Goal: Task Accomplishment & Management: Manage account settings

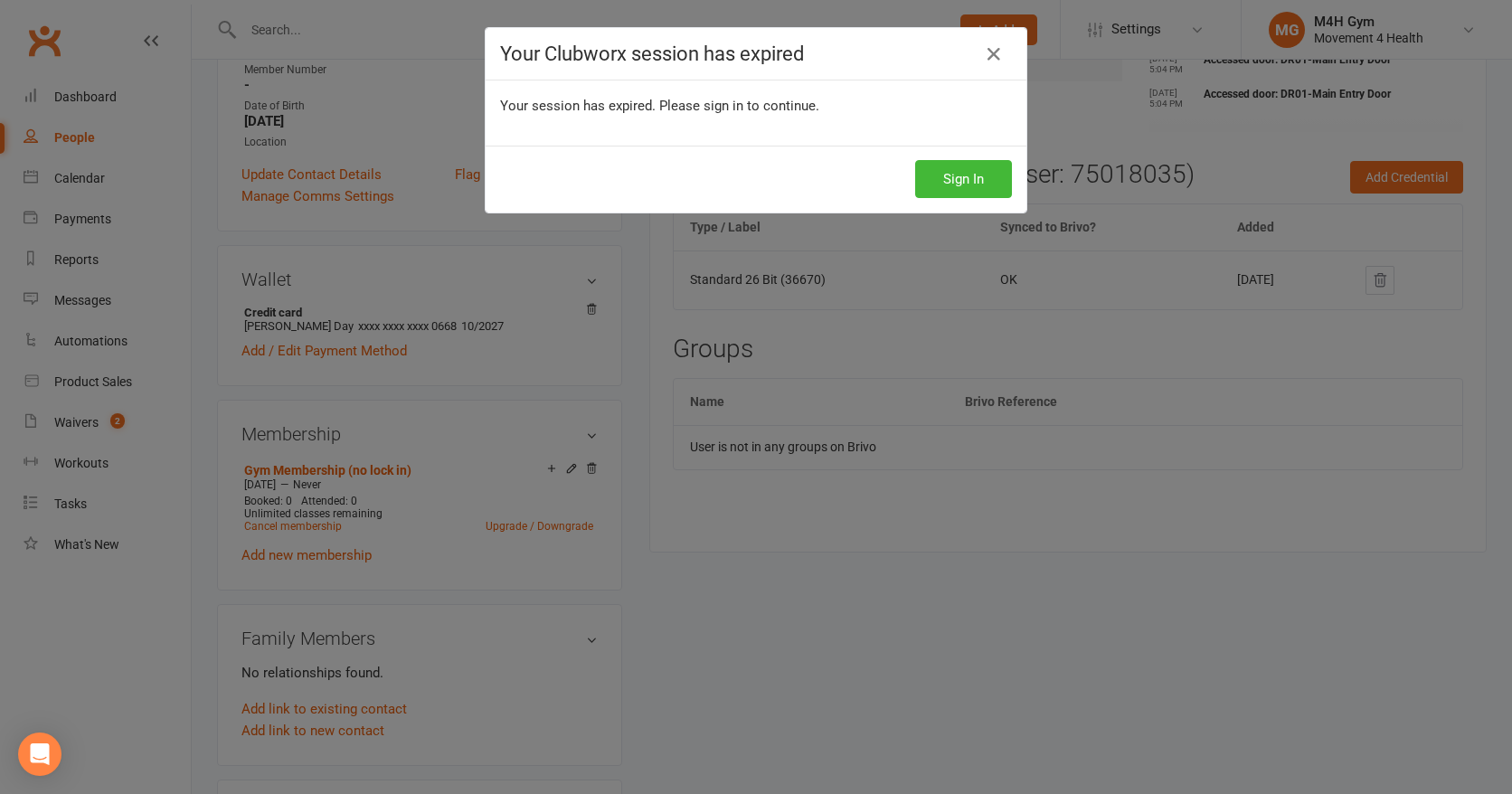
scroll to position [0, 1]
click at [928, 184] on button "Sign In" at bounding box center [964, 179] width 97 height 38
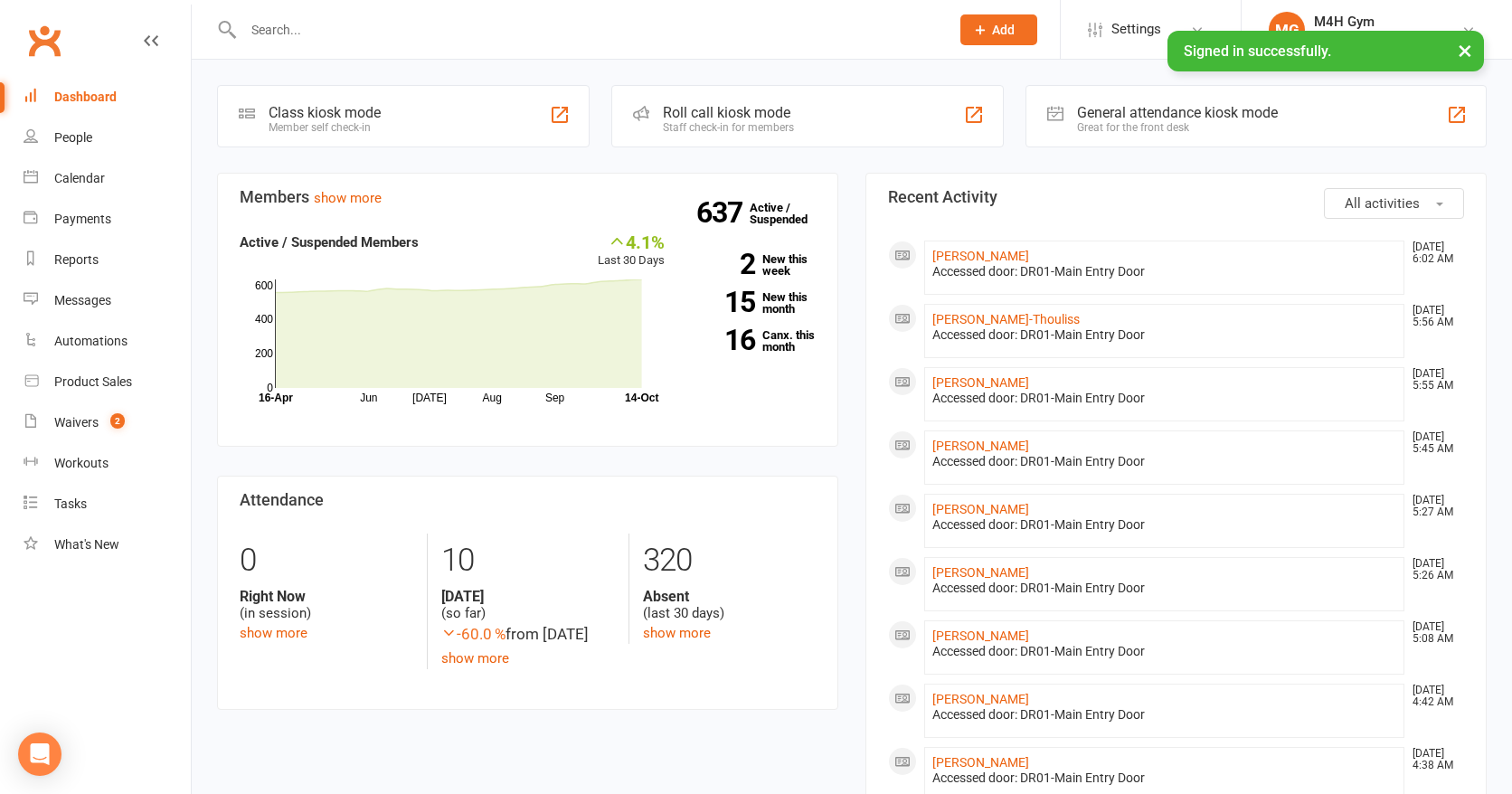
click at [286, 30] on input "text" at bounding box center [587, 30] width 699 height 26
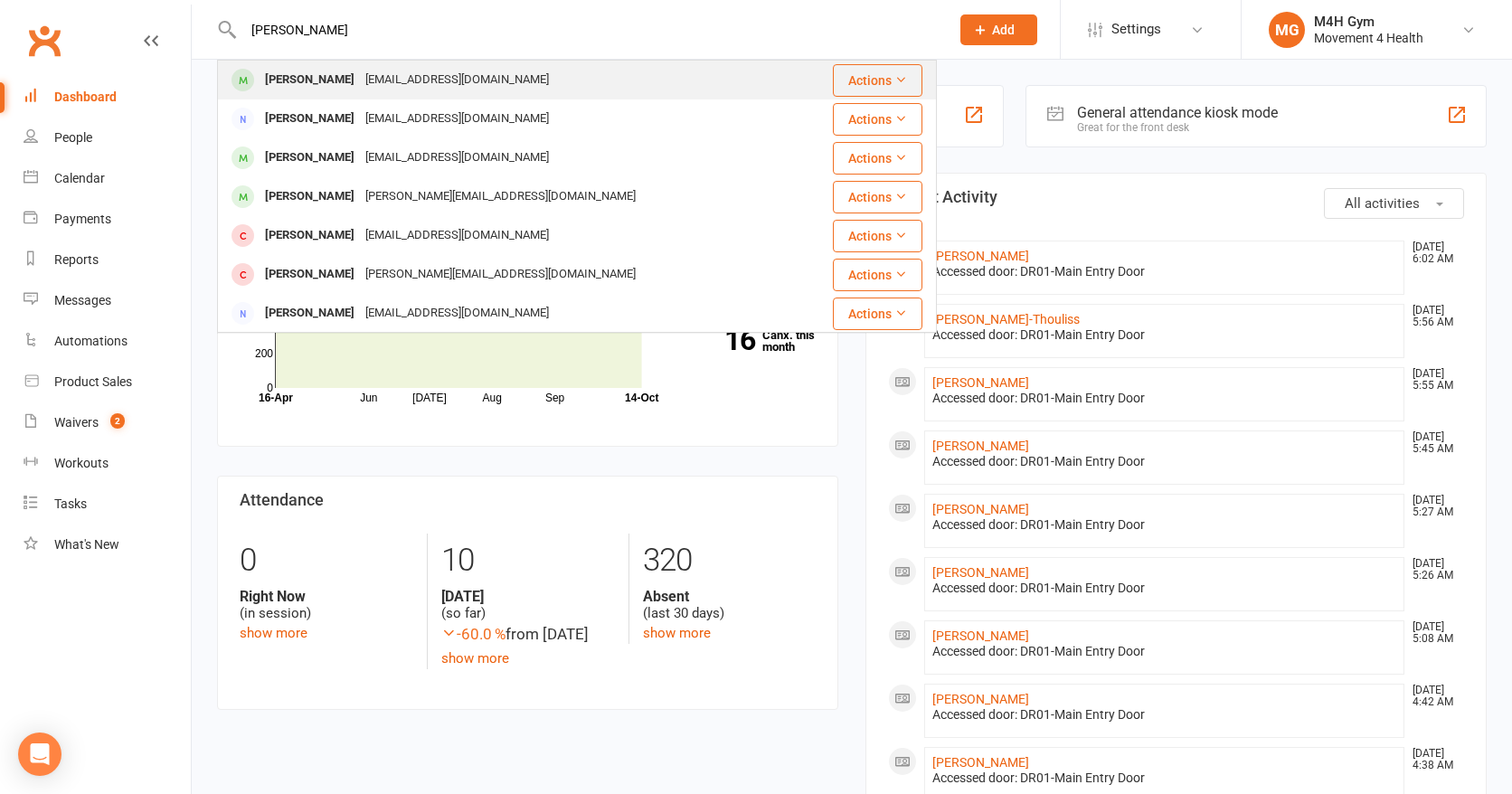
type input "[PERSON_NAME]"
click at [320, 81] on div "[PERSON_NAME]" at bounding box center [309, 80] width 100 height 27
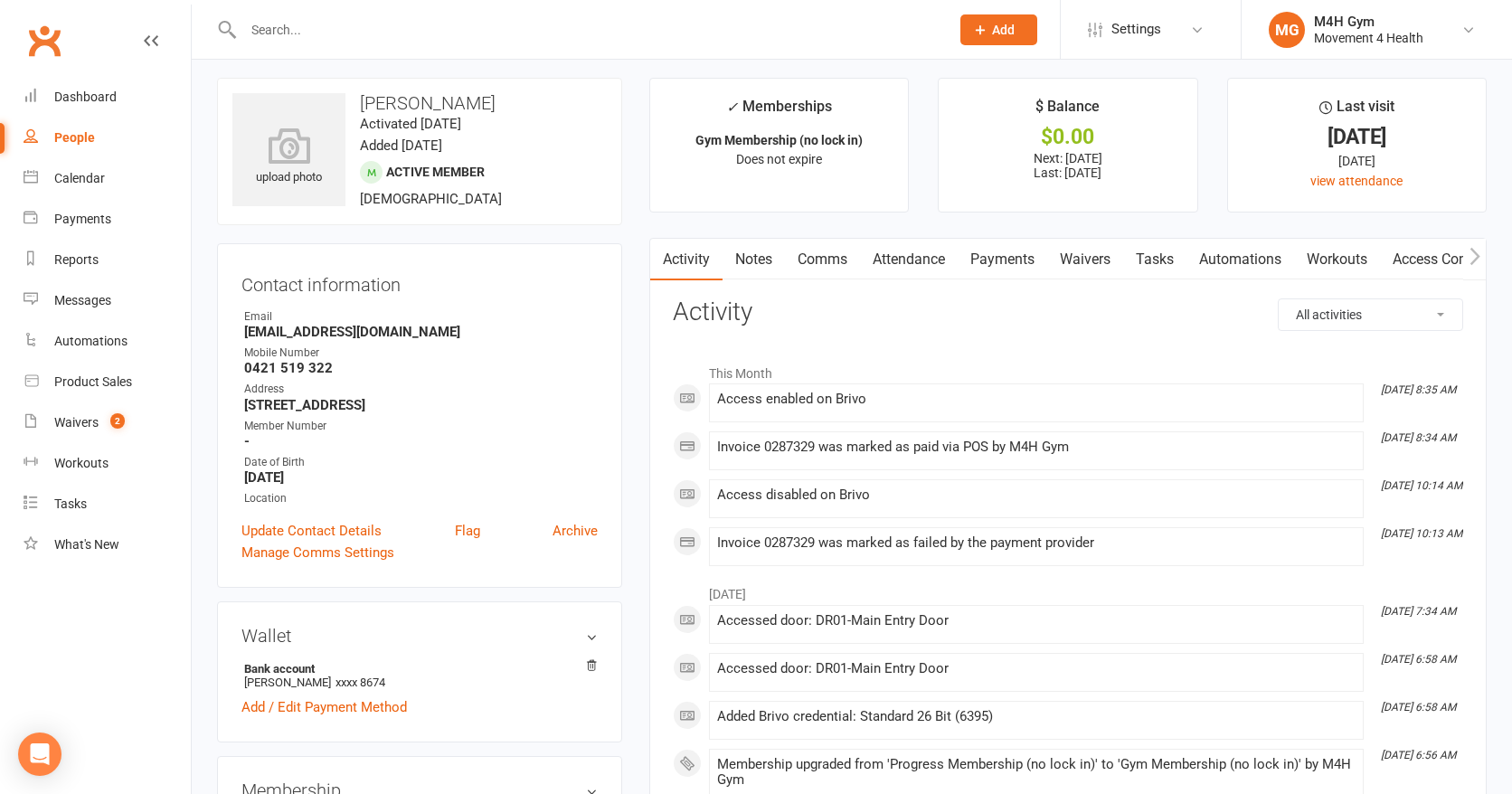
scroll to position [1, 0]
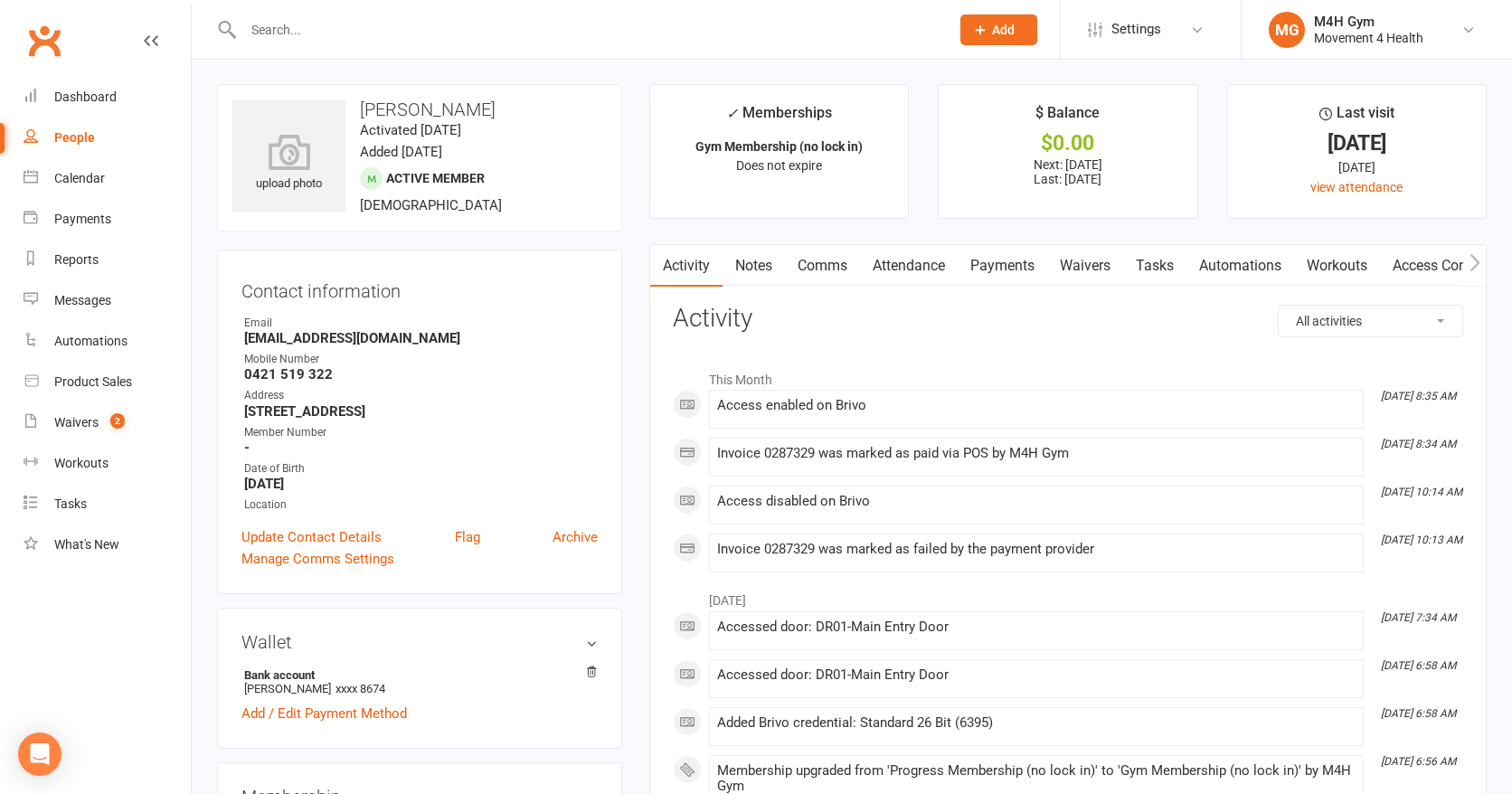
click at [1021, 263] on link "Payments" at bounding box center [1003, 266] width 90 height 42
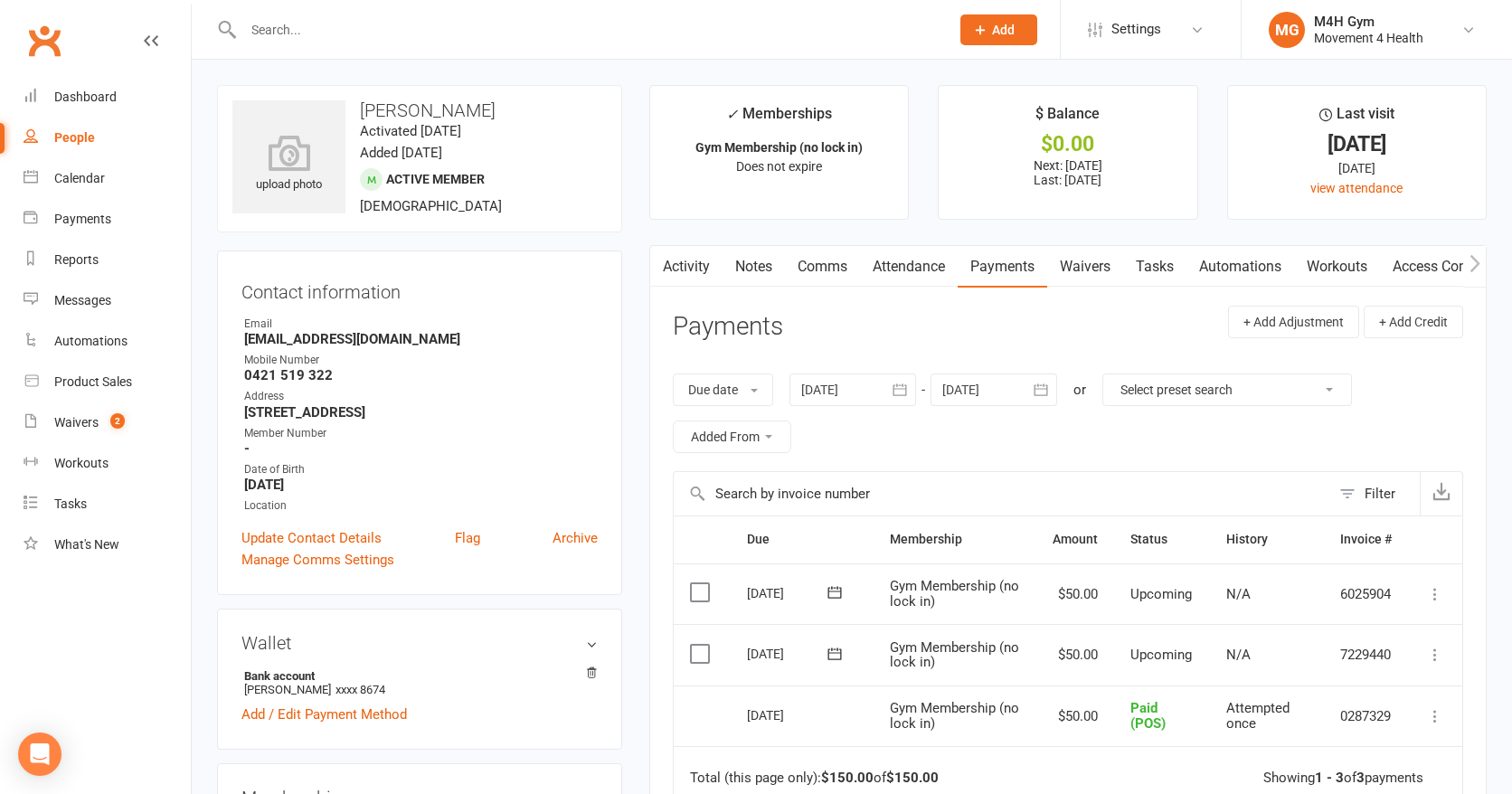
click at [898, 385] on icon "button" at bounding box center [900, 389] width 18 height 18
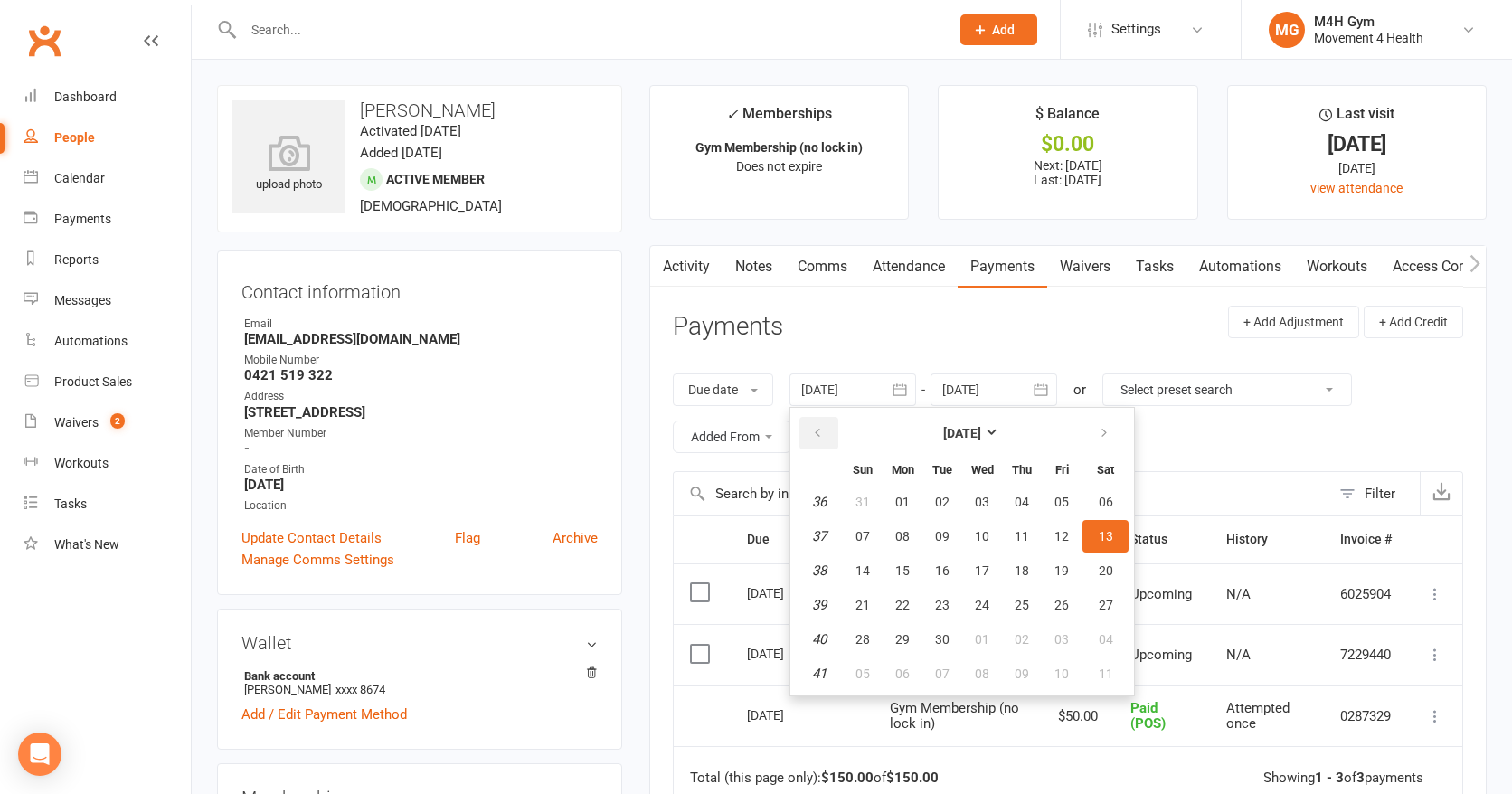
click at [823, 428] on icon "button" at bounding box center [817, 432] width 12 height 14
click at [904, 524] on button "05" at bounding box center [903, 536] width 38 height 32
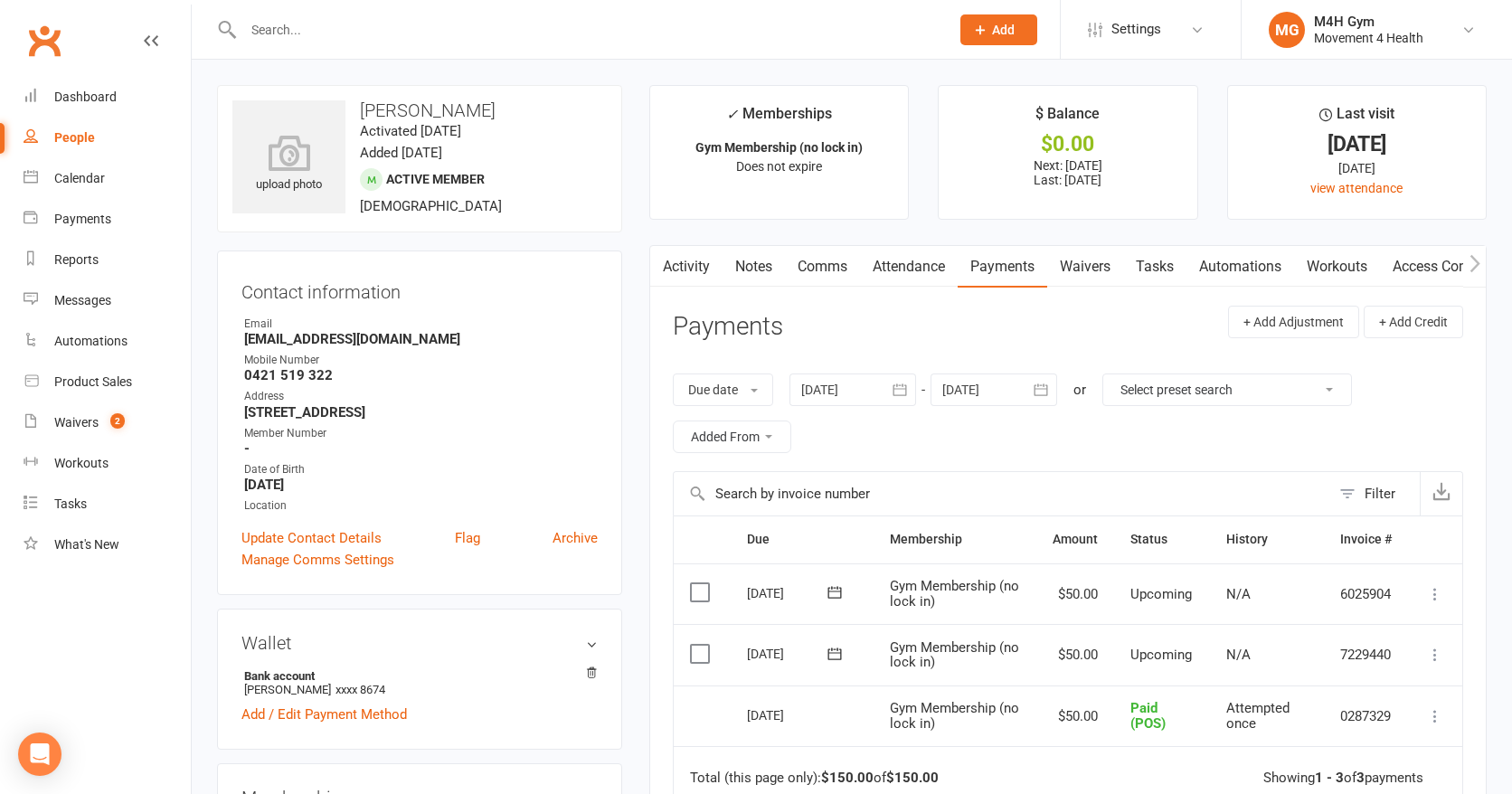
click at [905, 384] on icon "button" at bounding box center [900, 389] width 18 height 18
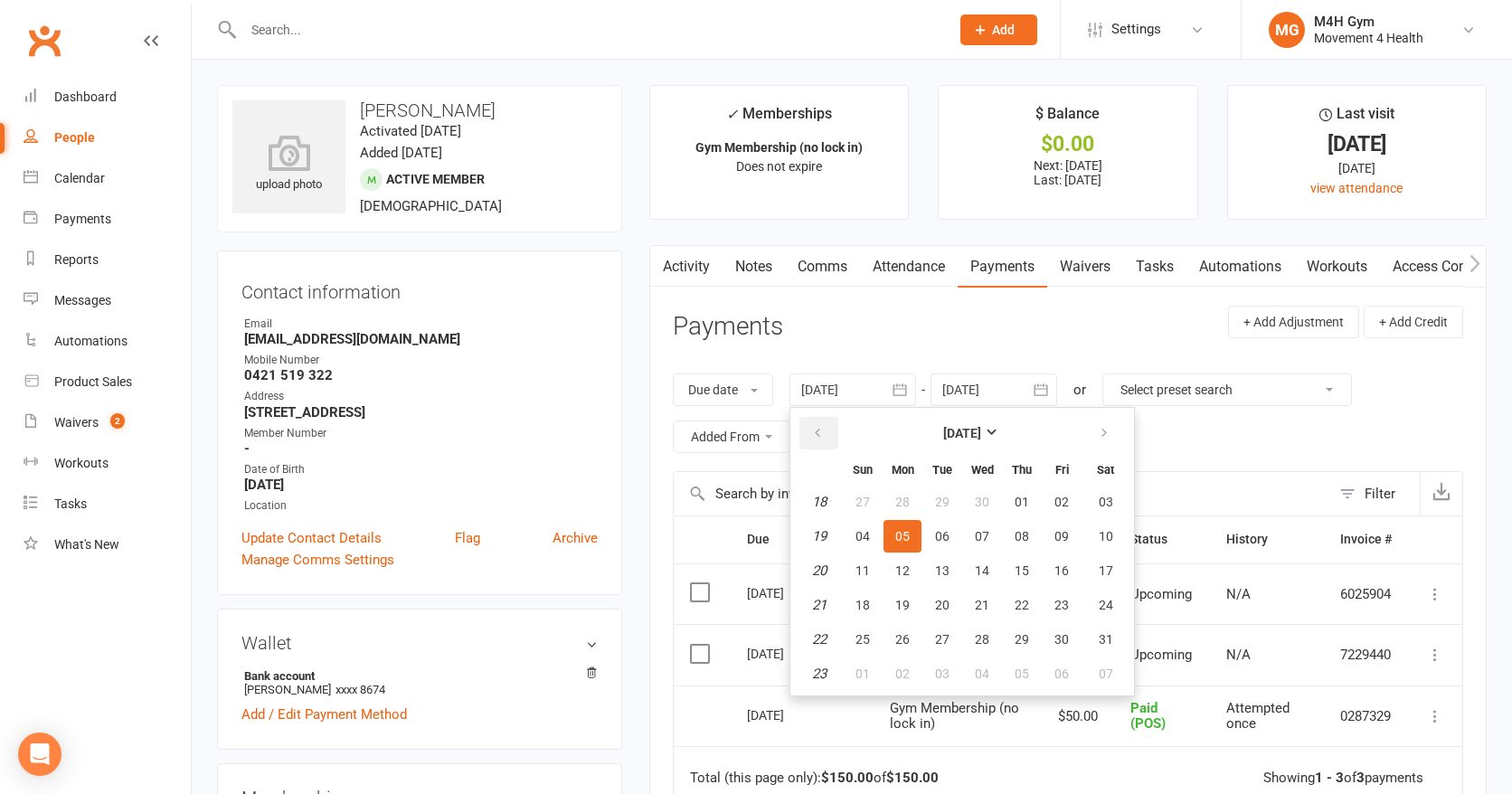
click at [816, 425] on button "button" at bounding box center [819, 433] width 39 height 32
click at [937, 533] on button "04" at bounding box center [943, 536] width 38 height 32
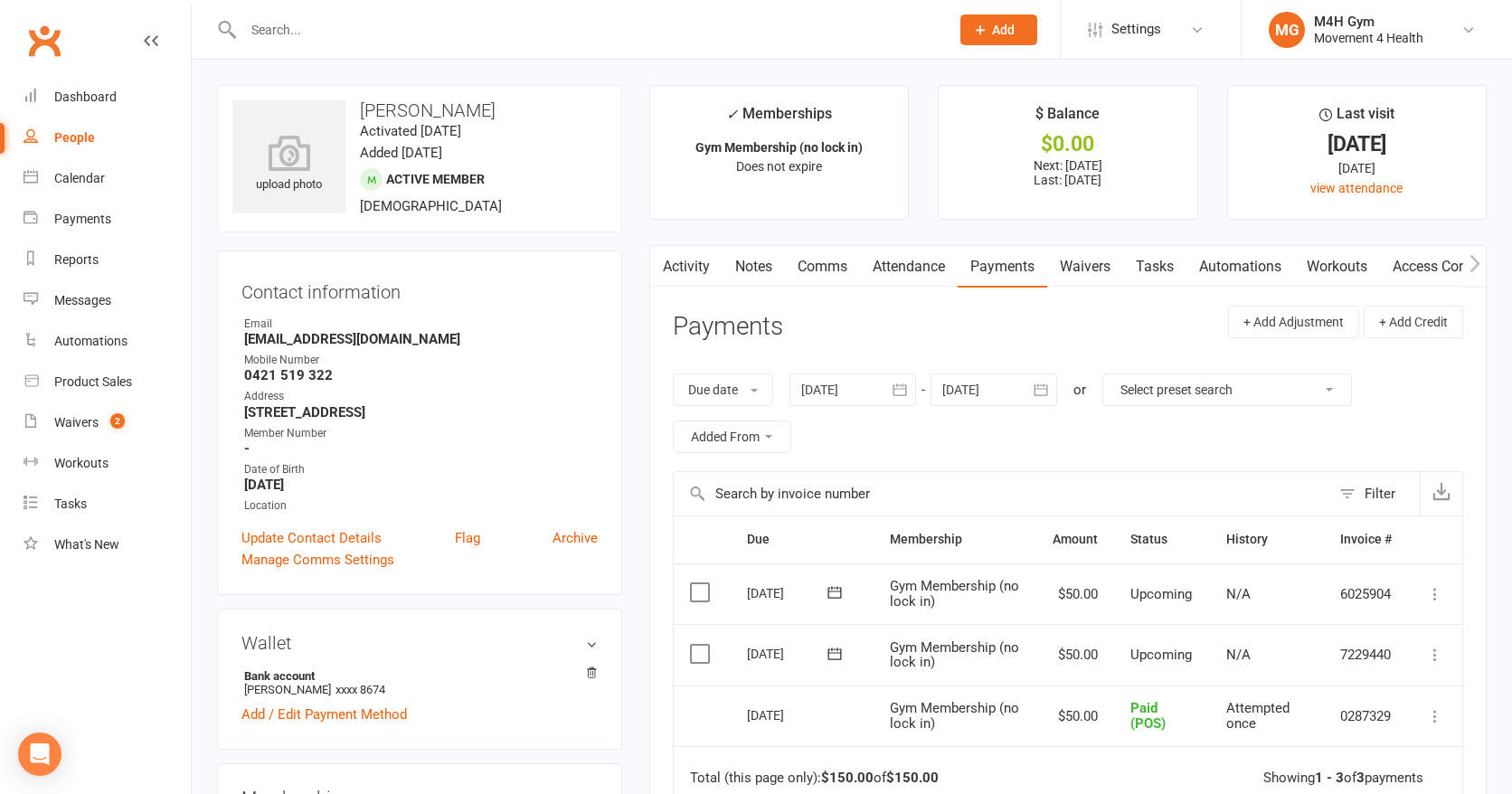
click at [894, 383] on icon "button" at bounding box center [900, 389] width 18 height 18
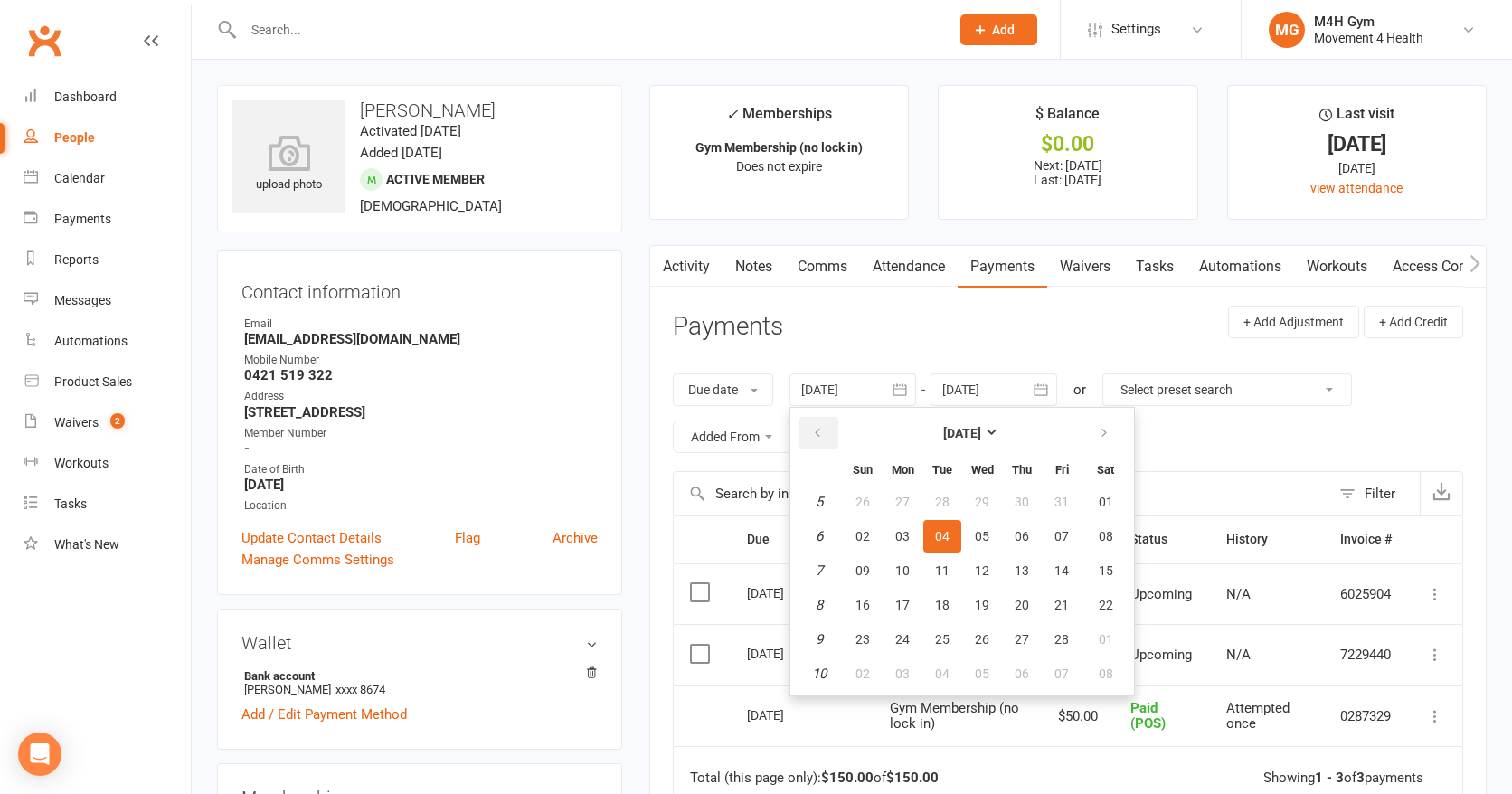
click at [827, 438] on button "button" at bounding box center [819, 433] width 39 height 32
click at [939, 561] on button "12" at bounding box center [943, 570] width 38 height 32
type input "12 Nov 2024"
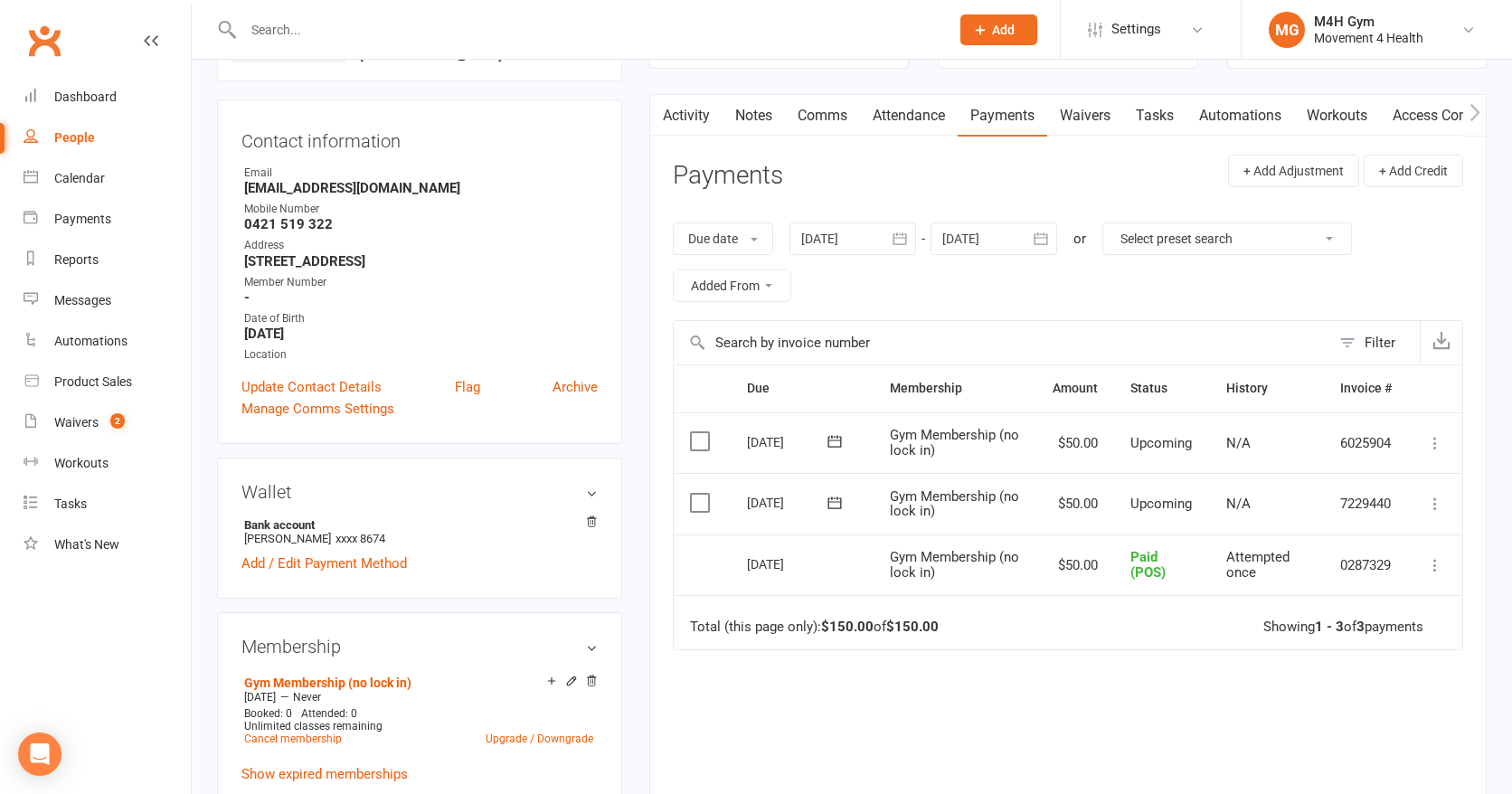
scroll to position [139, 0]
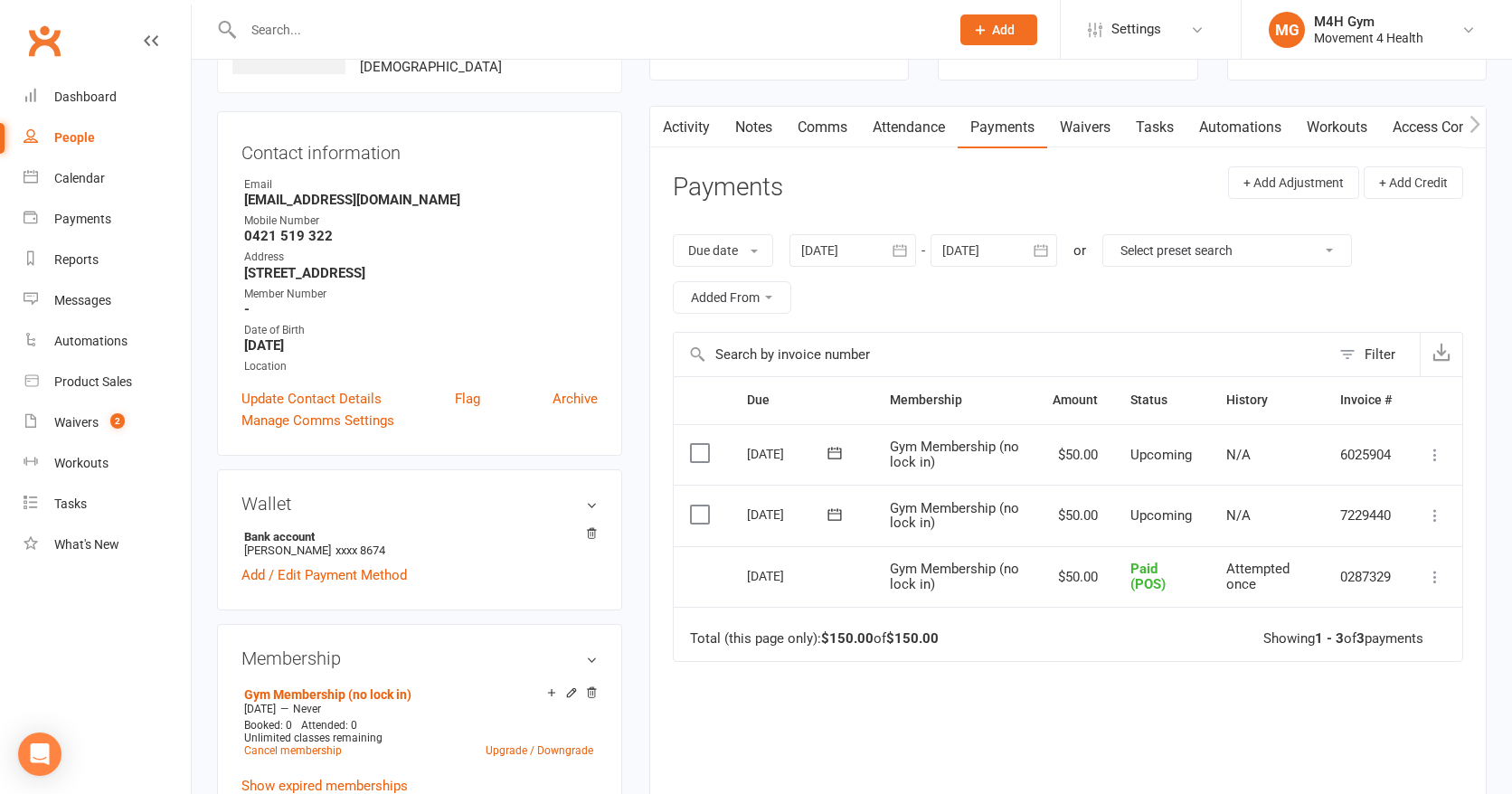
click at [1413, 129] on link "Access Control" at bounding box center [1441, 128] width 120 height 42
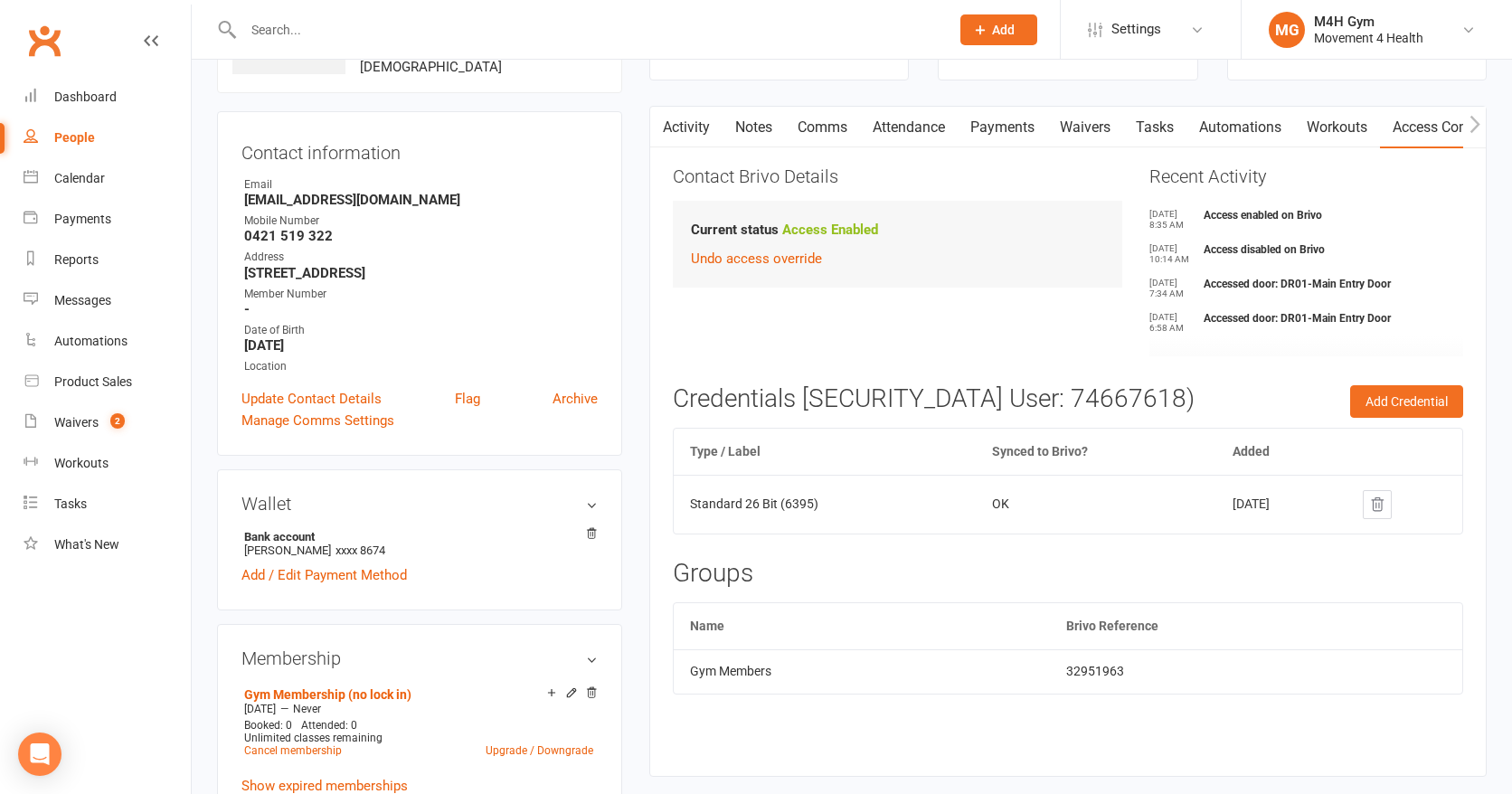
click at [1005, 125] on link "Payments" at bounding box center [1003, 128] width 90 height 42
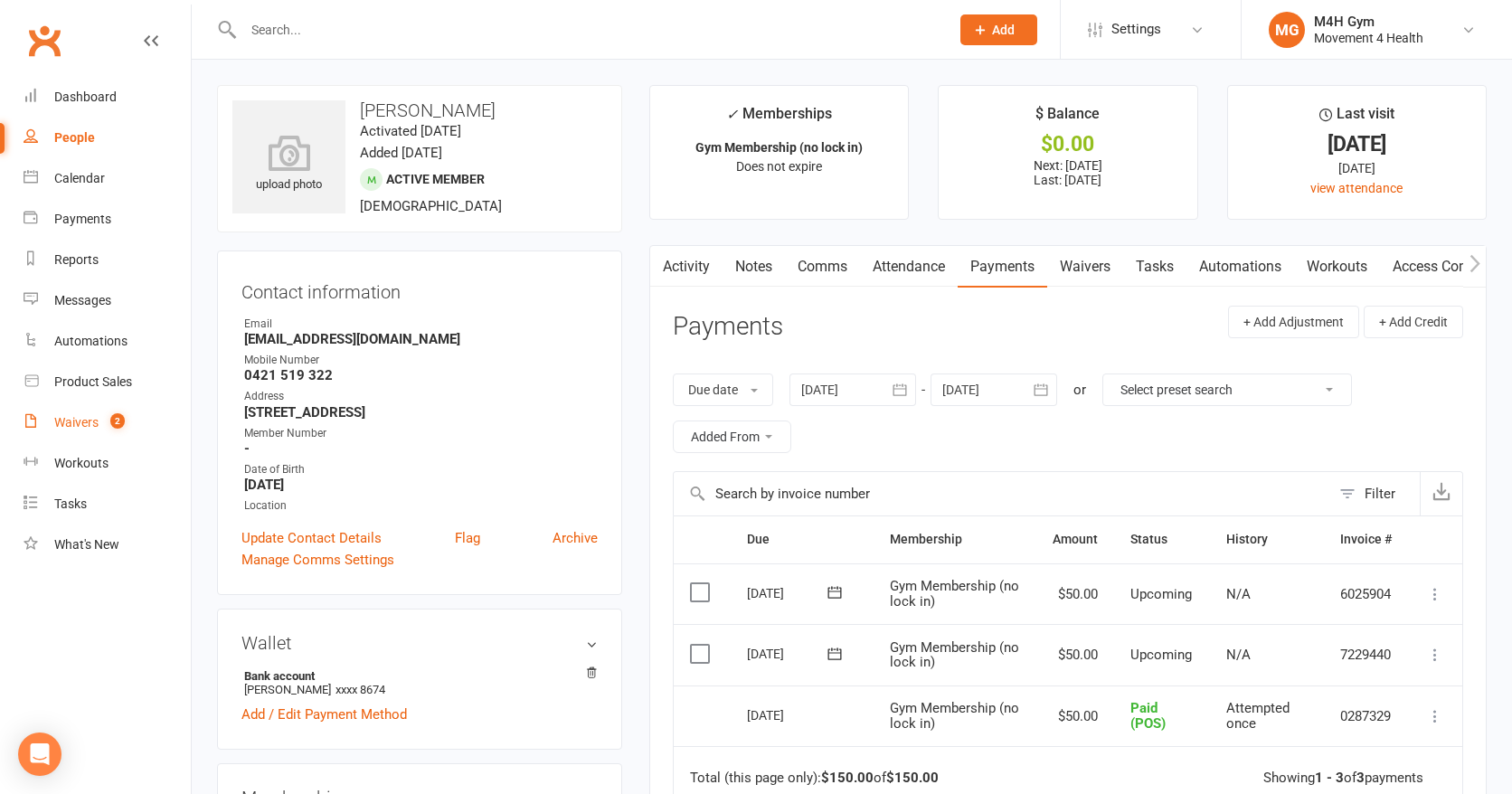
click at [86, 413] on link "Waivers 2" at bounding box center [108, 423] width 168 height 41
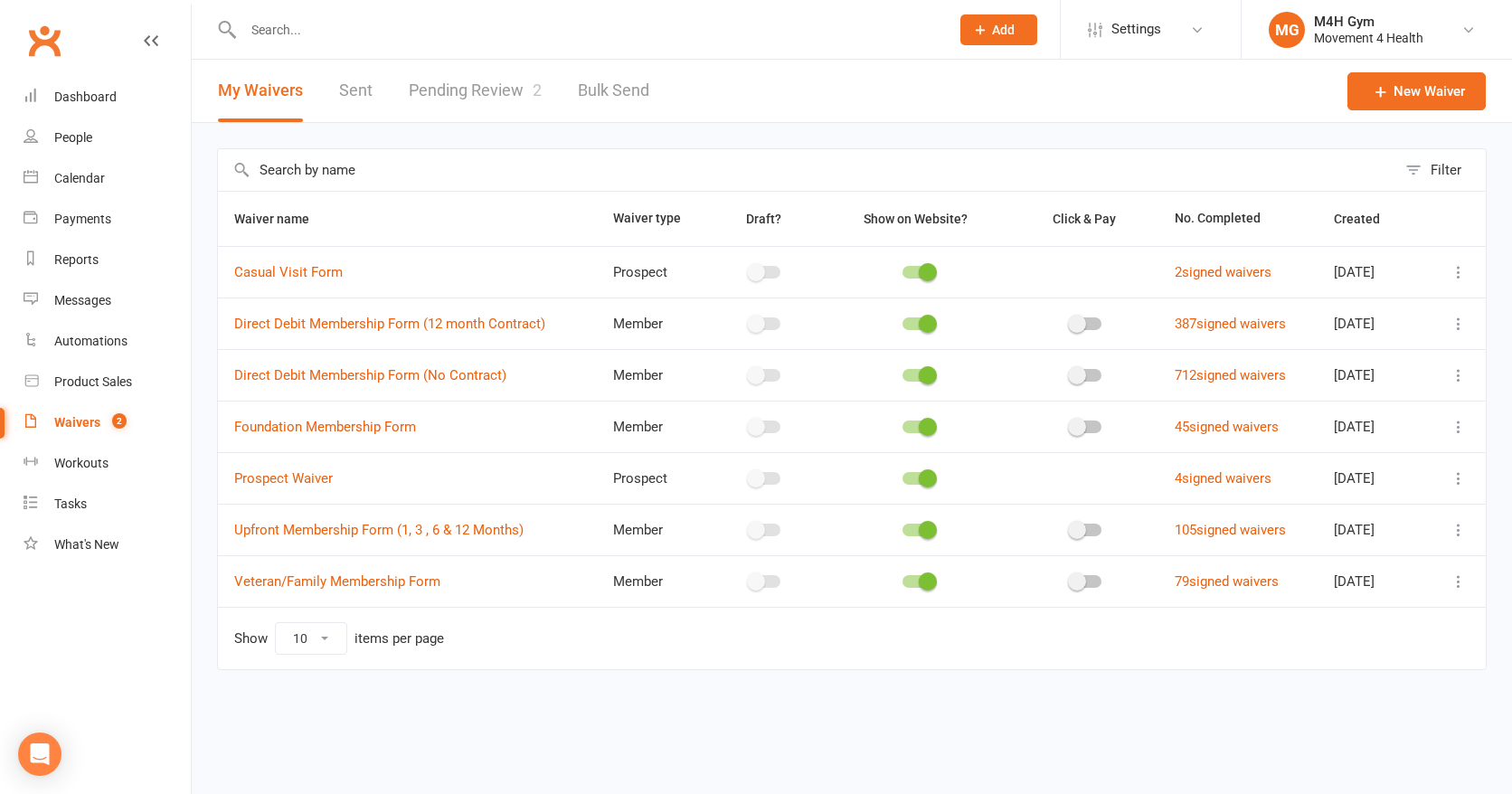
click at [476, 89] on link "Pending Review 2" at bounding box center [475, 91] width 133 height 63
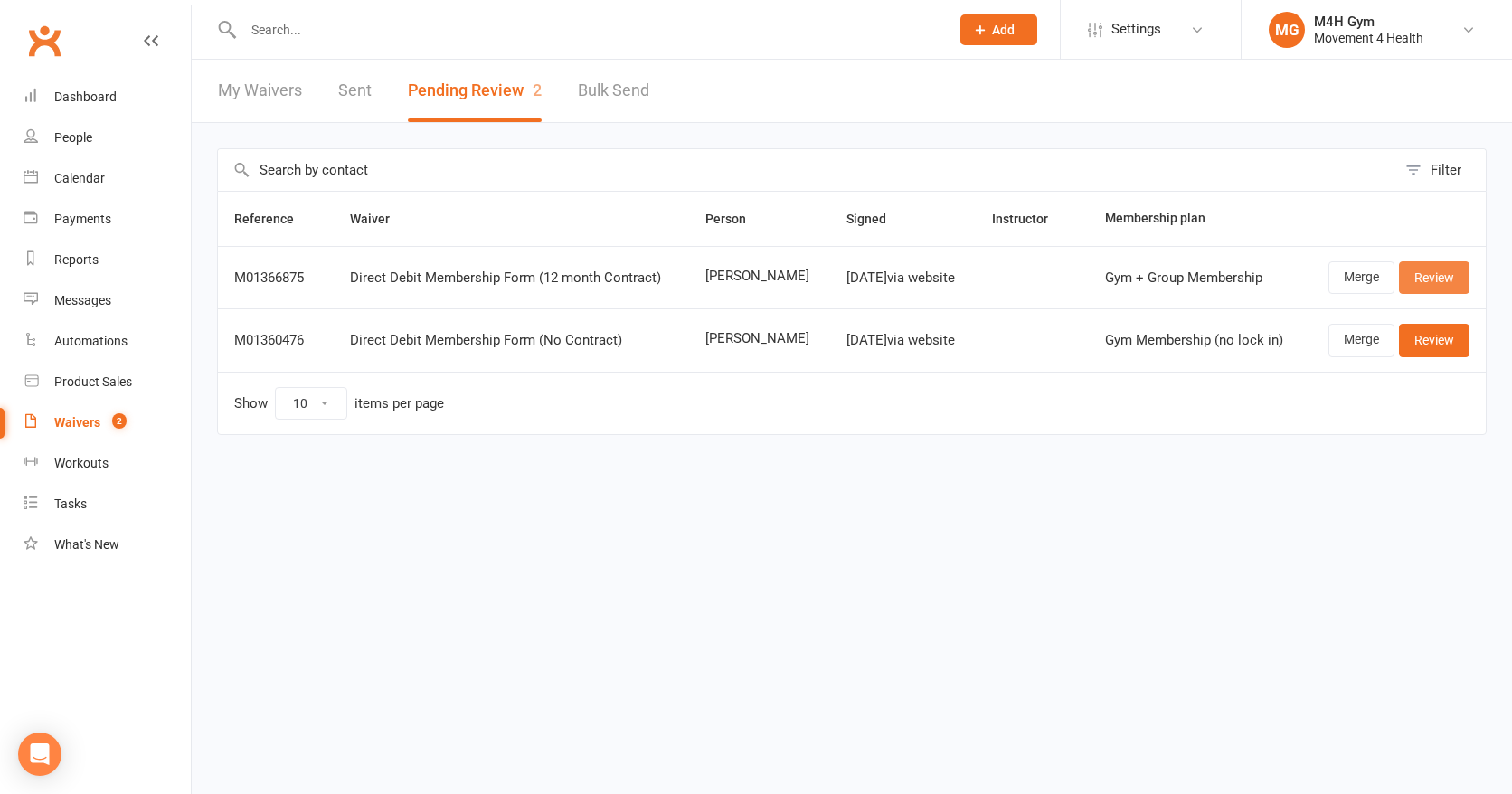
click at [1422, 274] on link "Review" at bounding box center [1435, 278] width 70 height 32
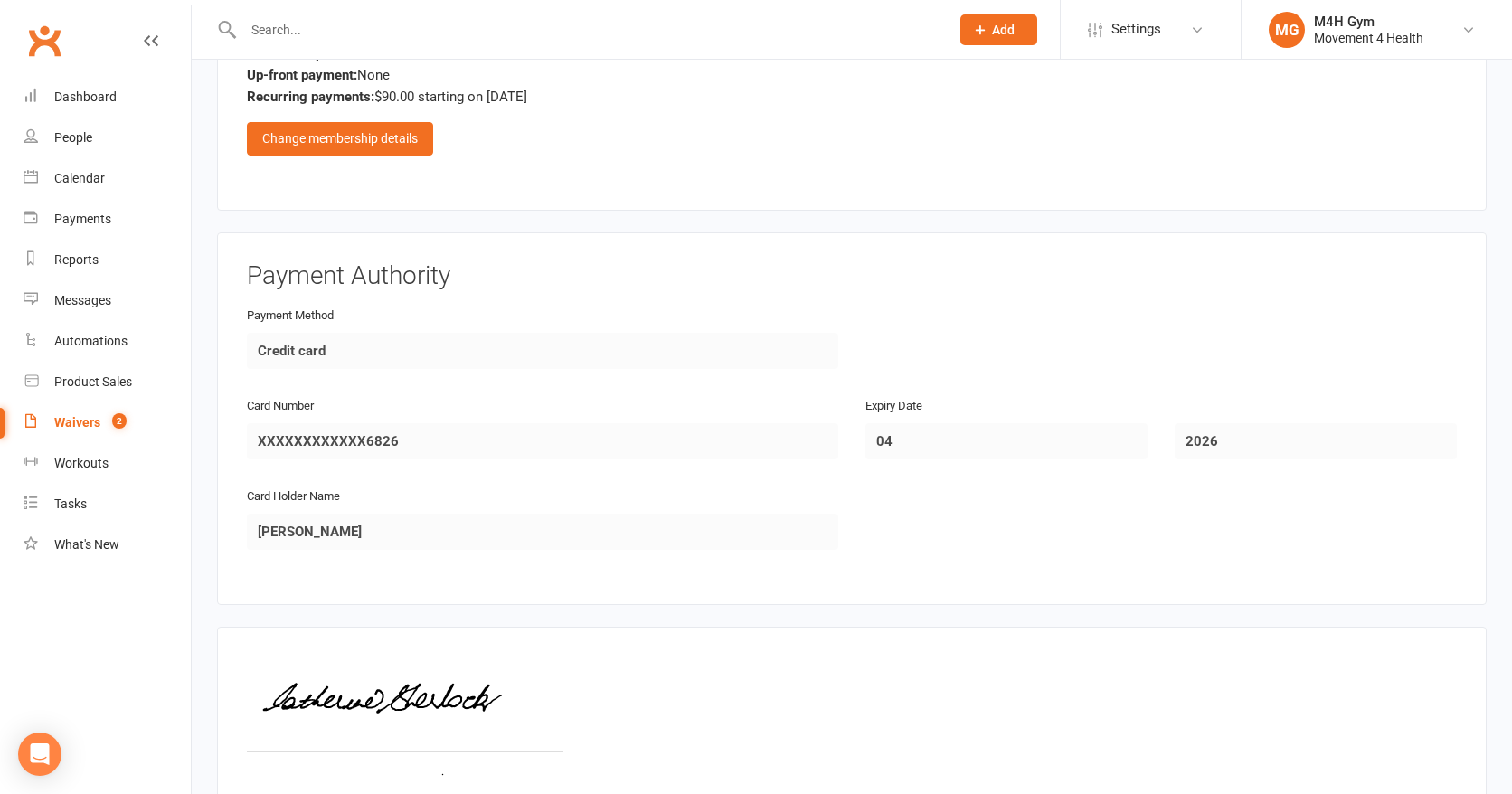
scroll to position [1442, 0]
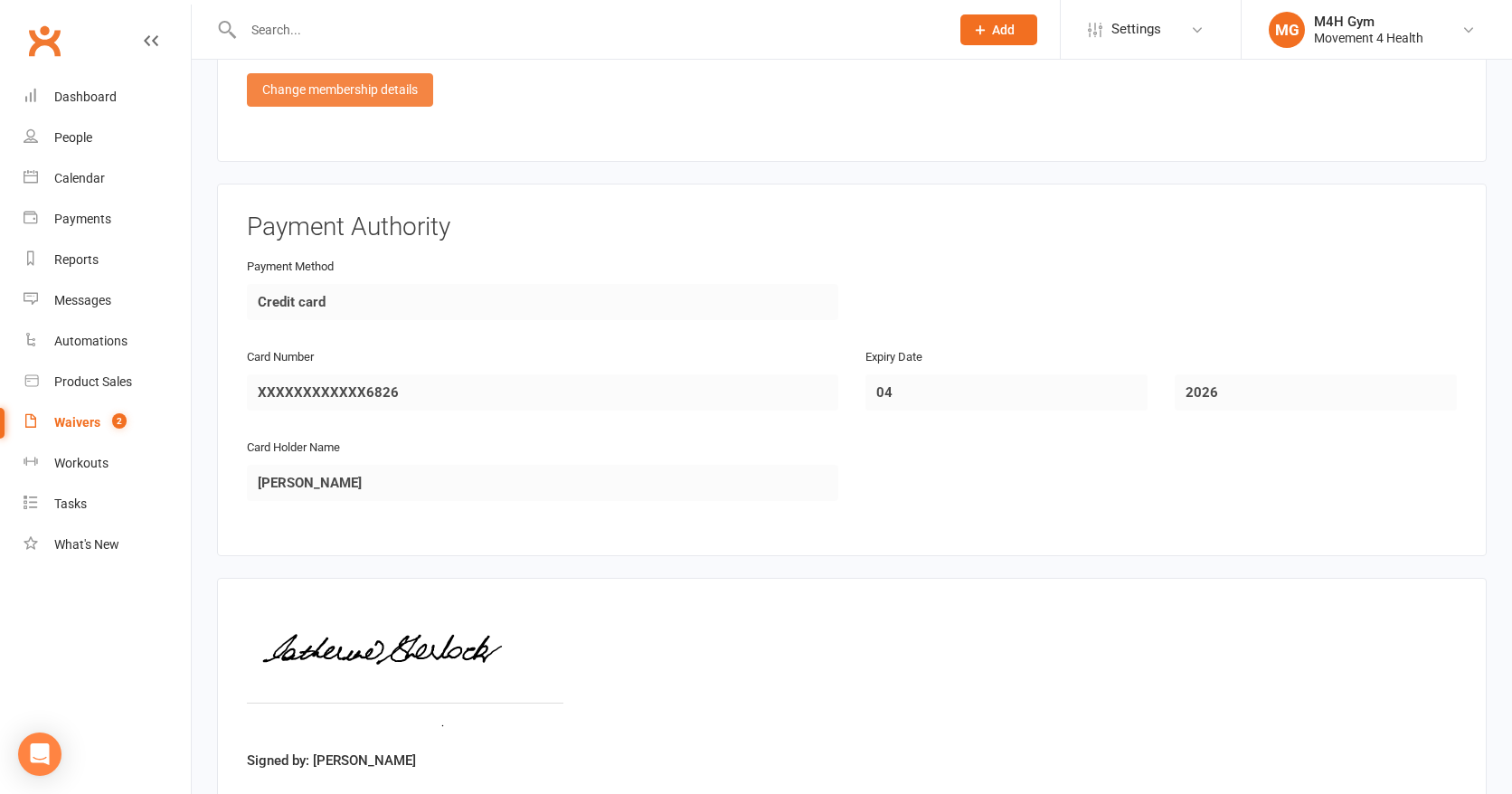
click at [393, 93] on div "Change membership details" at bounding box center [340, 89] width 187 height 32
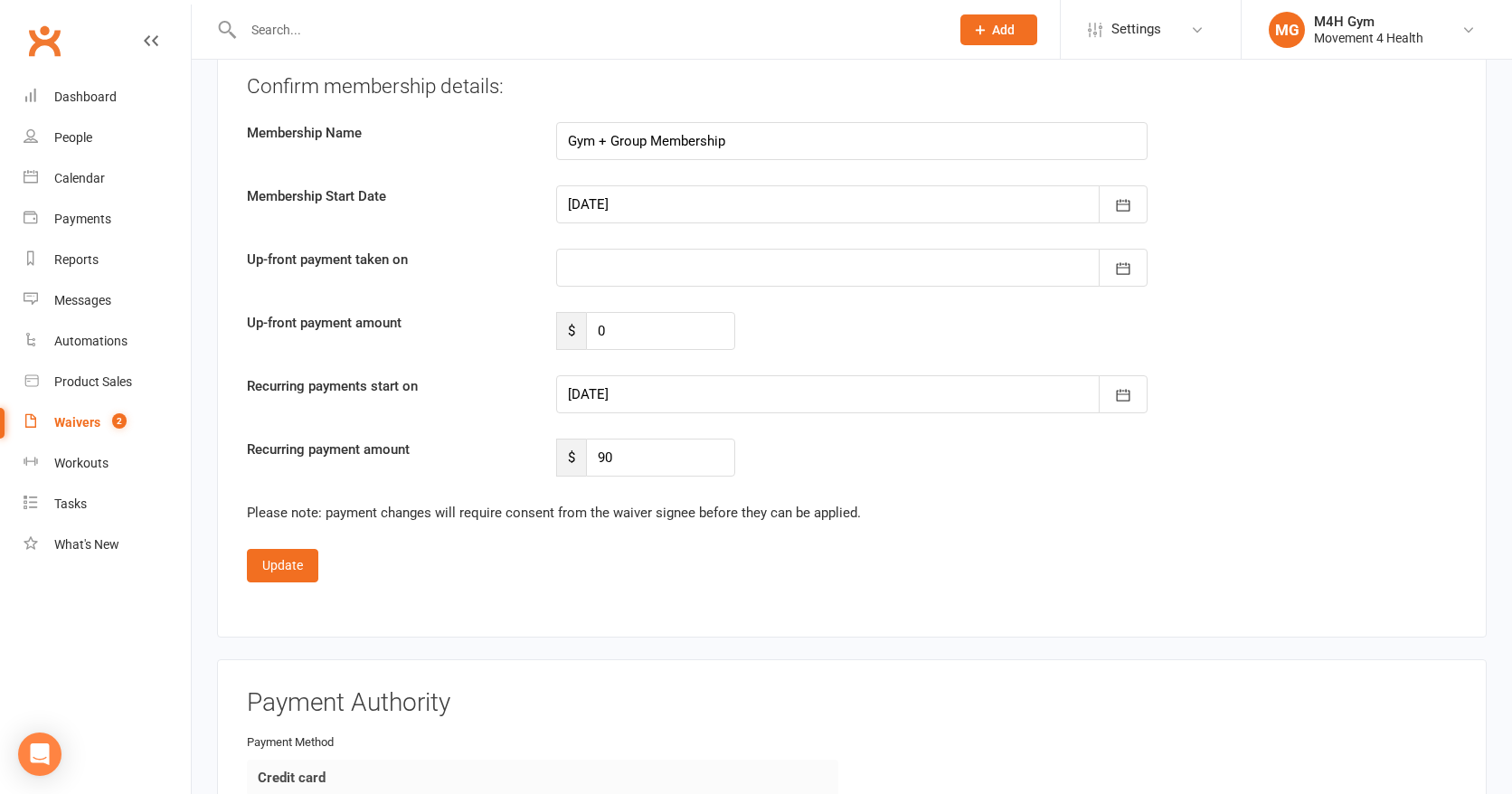
scroll to position [2022, 0]
click at [1123, 391] on icon "button" at bounding box center [1124, 396] width 13 height 11
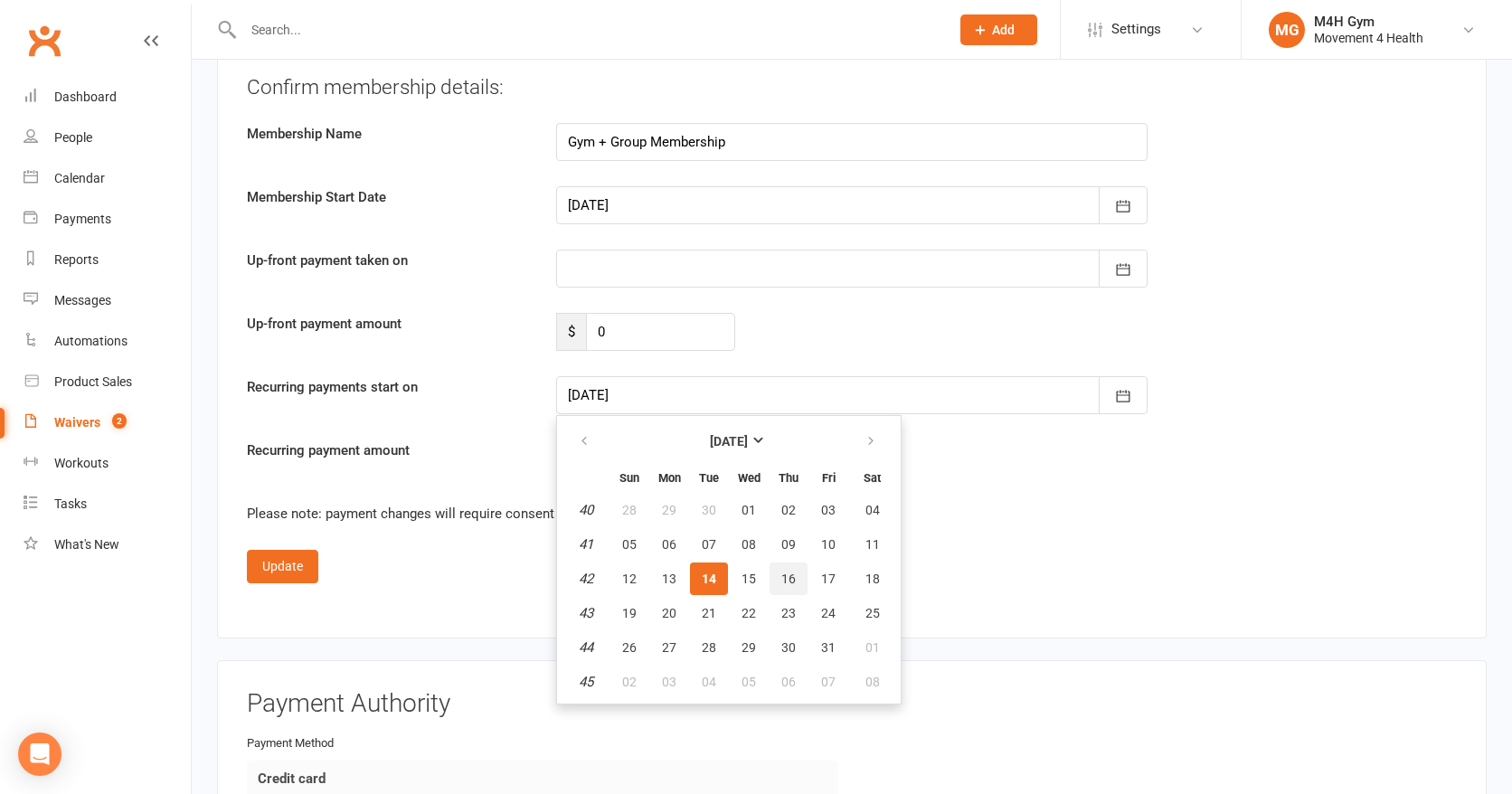
click at [789, 571] on span "16" at bounding box center [788, 578] width 14 height 14
type input "[DATE]"
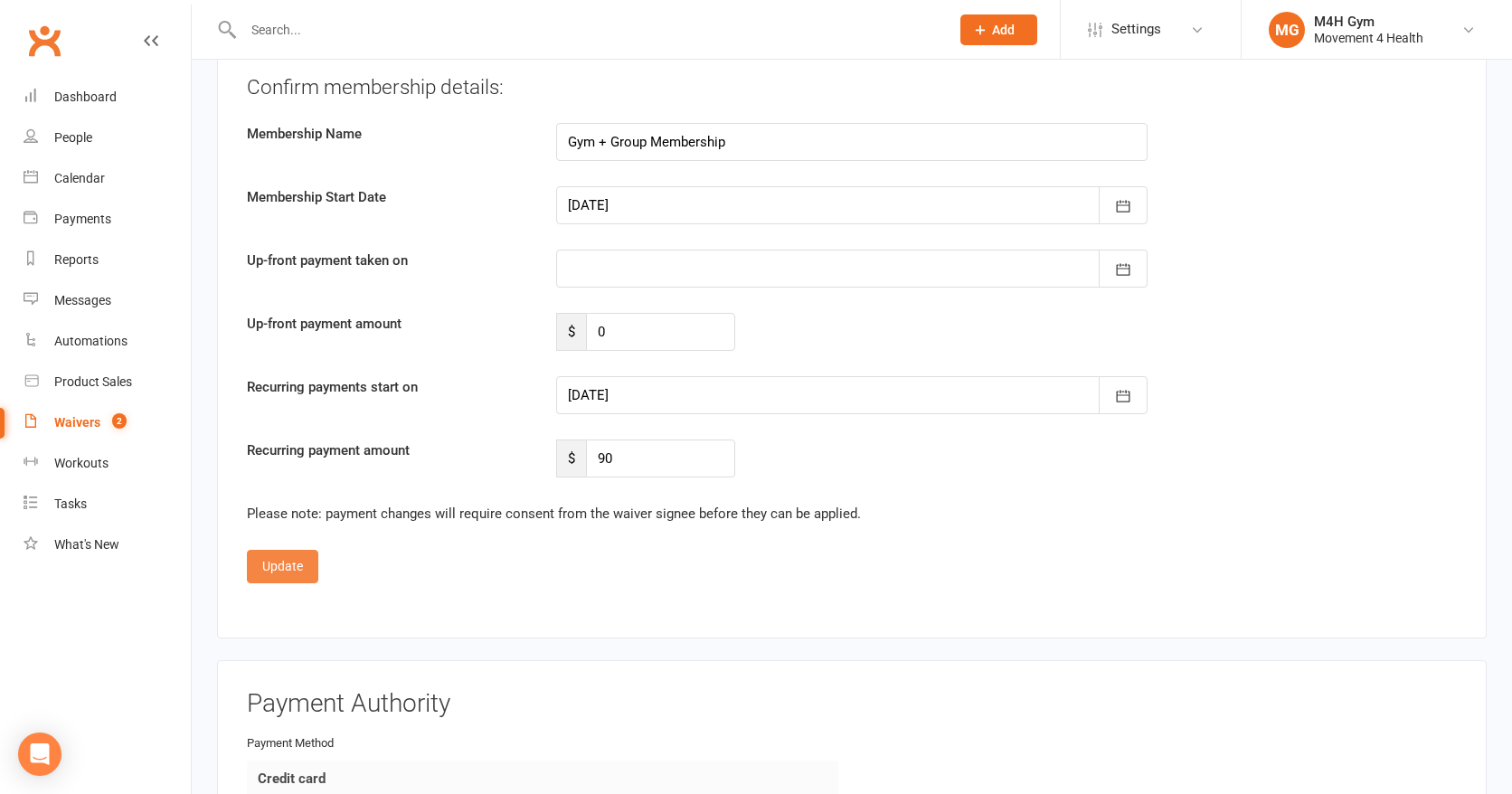
click at [277, 557] on button "Update" at bounding box center [282, 566] width 71 height 32
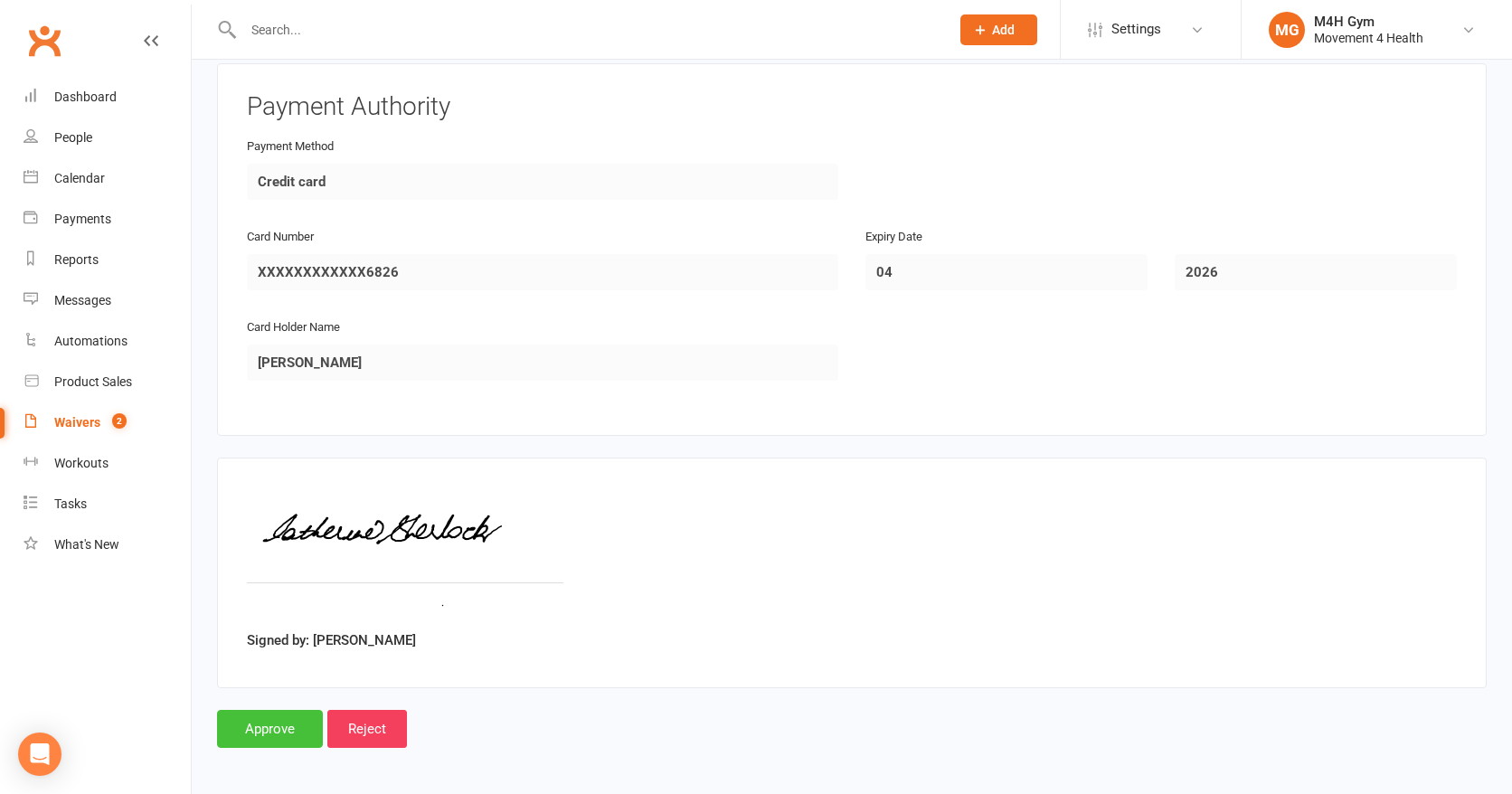
click at [278, 715] on input "Approve" at bounding box center [269, 729] width 106 height 38
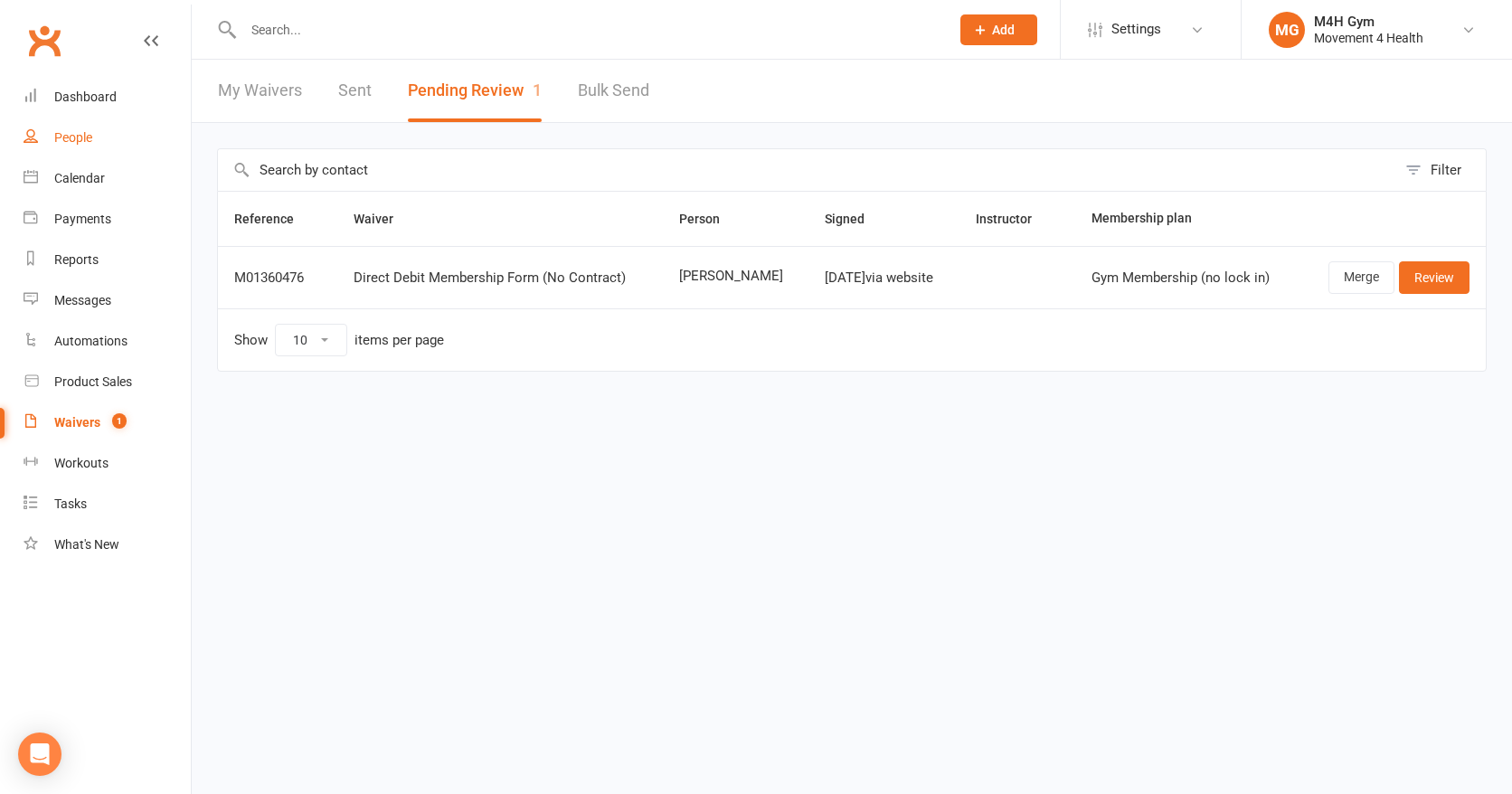
click at [81, 135] on div "People" at bounding box center [73, 137] width 38 height 14
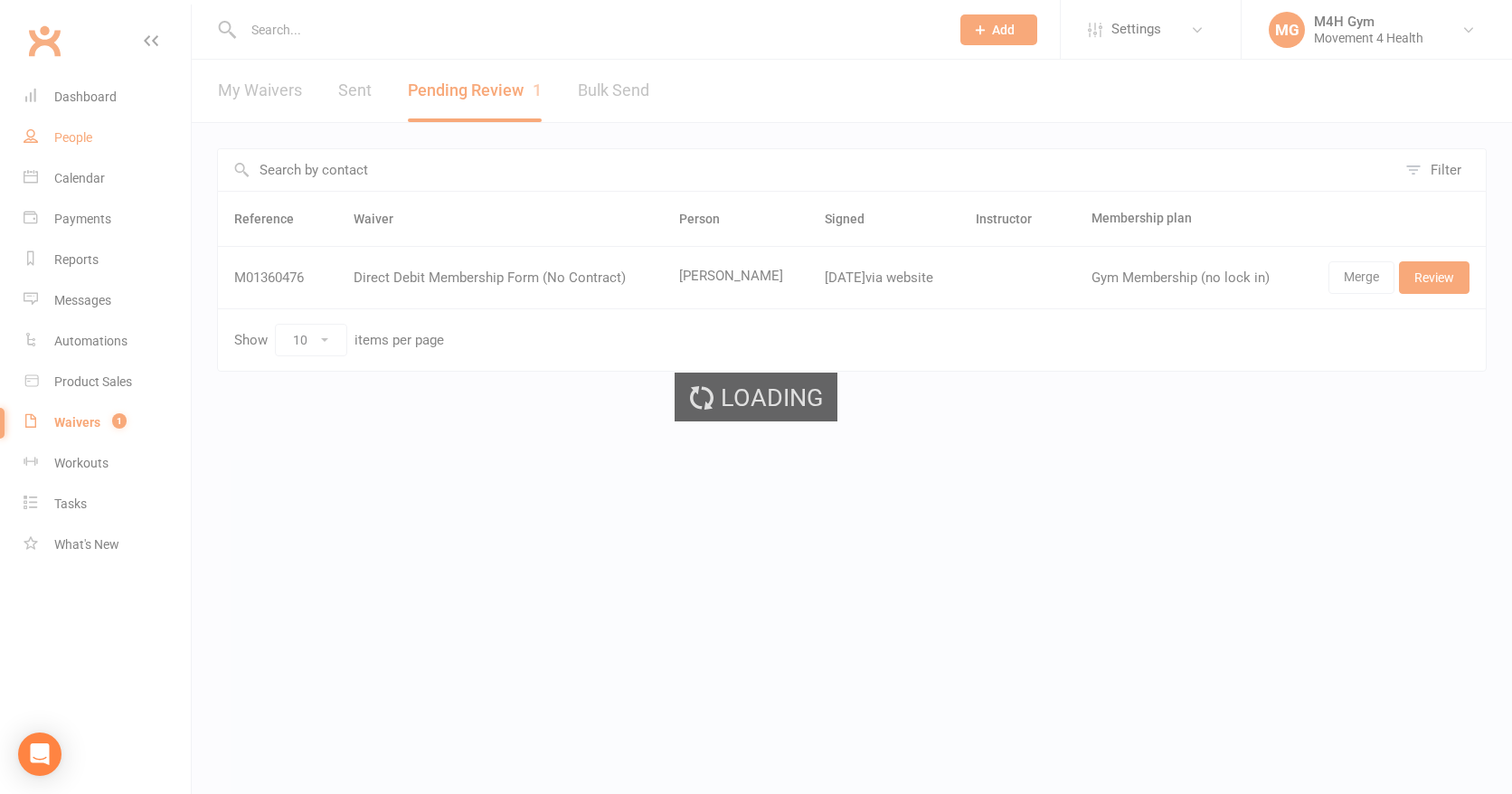
select select "100"
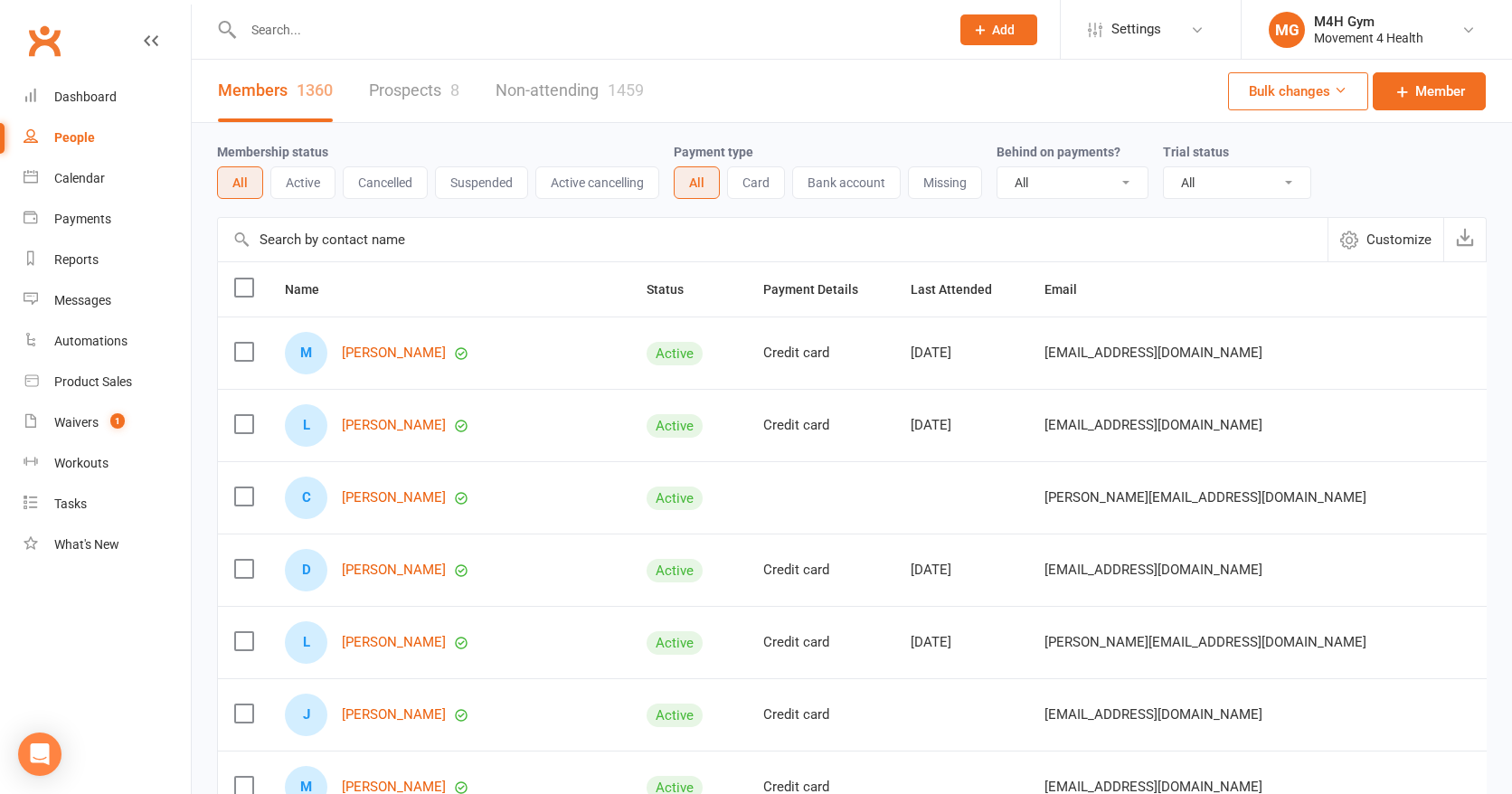
click at [308, 29] on input "text" at bounding box center [587, 30] width 699 height 26
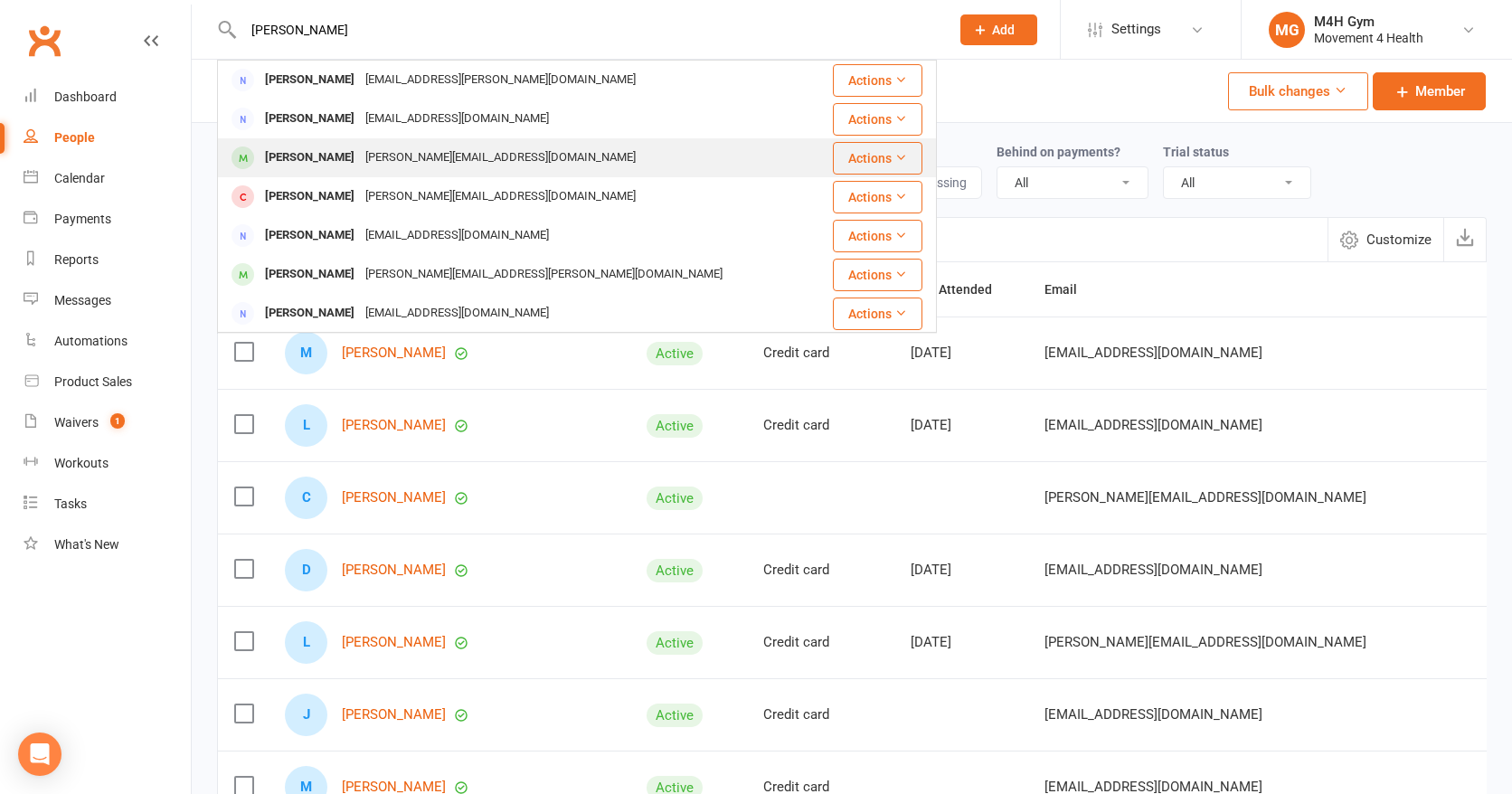
type input "catherine sher"
click at [345, 150] on div "Catherine Sherlock" at bounding box center [309, 158] width 100 height 27
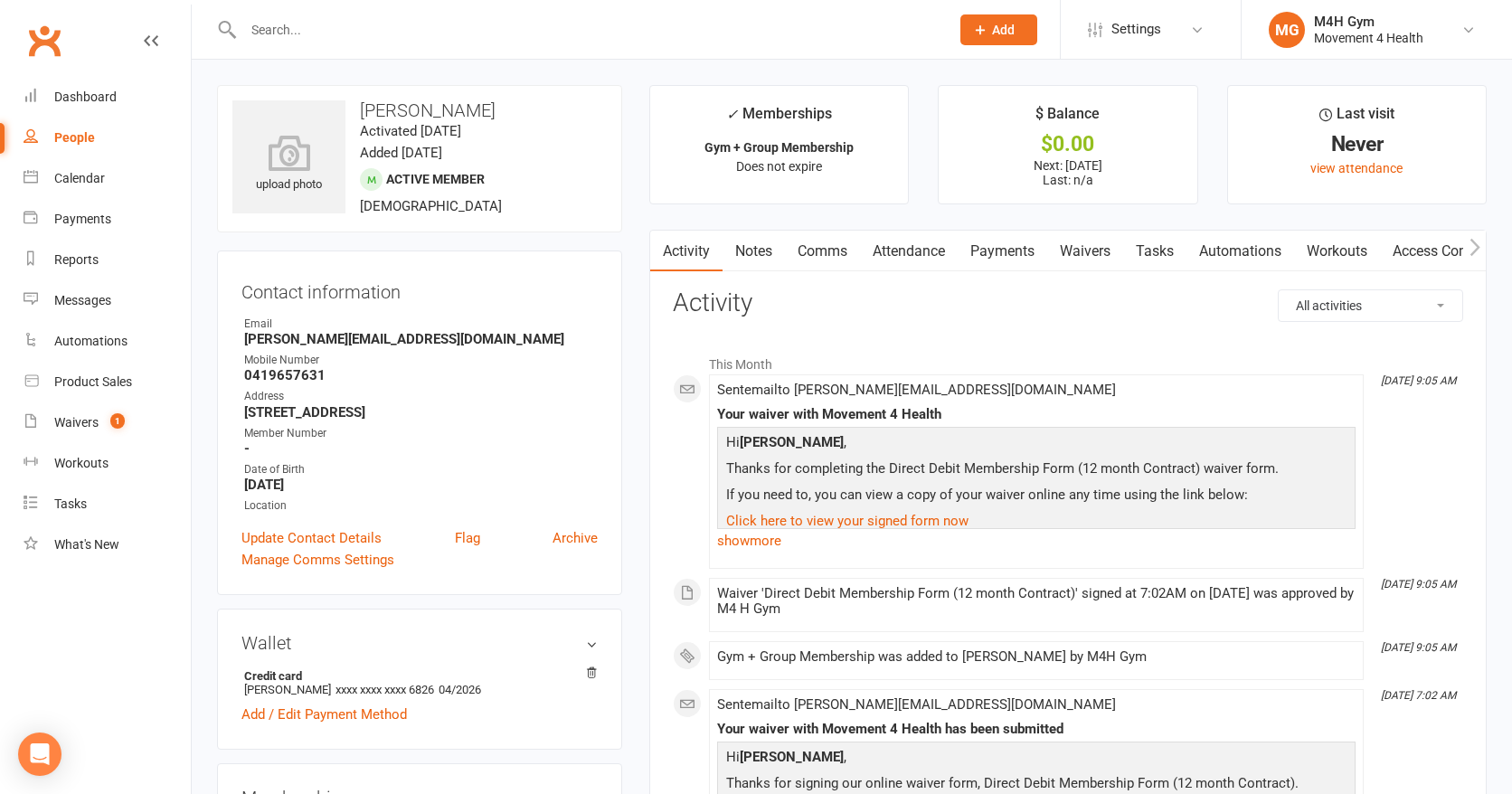
click at [1423, 245] on link "Access Control" at bounding box center [1441, 251] width 120 height 42
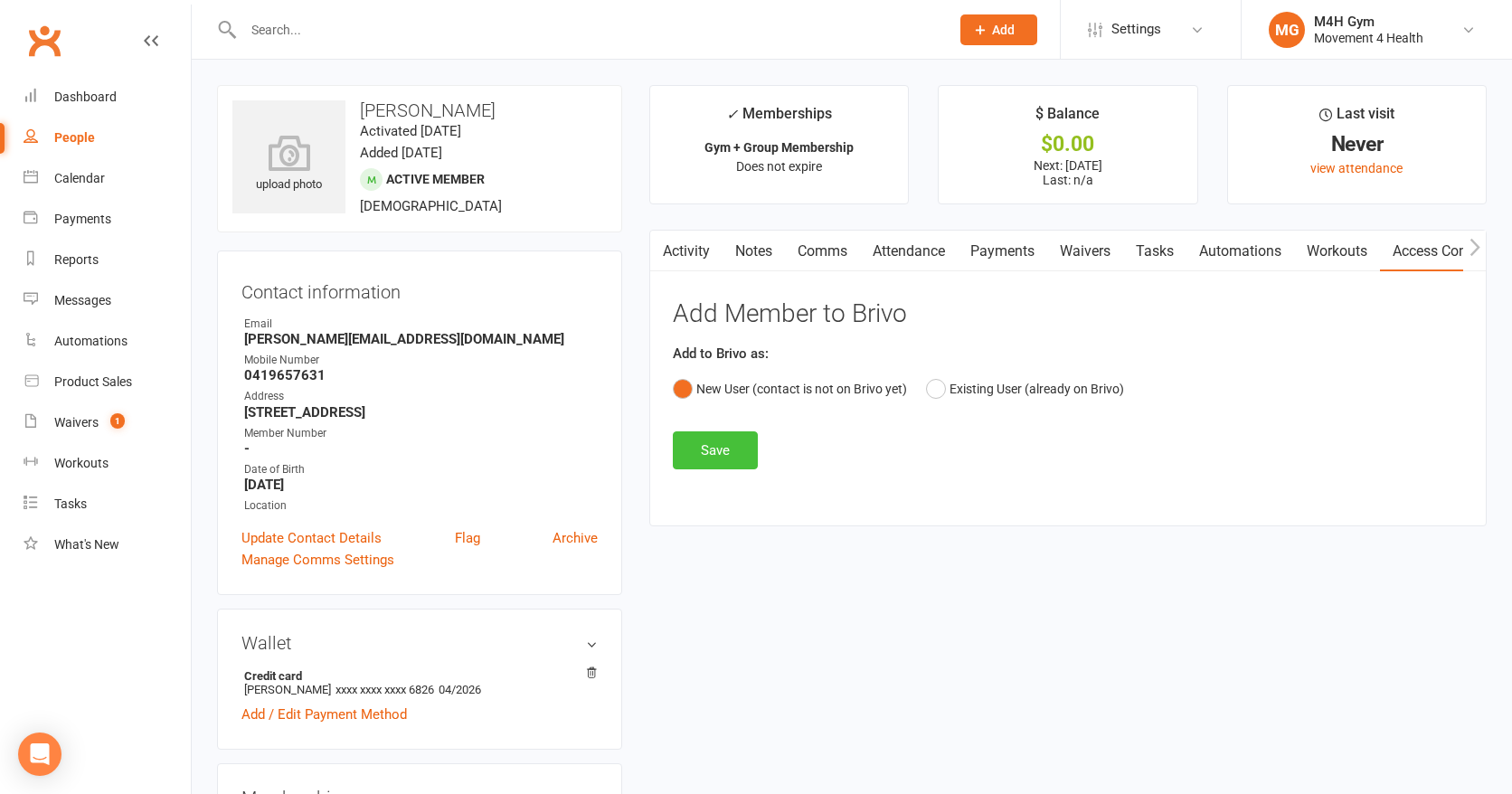
click at [728, 445] on button "Save" at bounding box center [715, 450] width 85 height 38
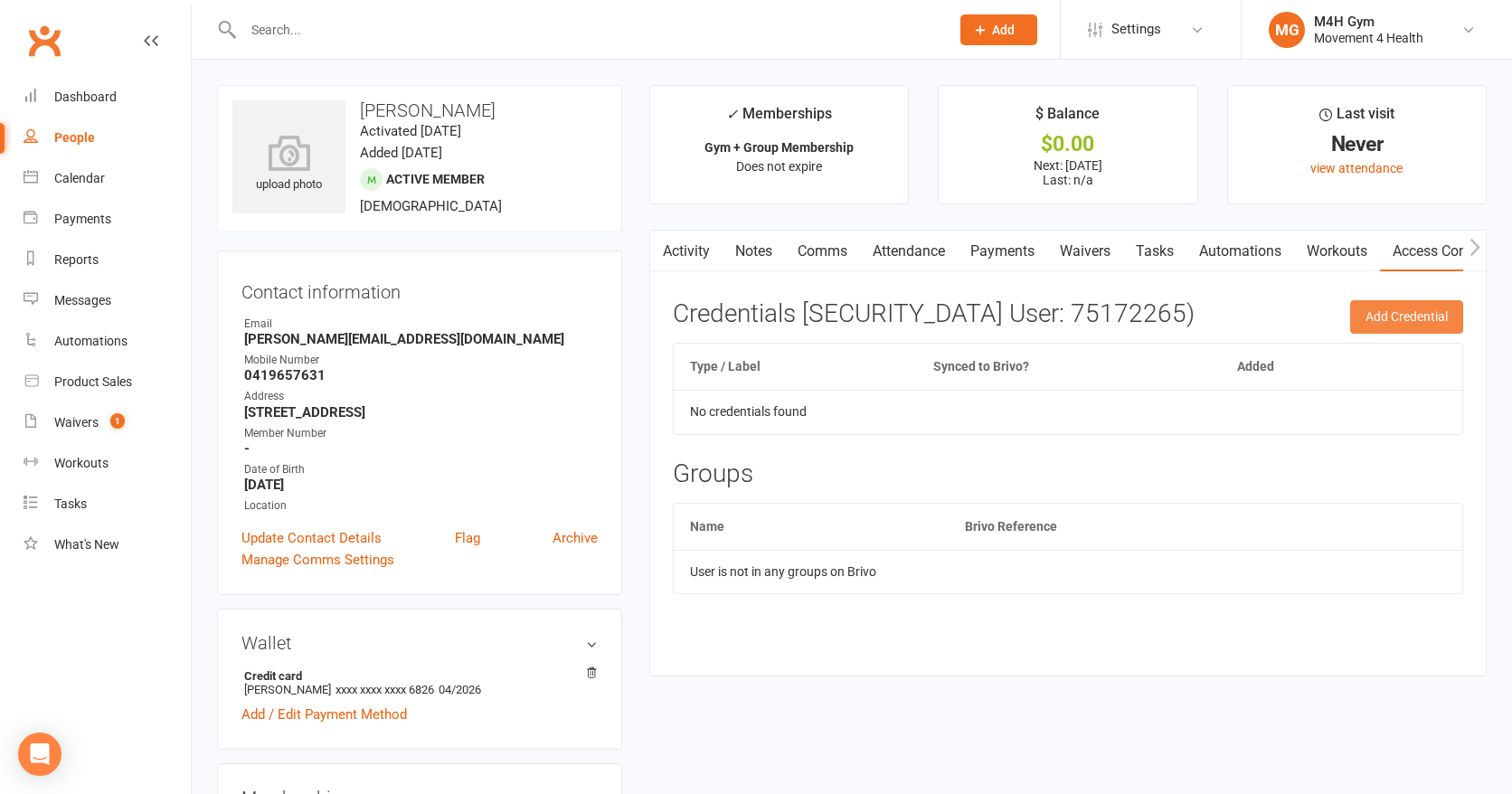
click at [1373, 319] on button "Add Credential" at bounding box center [1406, 316] width 113 height 32
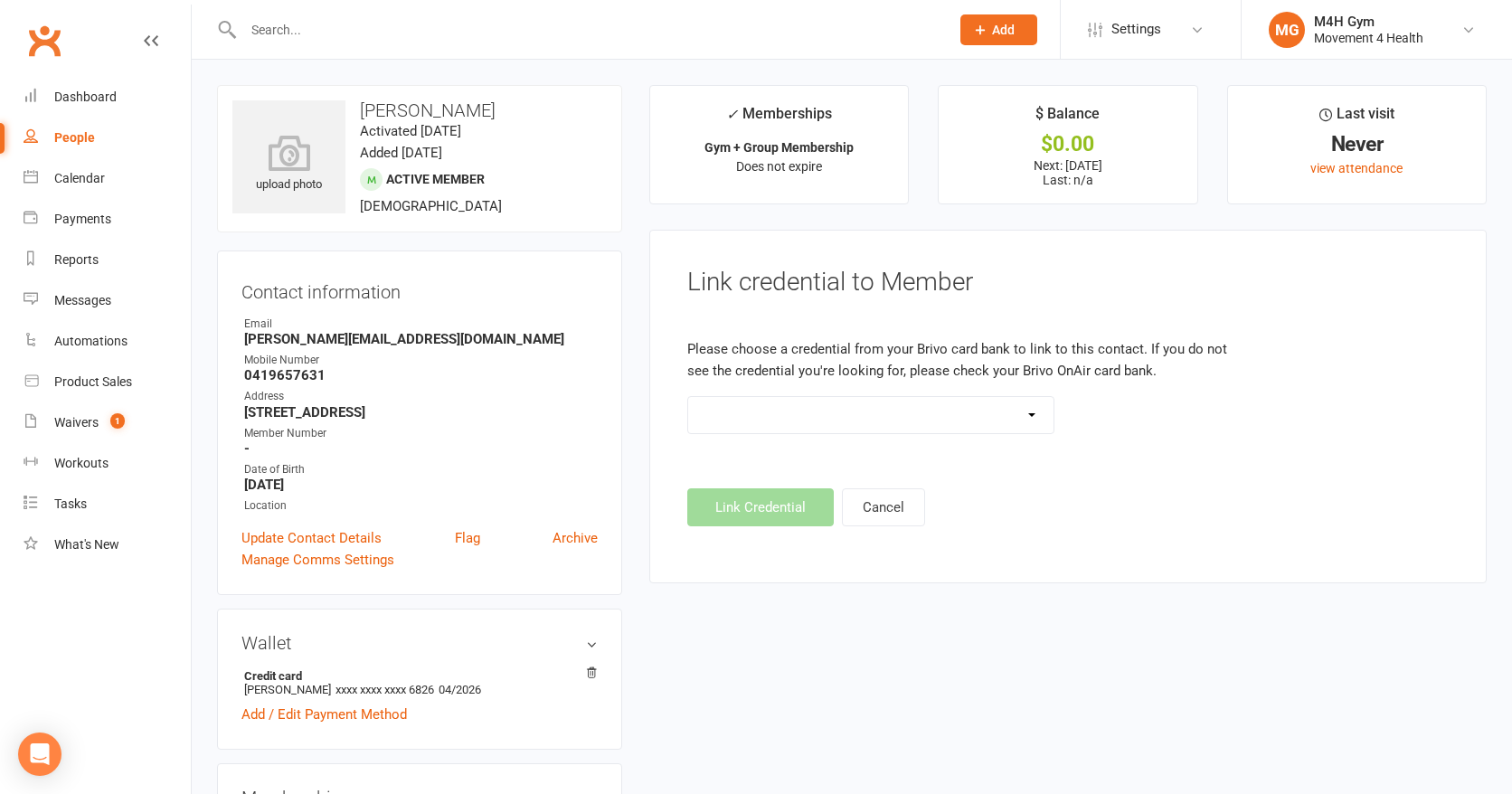
click at [1030, 413] on select "Standard 26 Bit (03461) Standard 26 Bit (101) Standard 26 Bit (10101) Standard …" at bounding box center [871, 415] width 366 height 36
select select "629"
click at [688, 397] on select "Standard 26 Bit (03461) Standard 26 Bit (101) Standard 26 Bit (10101) Standard …" at bounding box center [871, 415] width 366 height 36
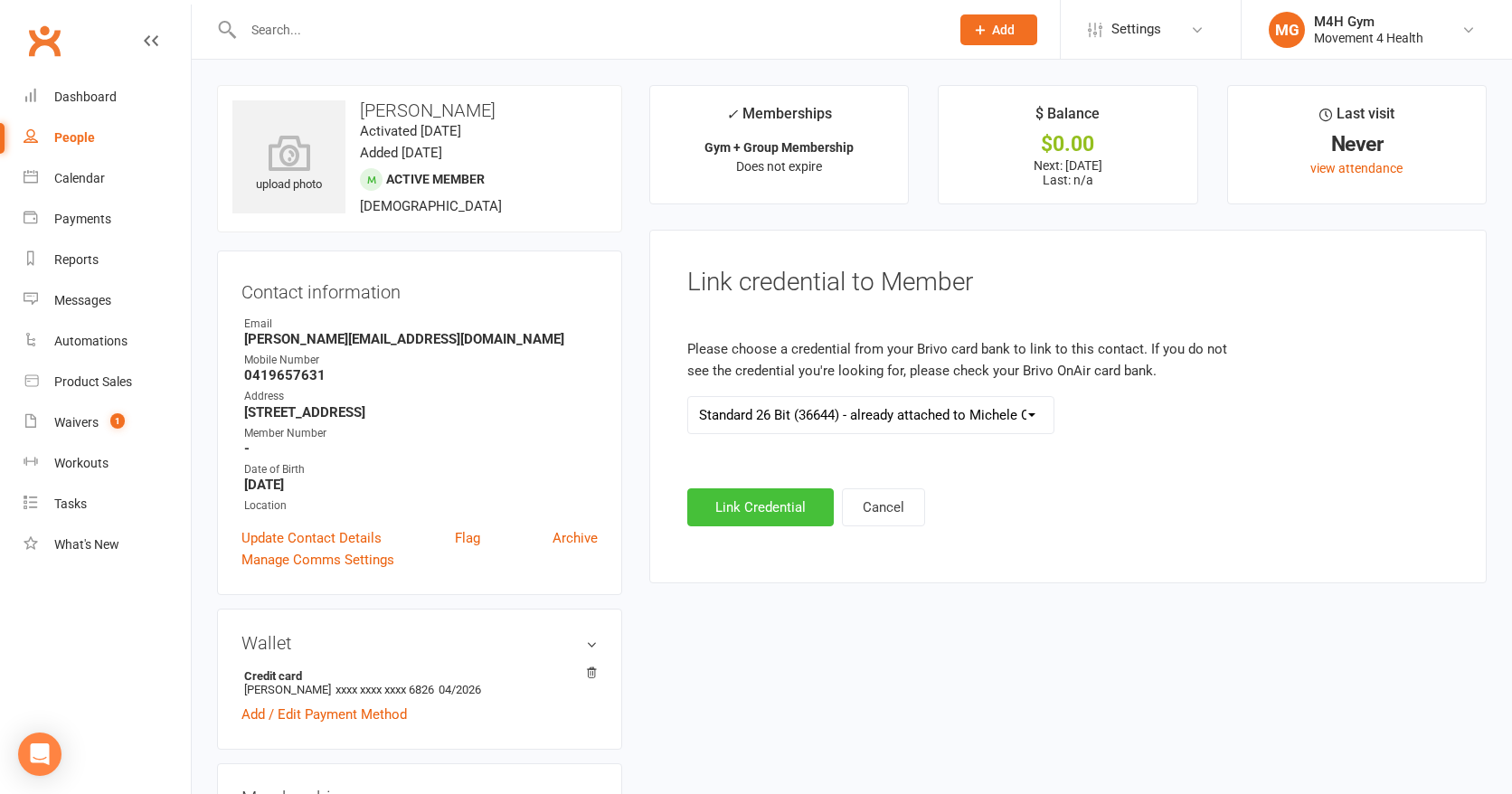
click at [769, 510] on button "Link Credential" at bounding box center [761, 507] width 147 height 38
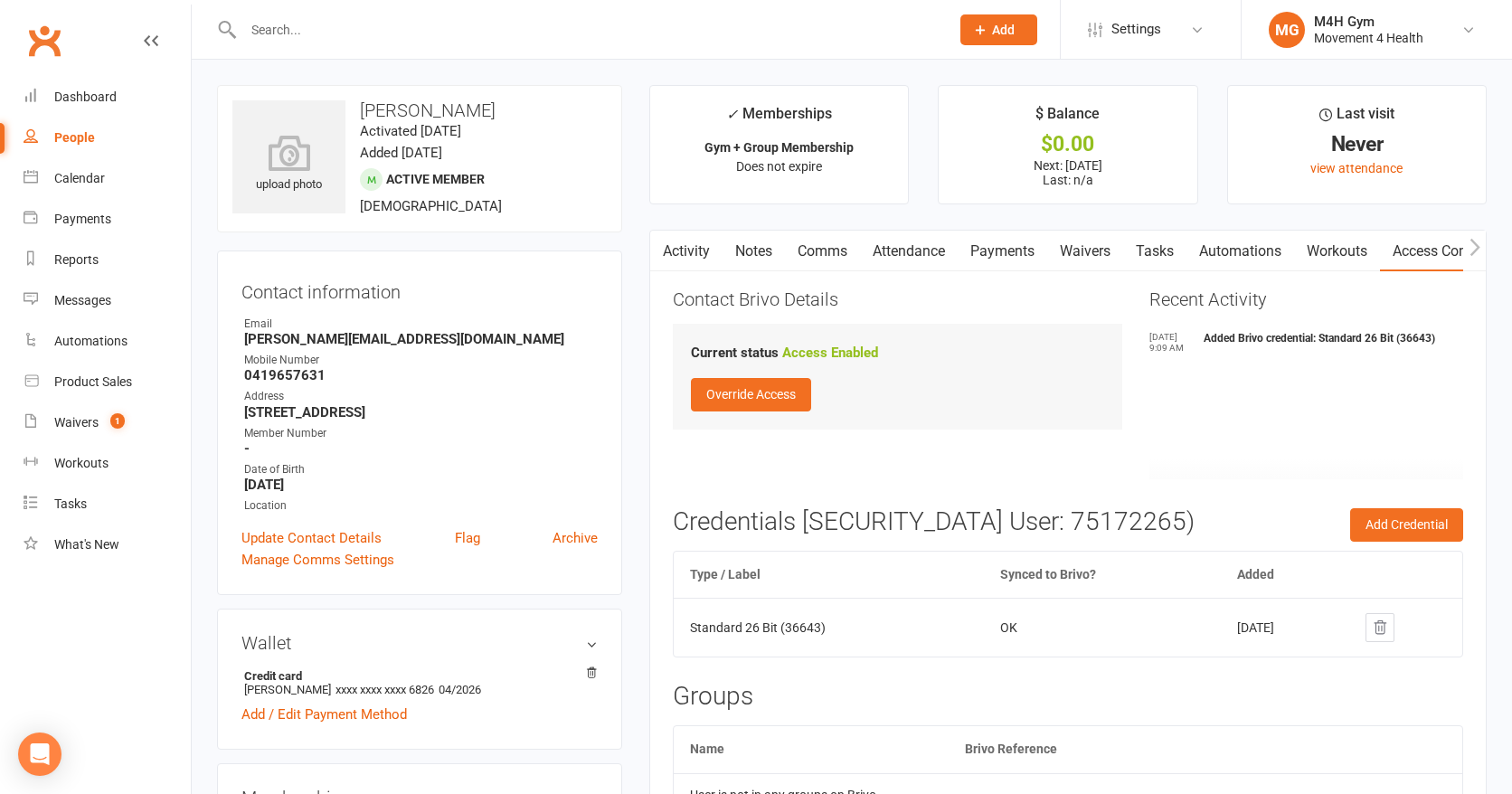
click at [682, 249] on link "Activity" at bounding box center [686, 251] width 72 height 42
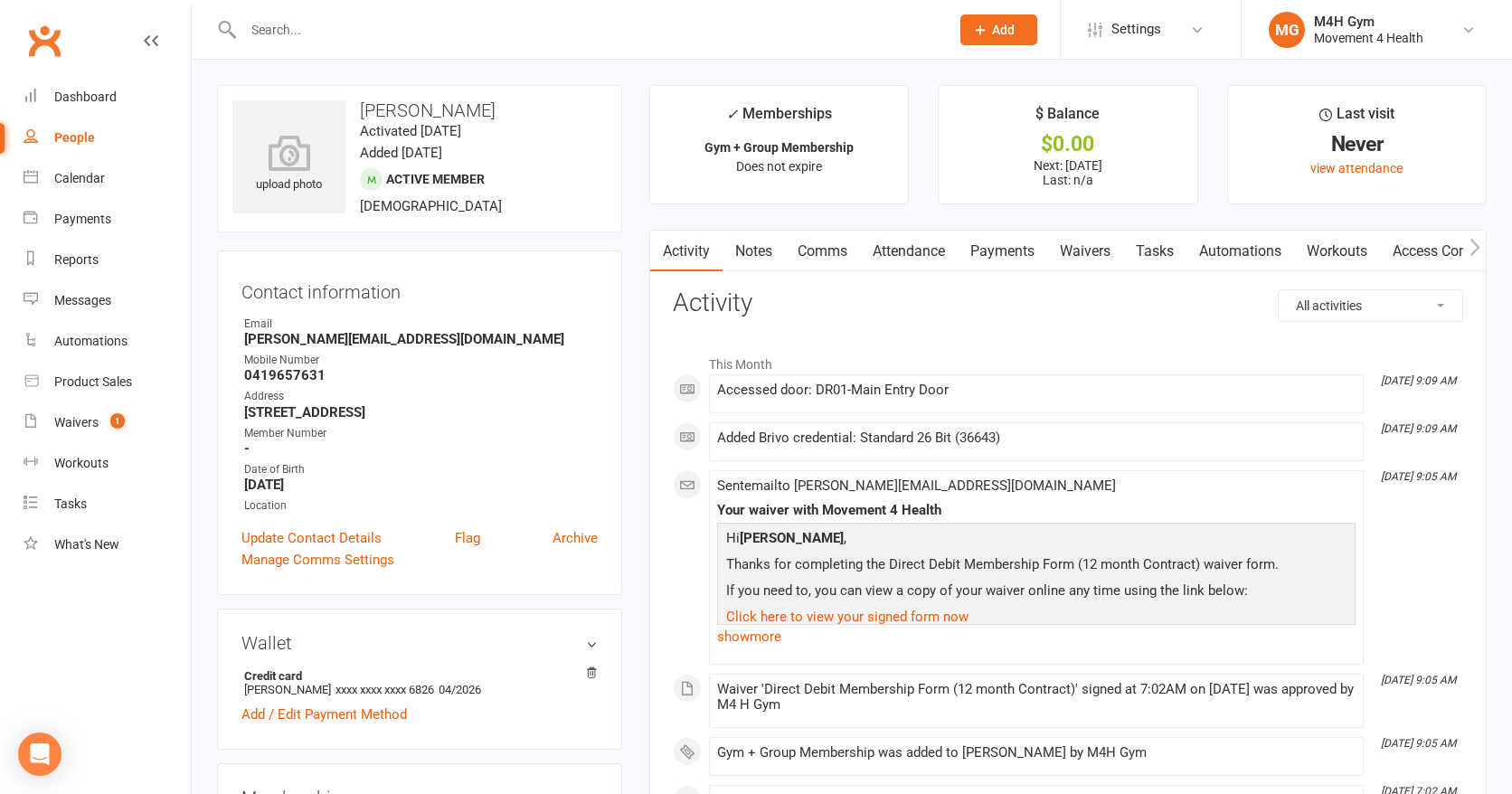
click at [296, 26] on input "text" at bounding box center [587, 30] width 699 height 26
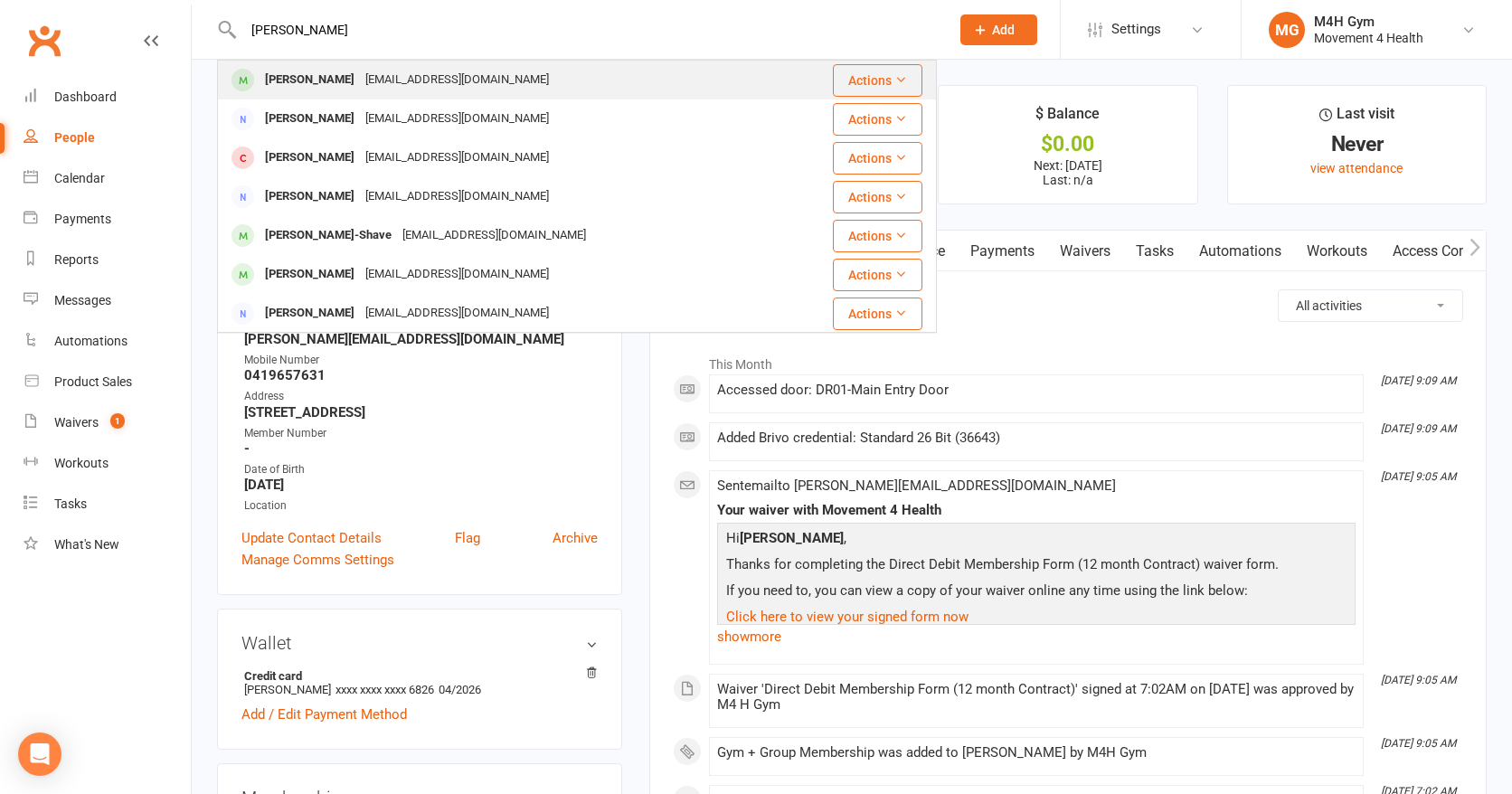
type input "samuel hogan"
click at [298, 77] on div "Samuel Hogan" at bounding box center [309, 80] width 100 height 27
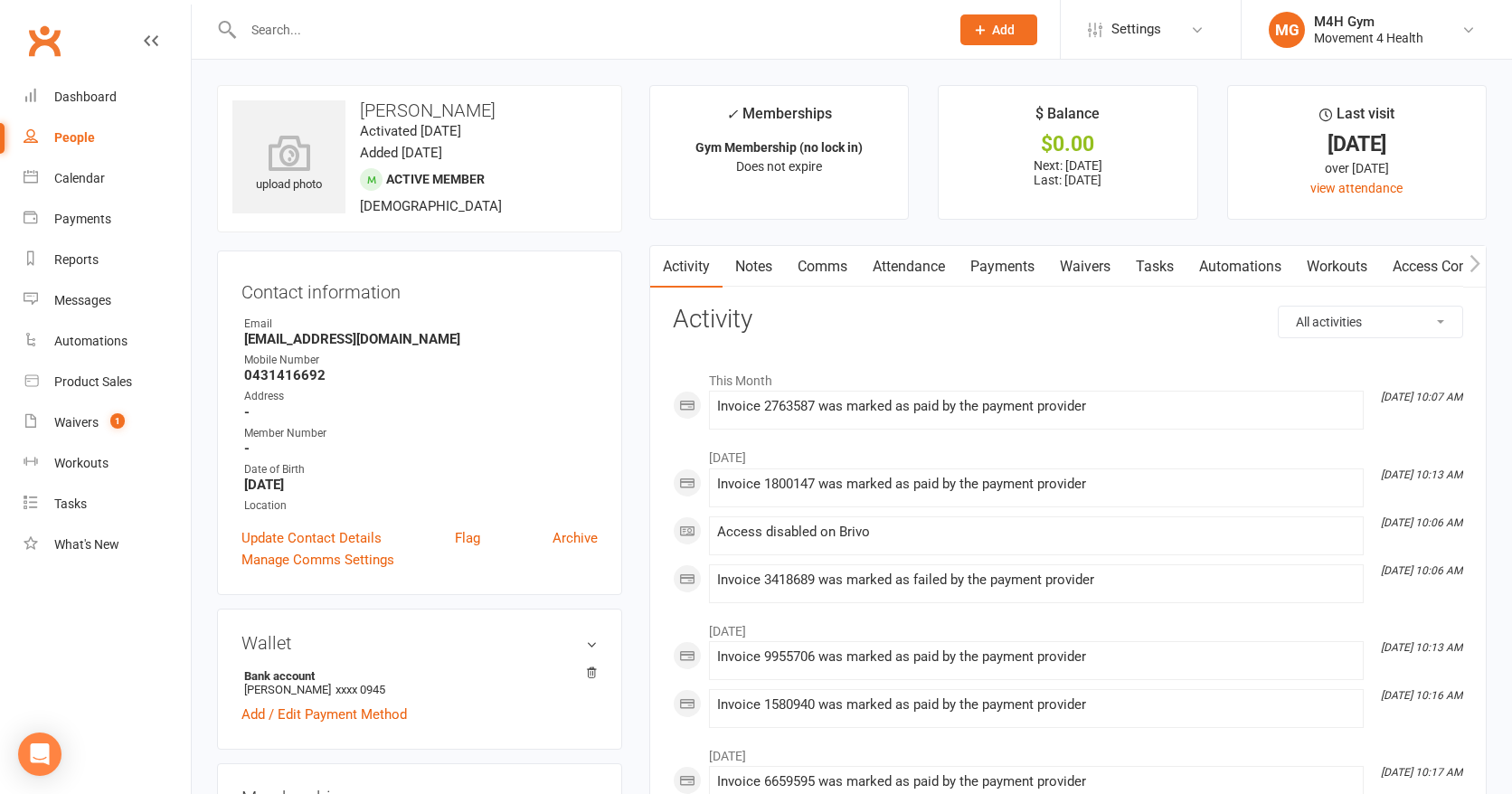
click at [999, 267] on link "Payments" at bounding box center [1003, 267] width 90 height 42
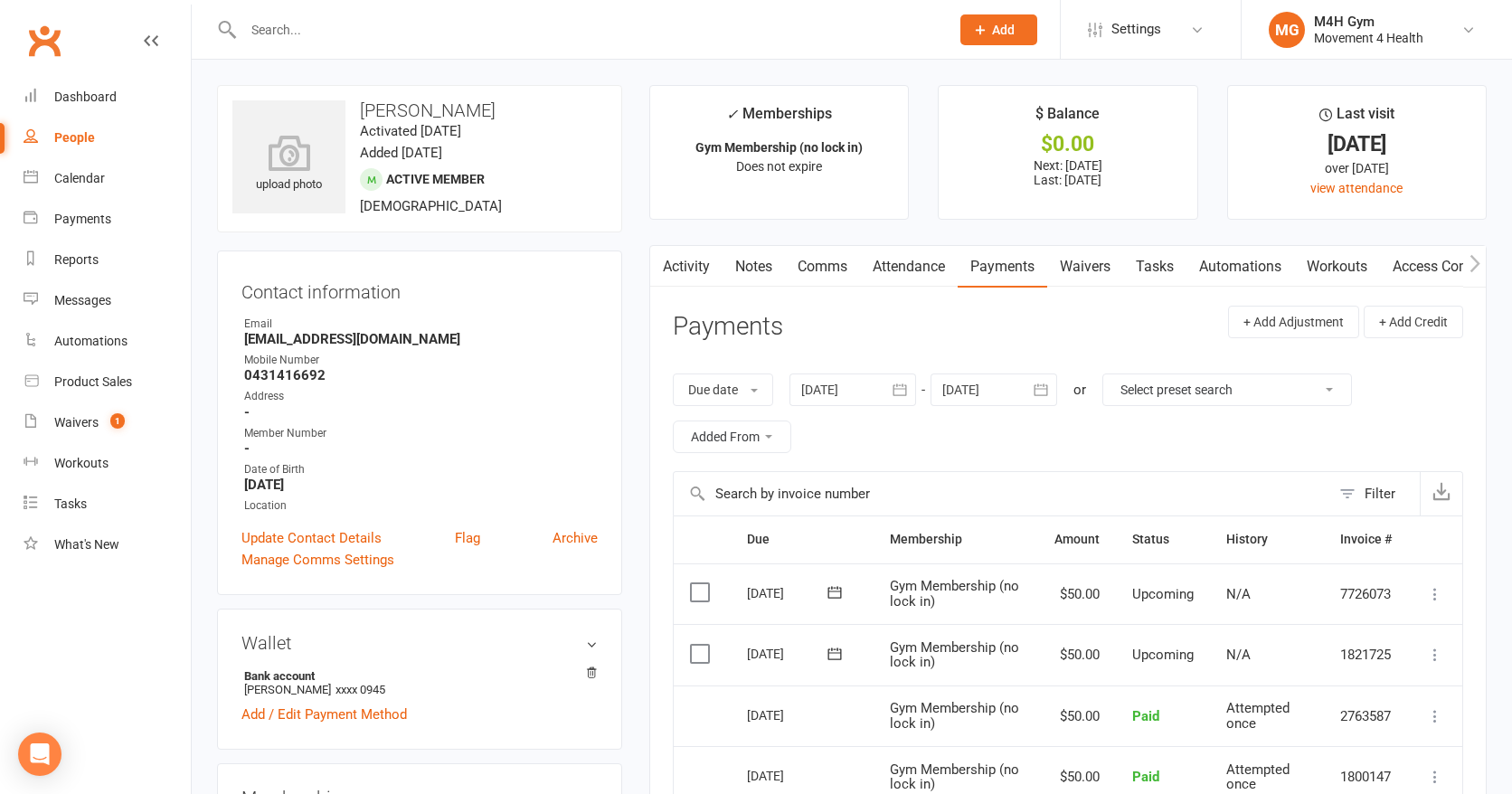
click at [900, 378] on button "button" at bounding box center [900, 389] width 32 height 32
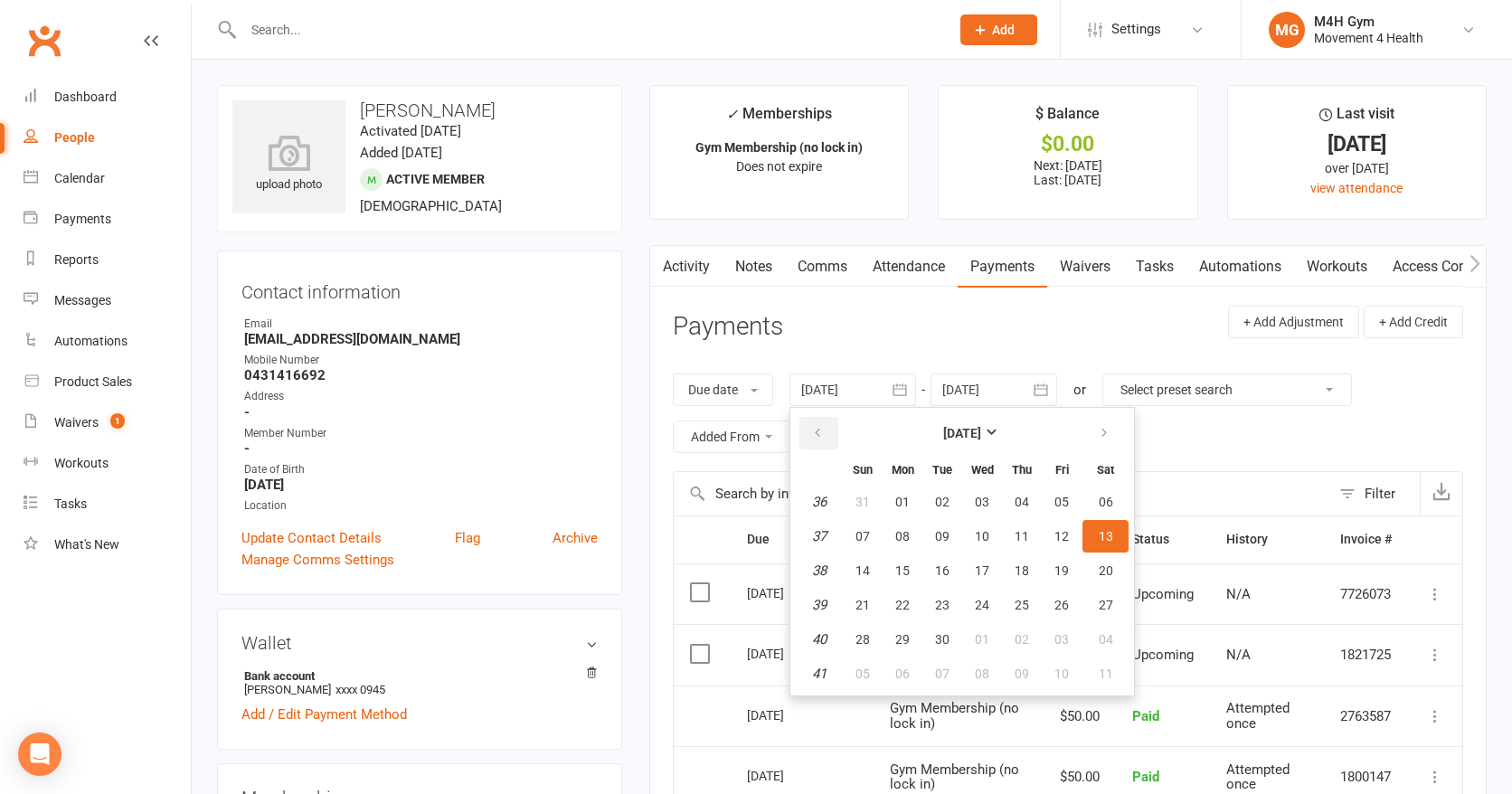
click at [820, 424] on button "button" at bounding box center [819, 433] width 39 height 32
click at [900, 531] on span "09" at bounding box center [902, 536] width 14 height 14
type input "09 Jun 2025"
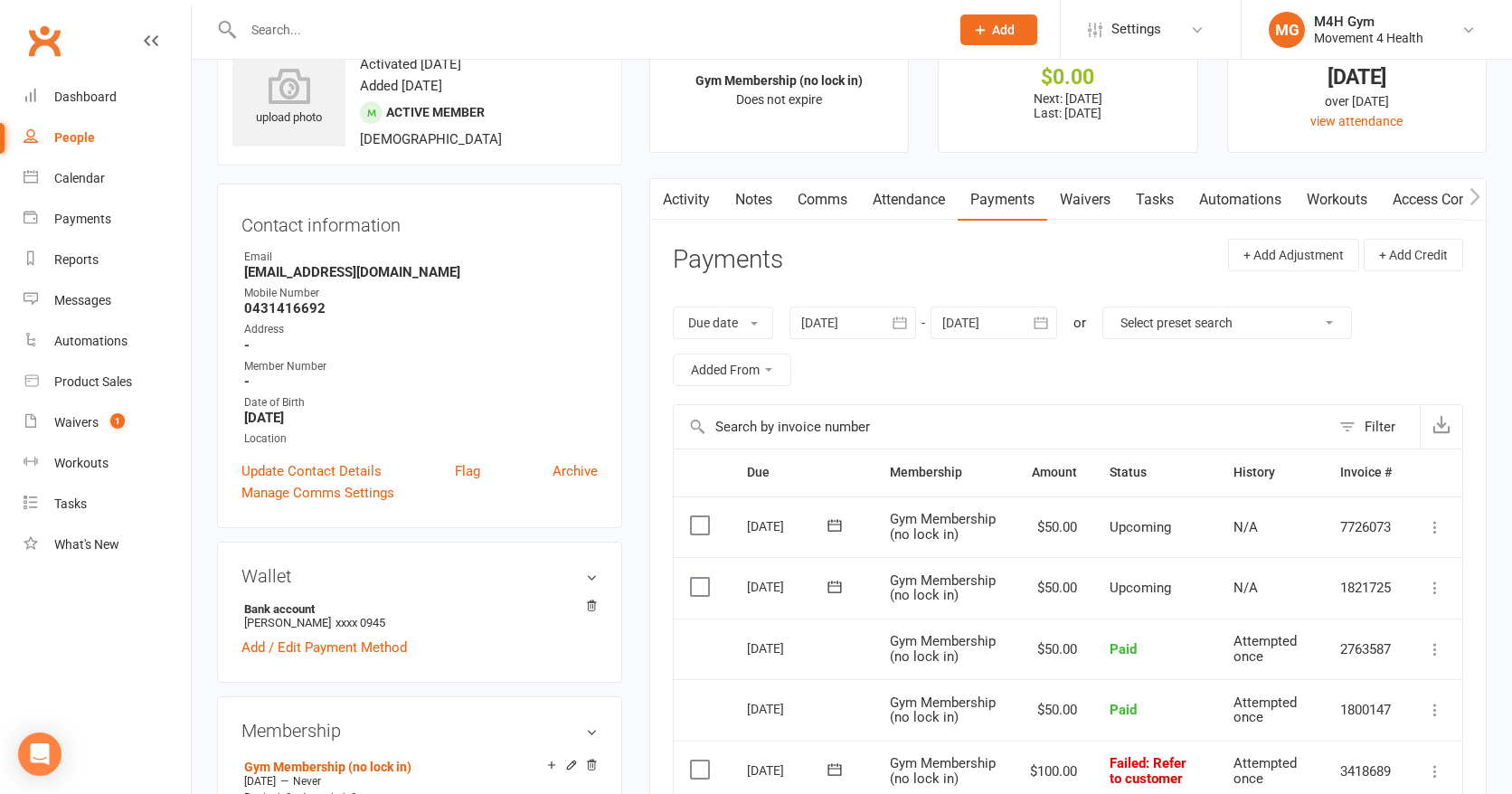
scroll to position [62, 0]
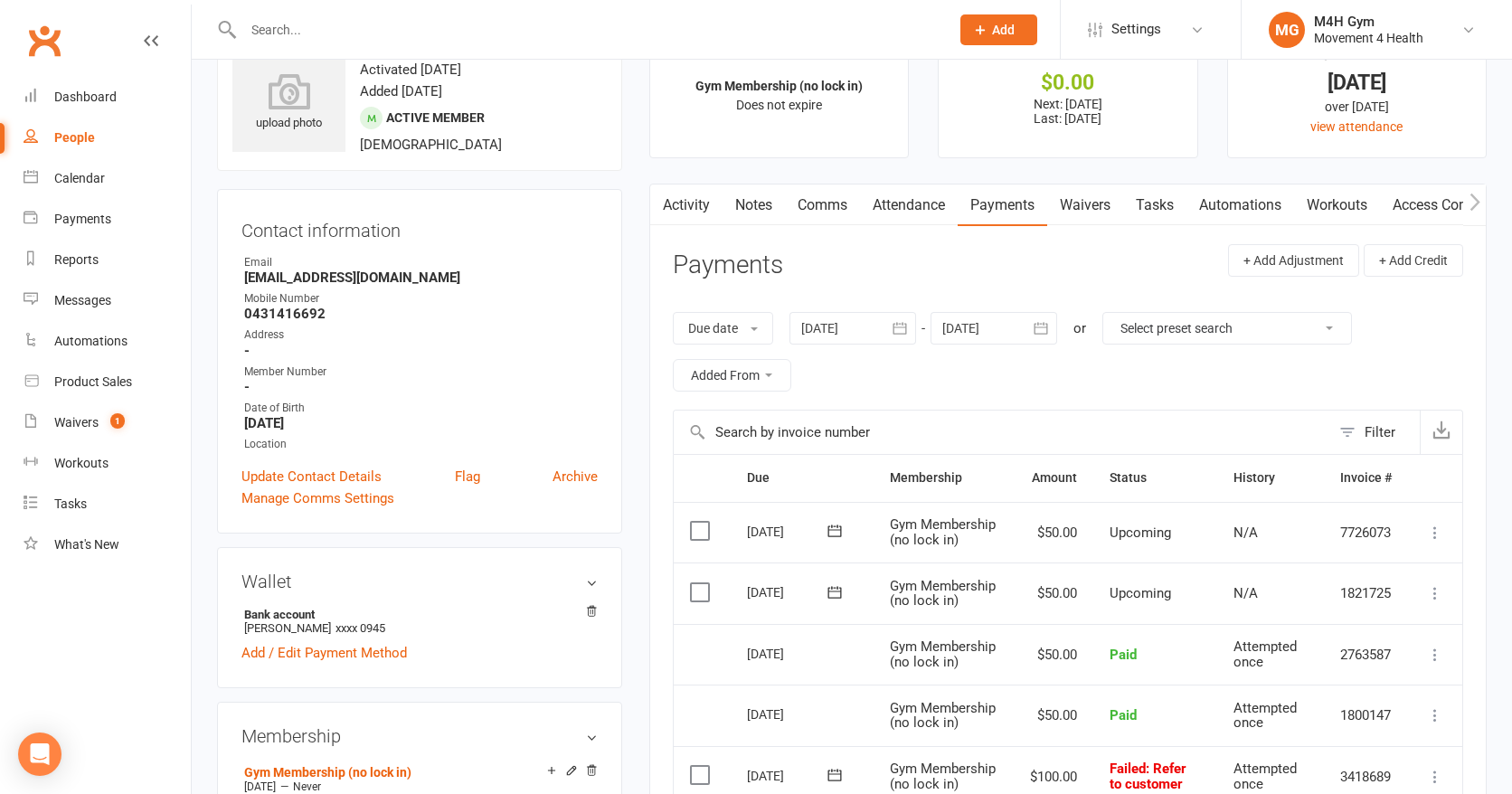
click at [1422, 207] on link "Access Control" at bounding box center [1441, 206] width 120 height 42
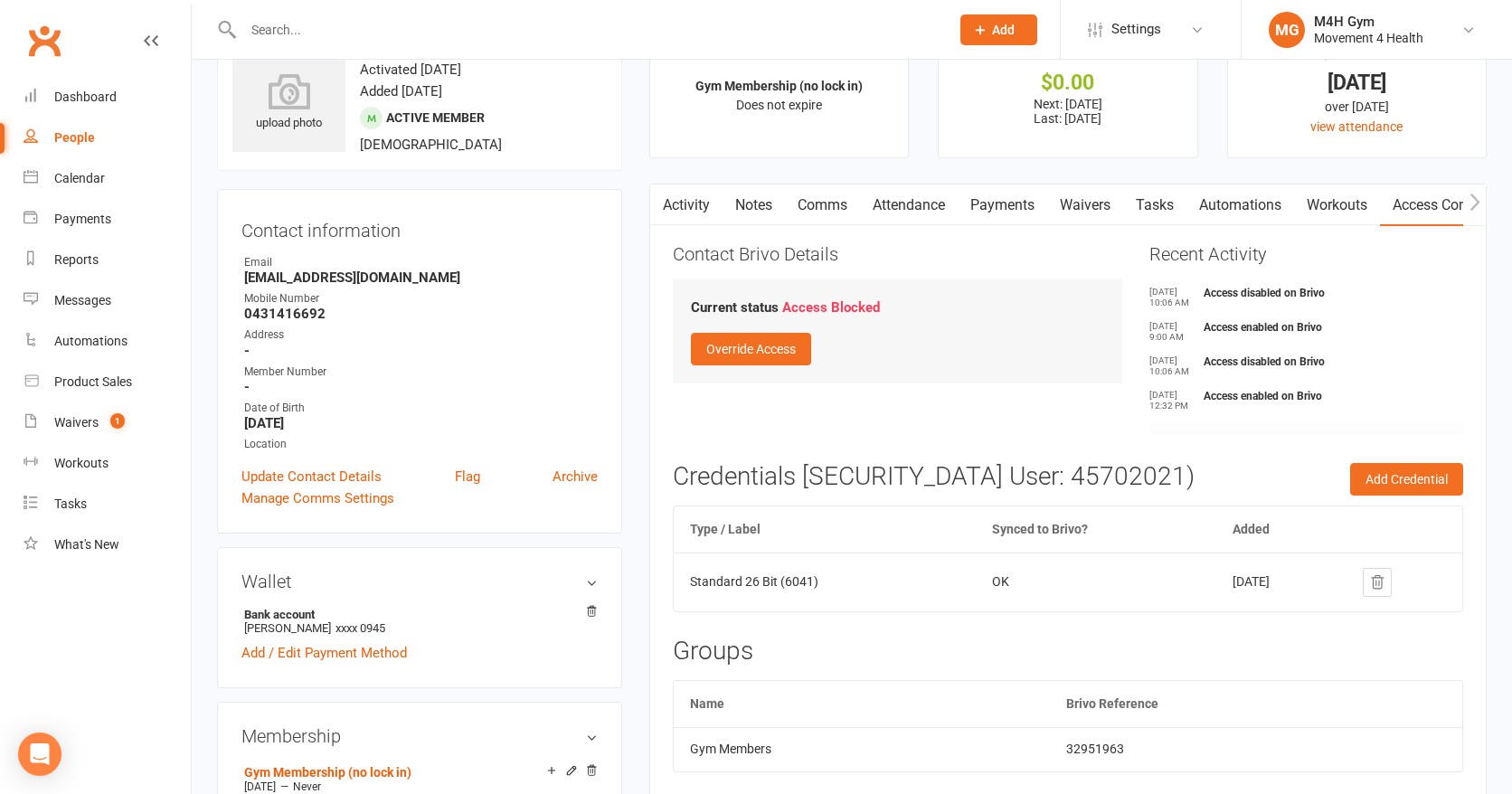
click at [1000, 201] on link "Payments" at bounding box center [1003, 206] width 90 height 42
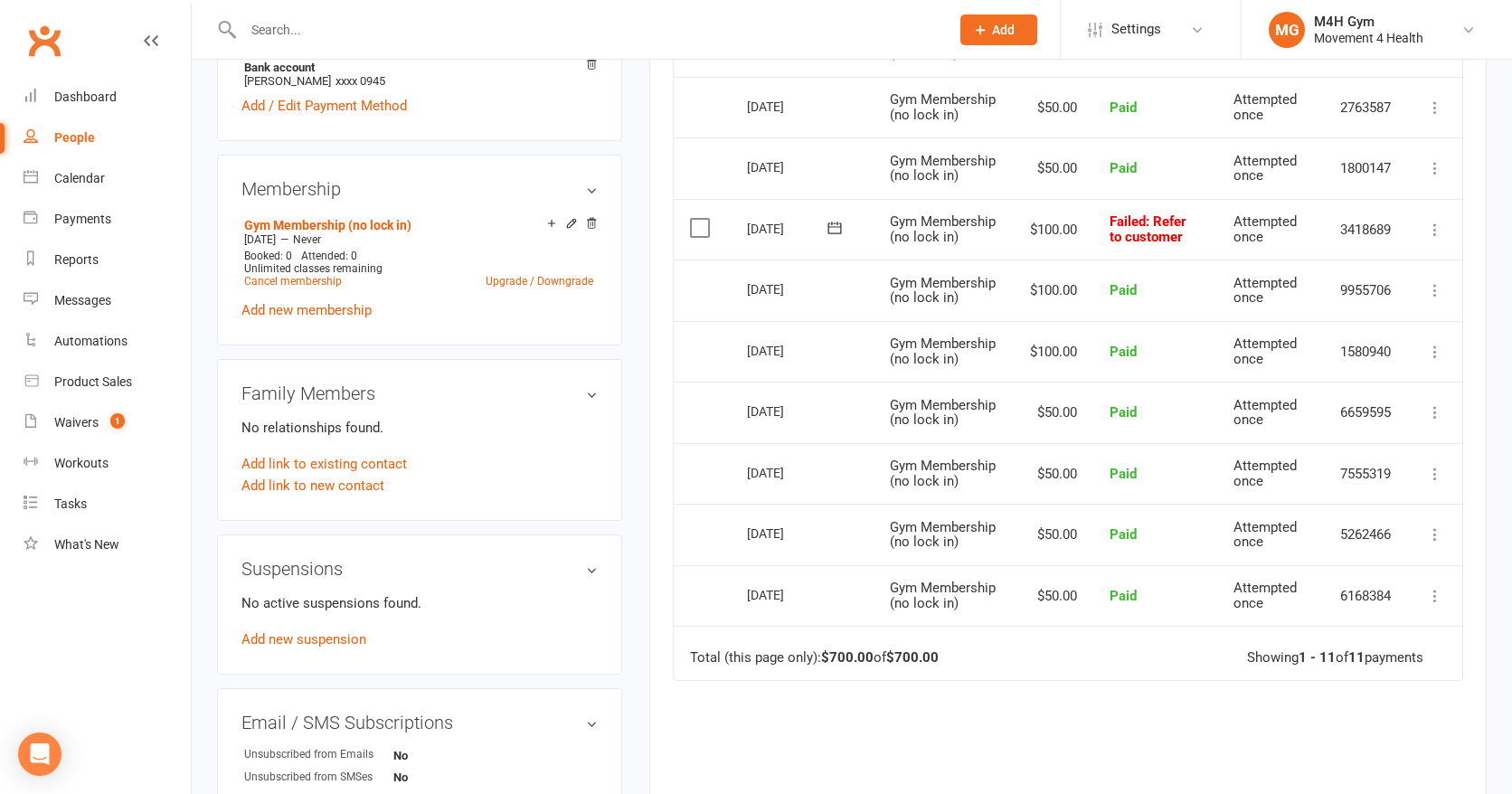
scroll to position [609, 0]
click at [352, 632] on link "Add new suspension" at bounding box center [304, 638] width 125 height 16
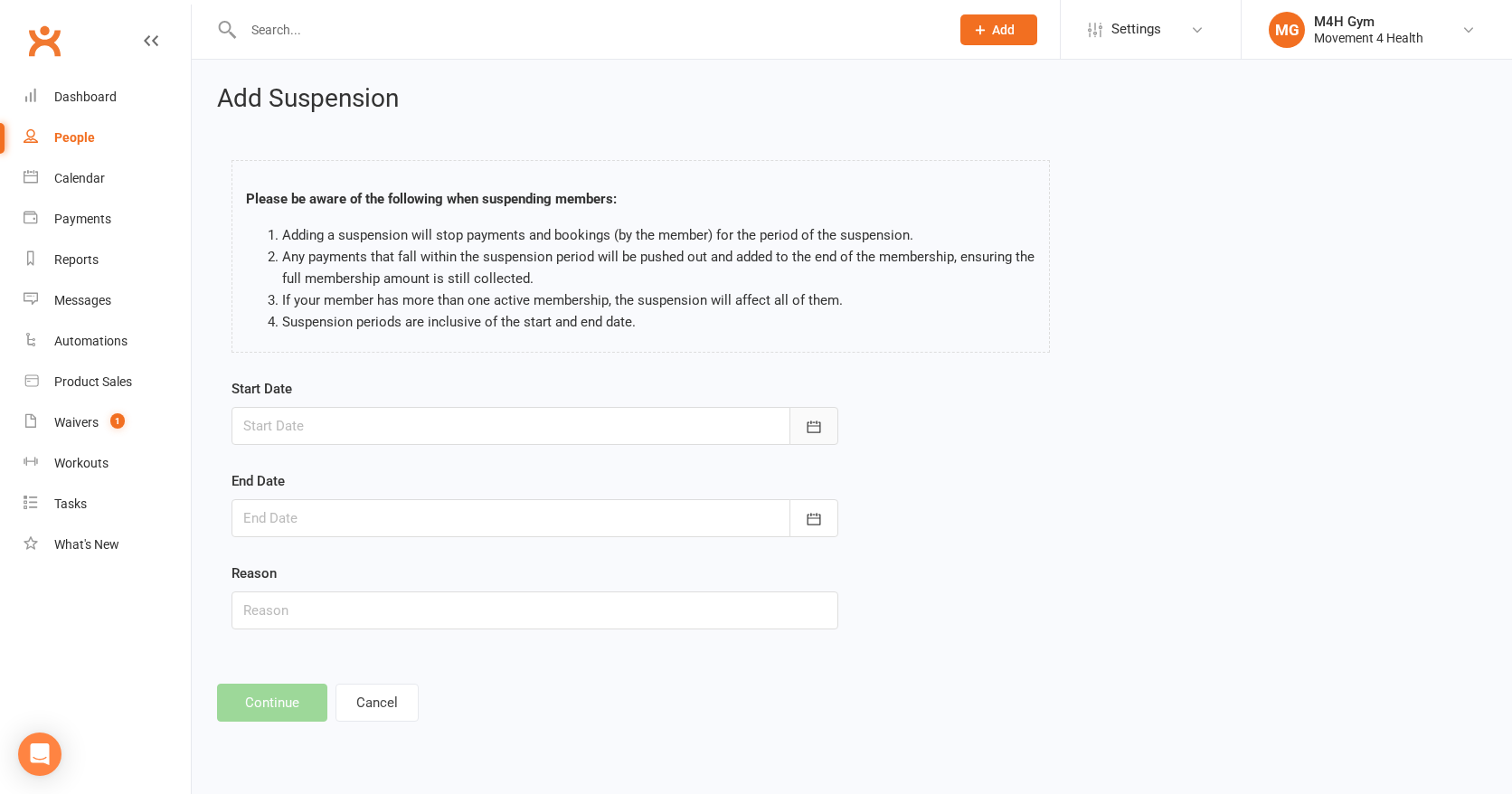
click at [813, 420] on icon "button" at bounding box center [813, 427] width 18 height 18
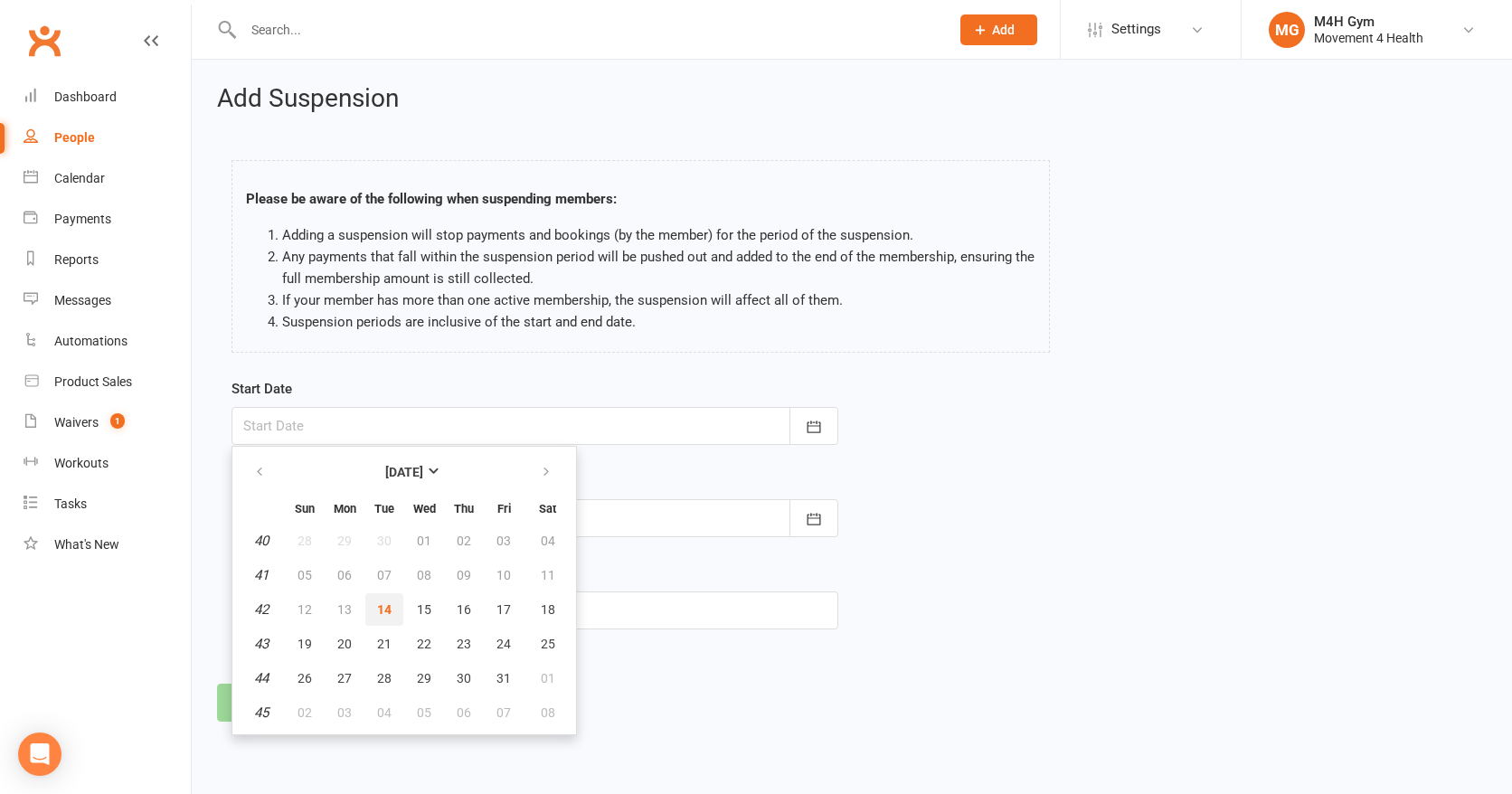
click at [388, 603] on span "14" at bounding box center [384, 609] width 14 height 14
type input "14 Oct 2025"
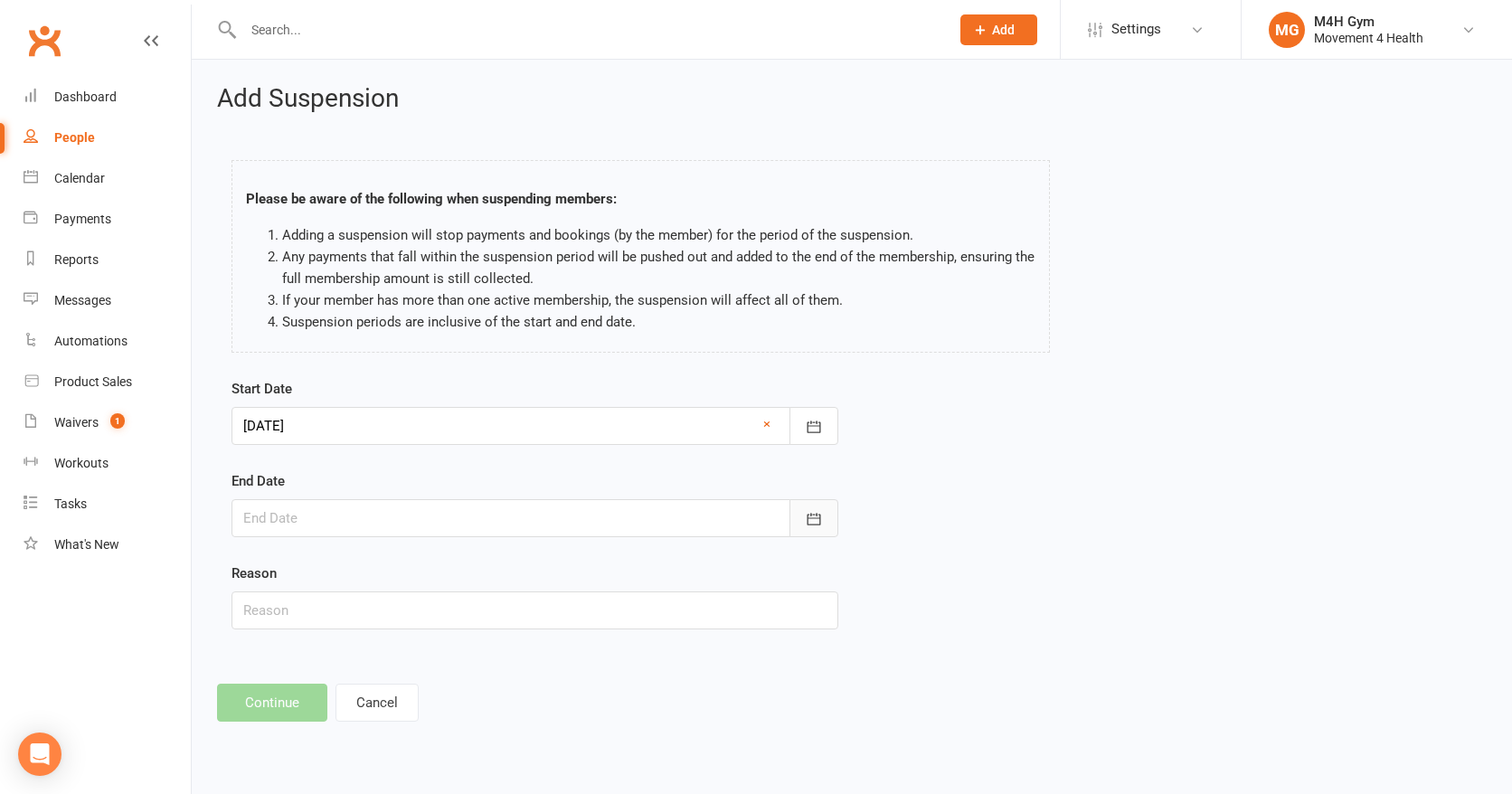
click at [814, 515] on icon "button" at bounding box center [813, 519] width 18 height 18
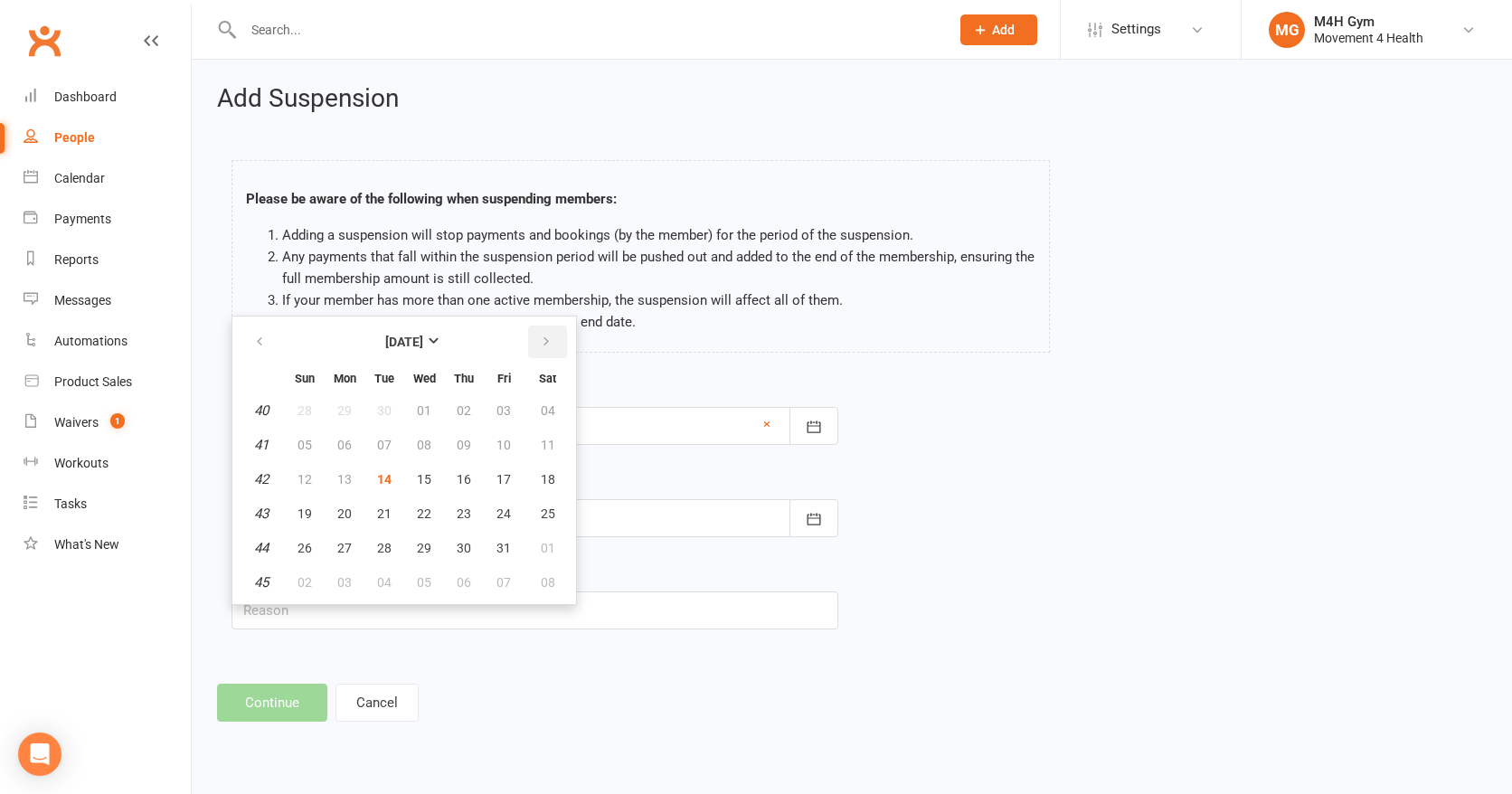
click at [549, 342] on icon "button" at bounding box center [546, 341] width 12 height 14
click at [501, 473] on span "14" at bounding box center [504, 479] width 14 height 14
type input "14 Nov 2025"
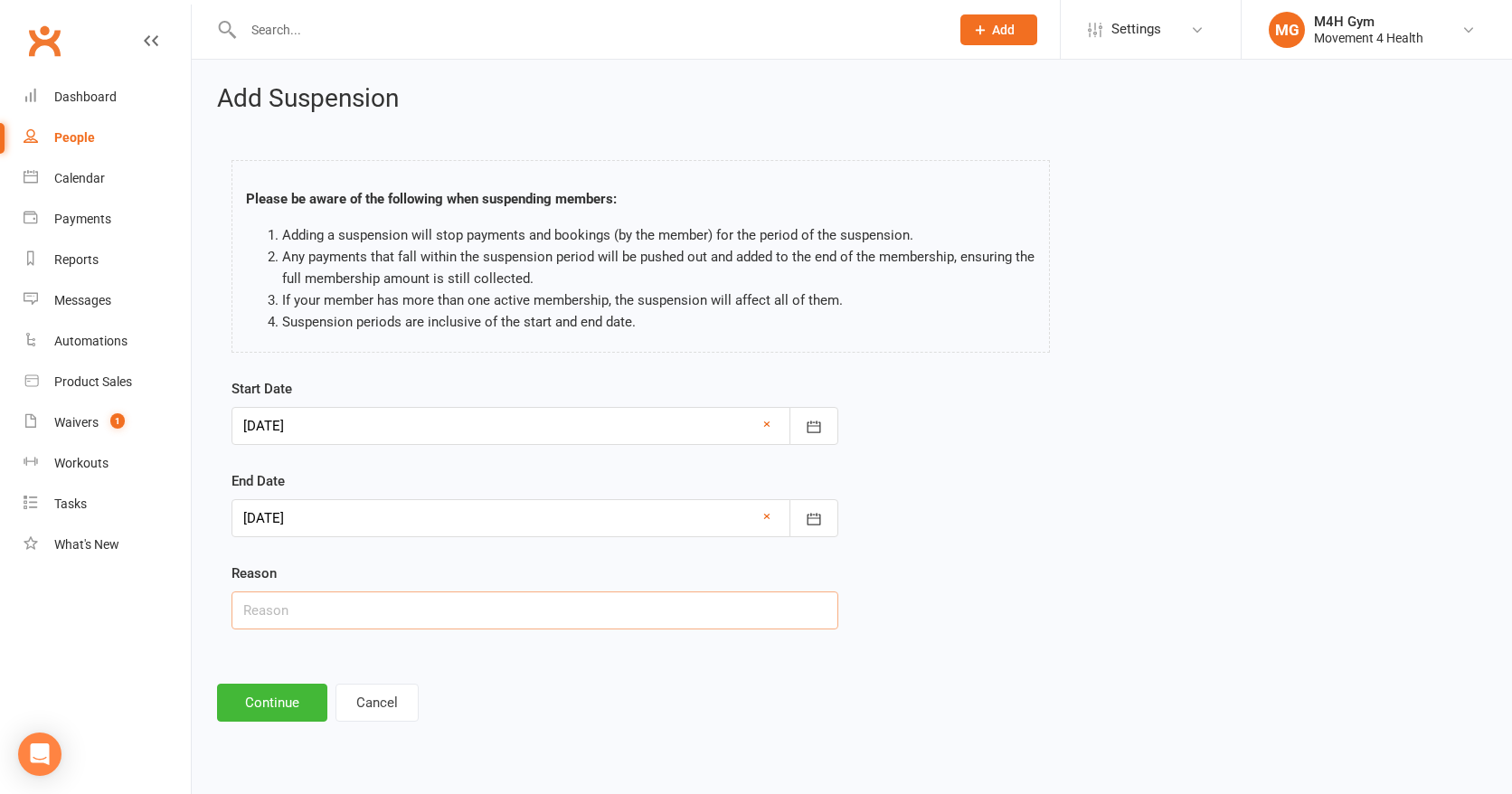
click at [303, 612] on input "text" at bounding box center [534, 610] width 607 height 38
type input "Torn ATFL on Sept 20th, hasn't been into gym since, seeing surgeon today."
click at [257, 700] on button "Continue" at bounding box center [272, 703] width 110 height 38
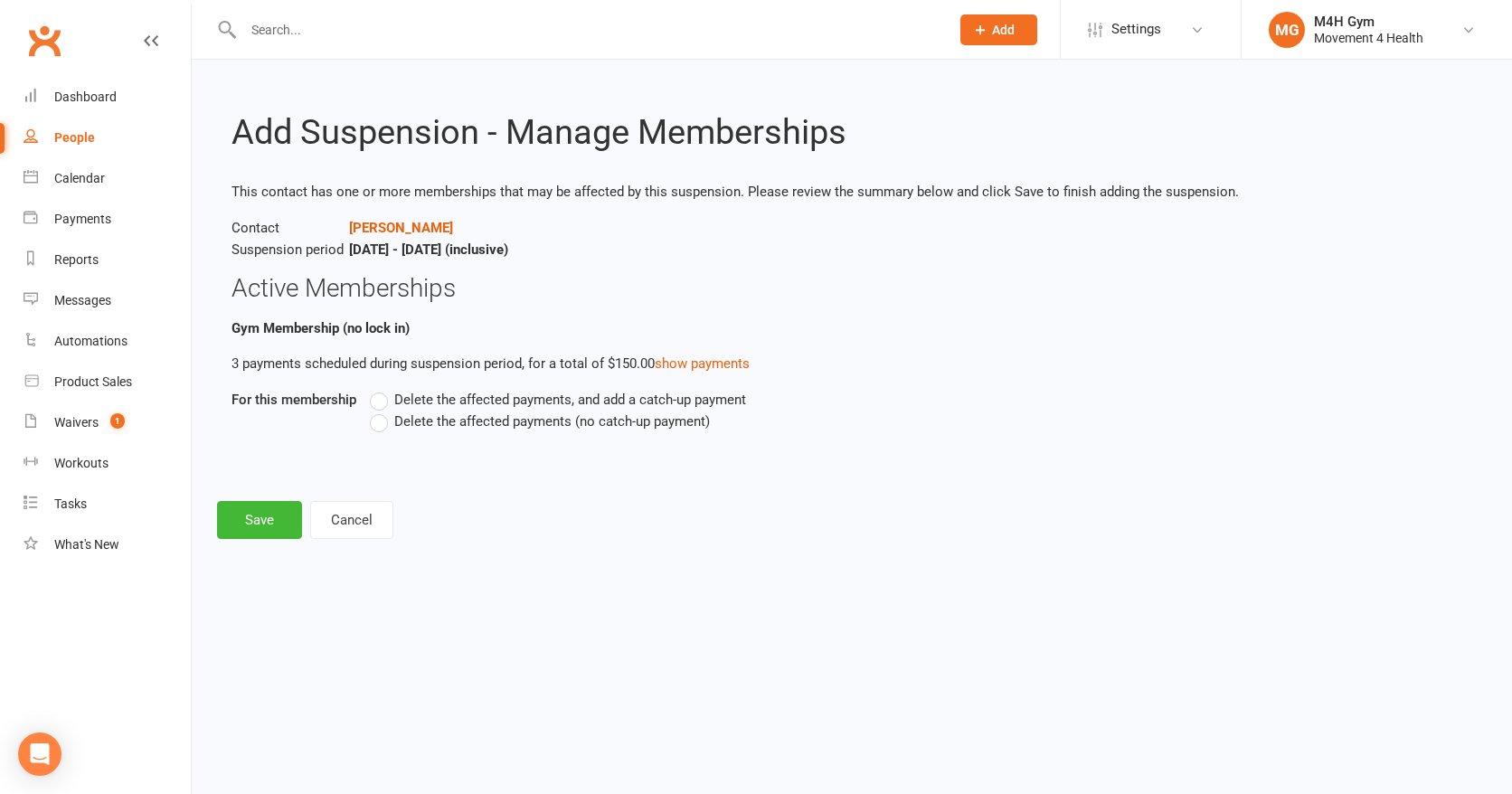
click at [381, 422] on label "Delete the affected payments (no catch-up payment)" at bounding box center [540, 421] width 340 height 22
click at [381, 410] on input "Delete the affected payments (no catch-up payment)" at bounding box center [376, 410] width 11 height 0
click at [271, 514] on button "Save" at bounding box center [259, 520] width 85 height 38
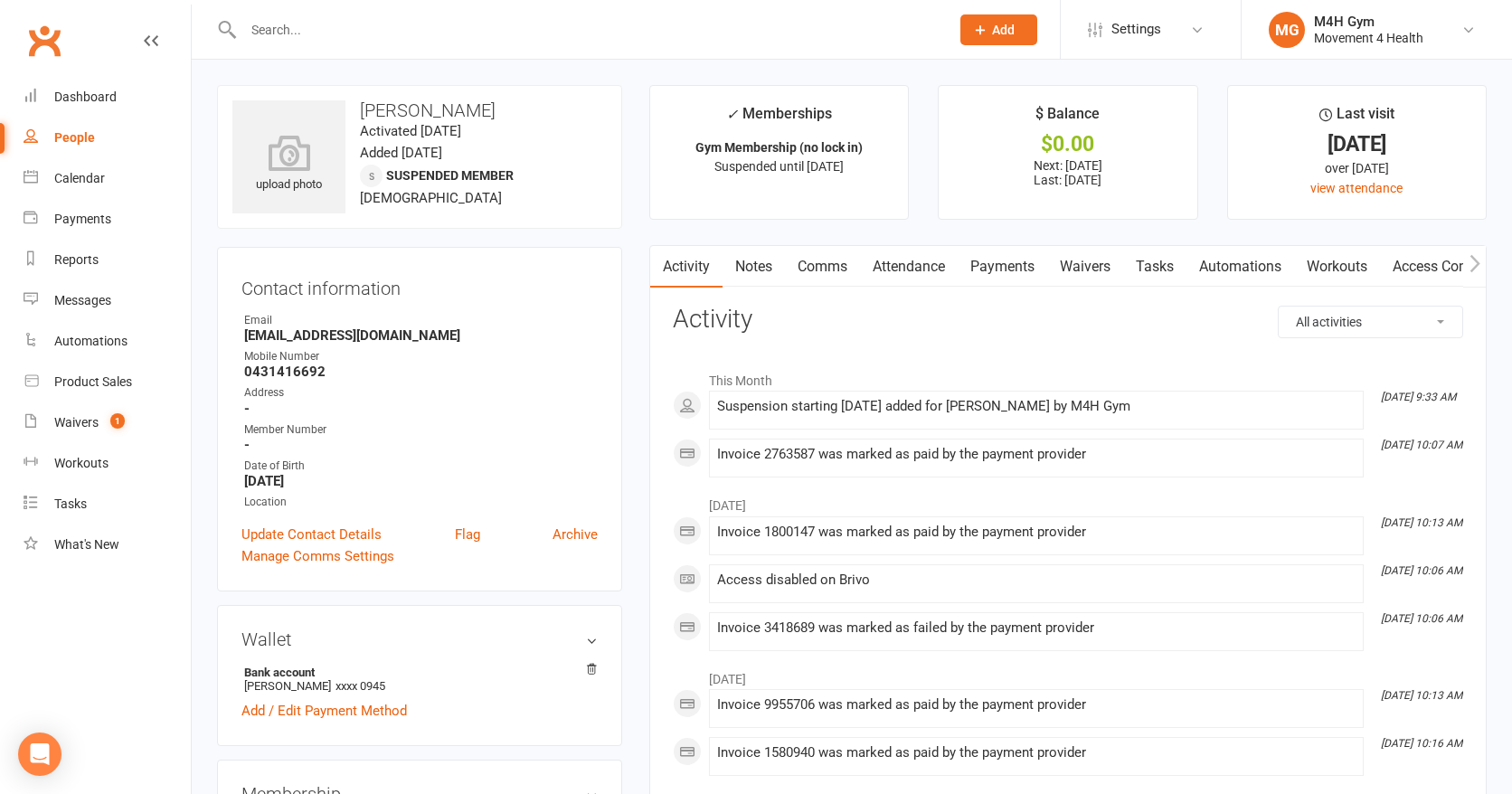
click at [1008, 268] on link "Payments" at bounding box center [1003, 267] width 90 height 42
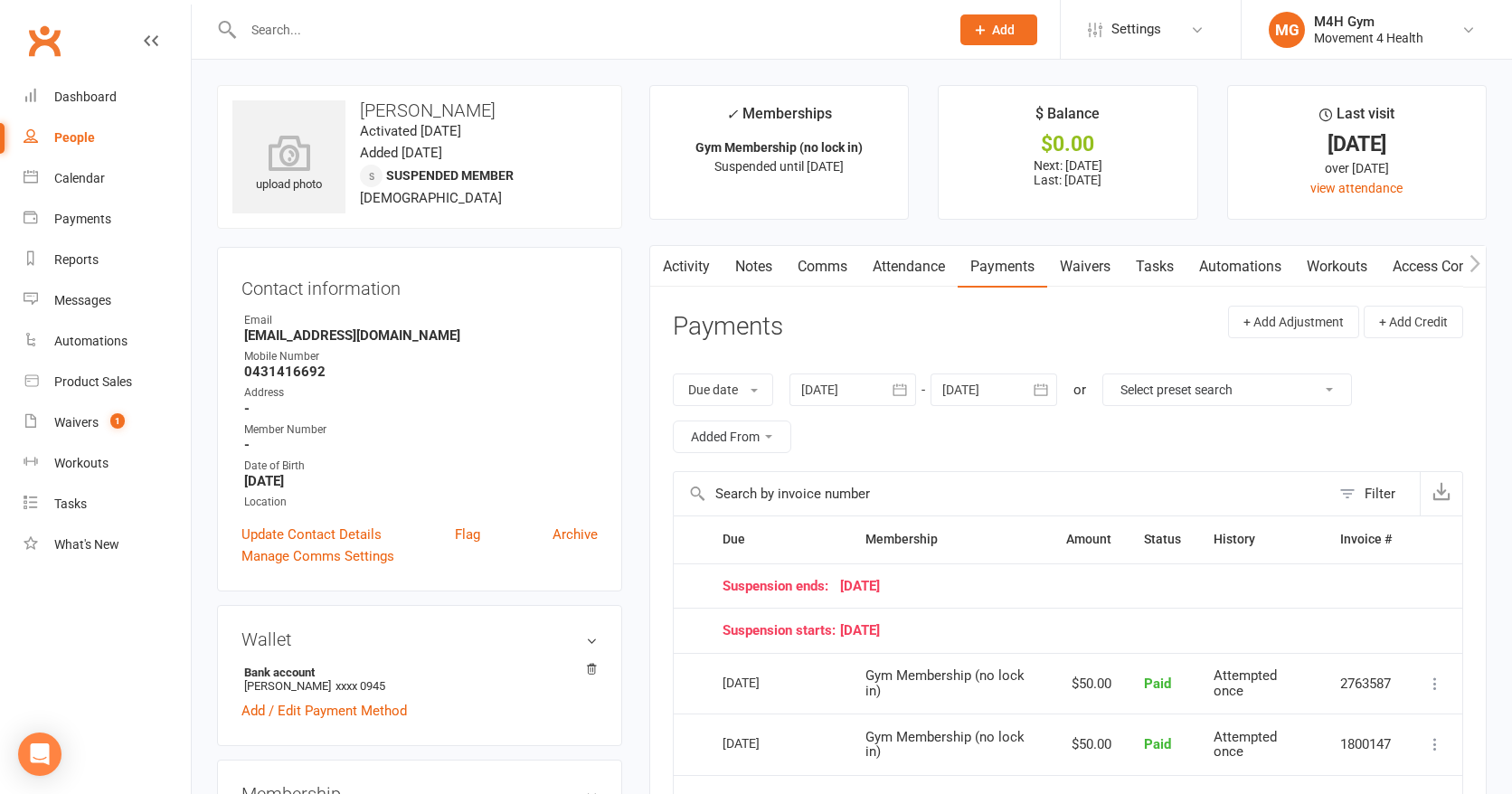
click at [887, 390] on button "button" at bounding box center [900, 389] width 32 height 32
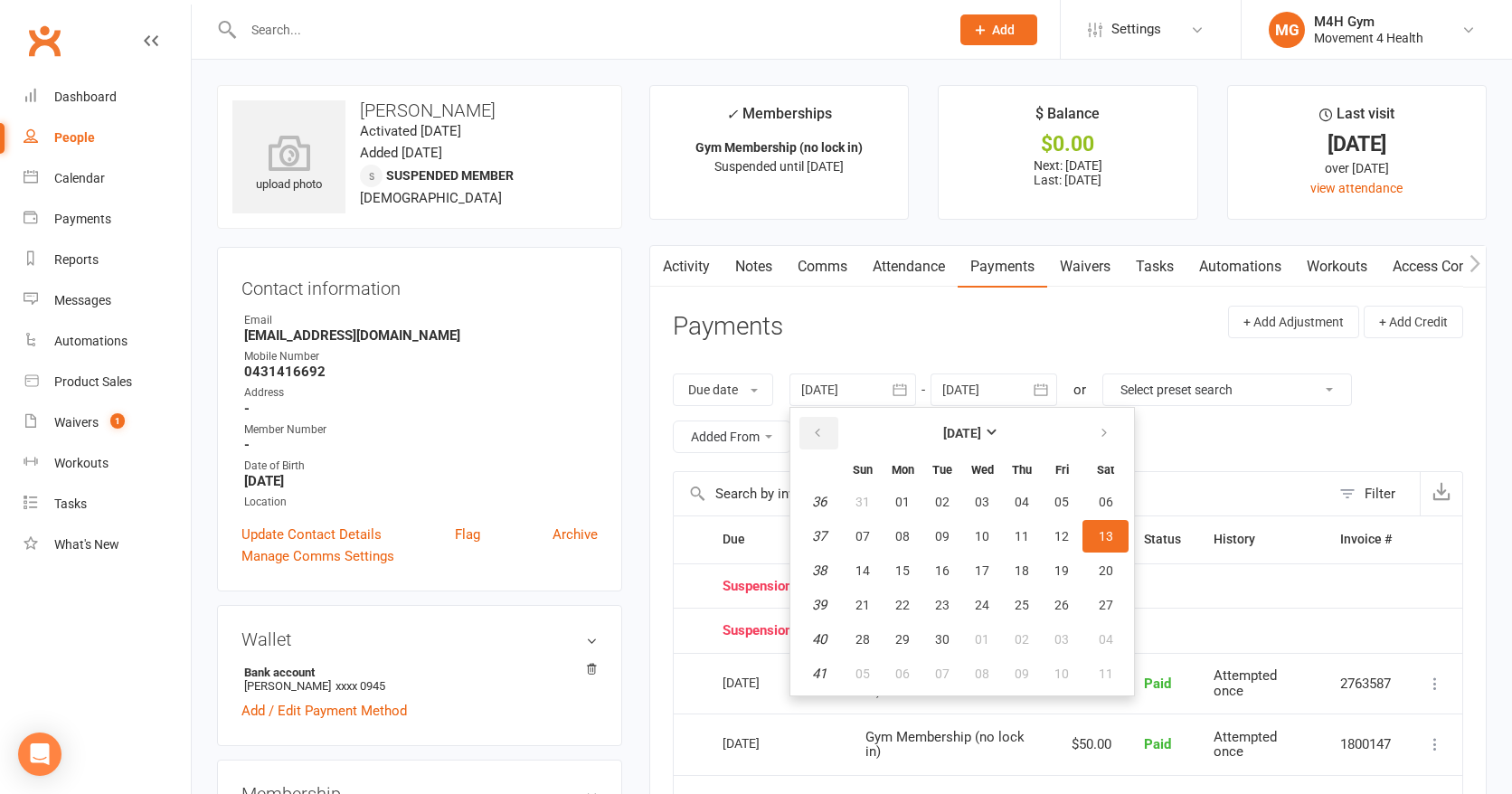
click at [812, 429] on button "button" at bounding box center [819, 433] width 39 height 32
click at [903, 530] on span "05" at bounding box center [902, 536] width 14 height 14
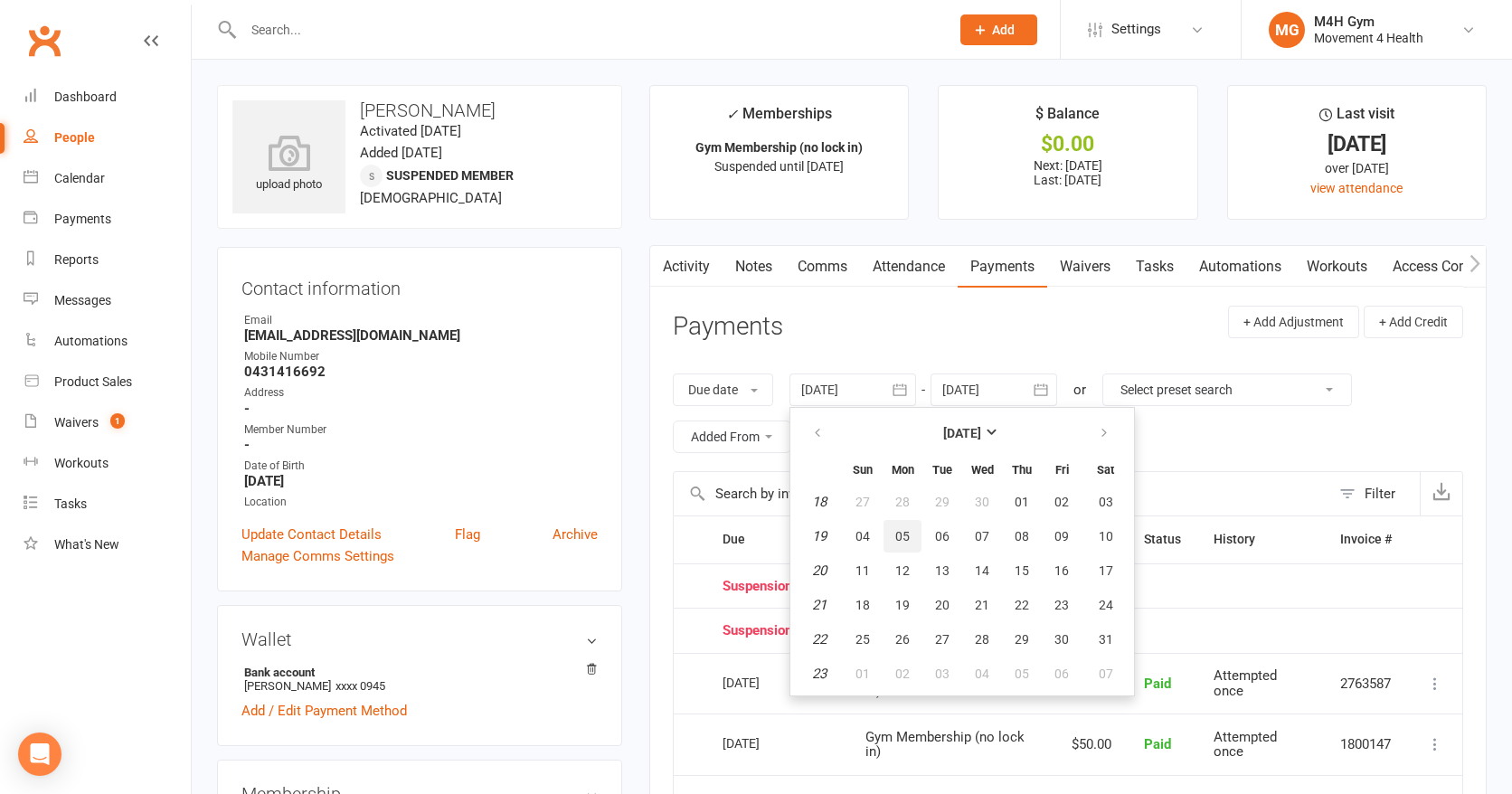
type input "05 May 2025"
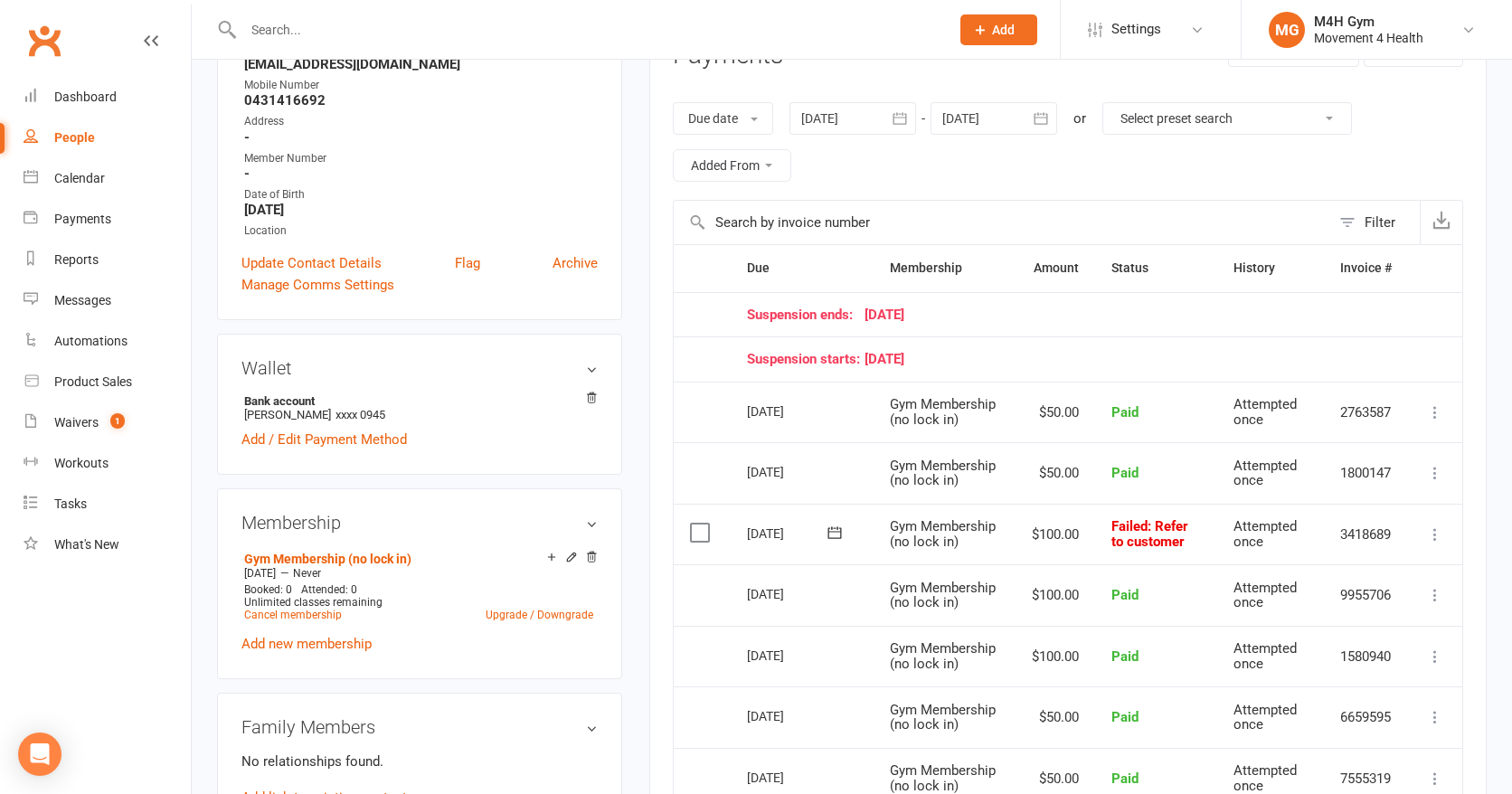
scroll to position [272, 0]
click at [1435, 530] on icon at bounding box center [1435, 533] width 18 height 18
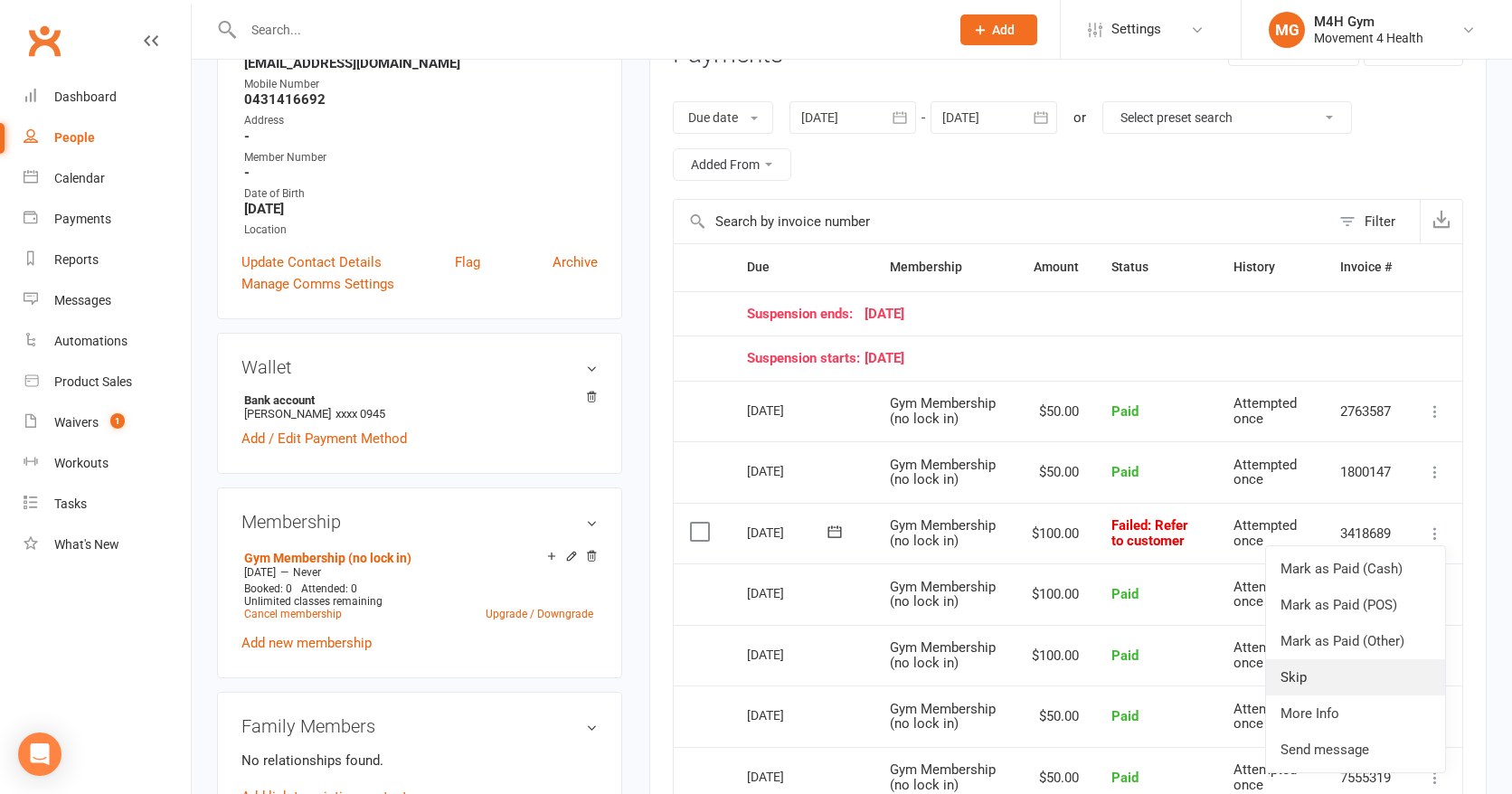
click at [1323, 666] on link "Skip" at bounding box center [1356, 678] width 179 height 36
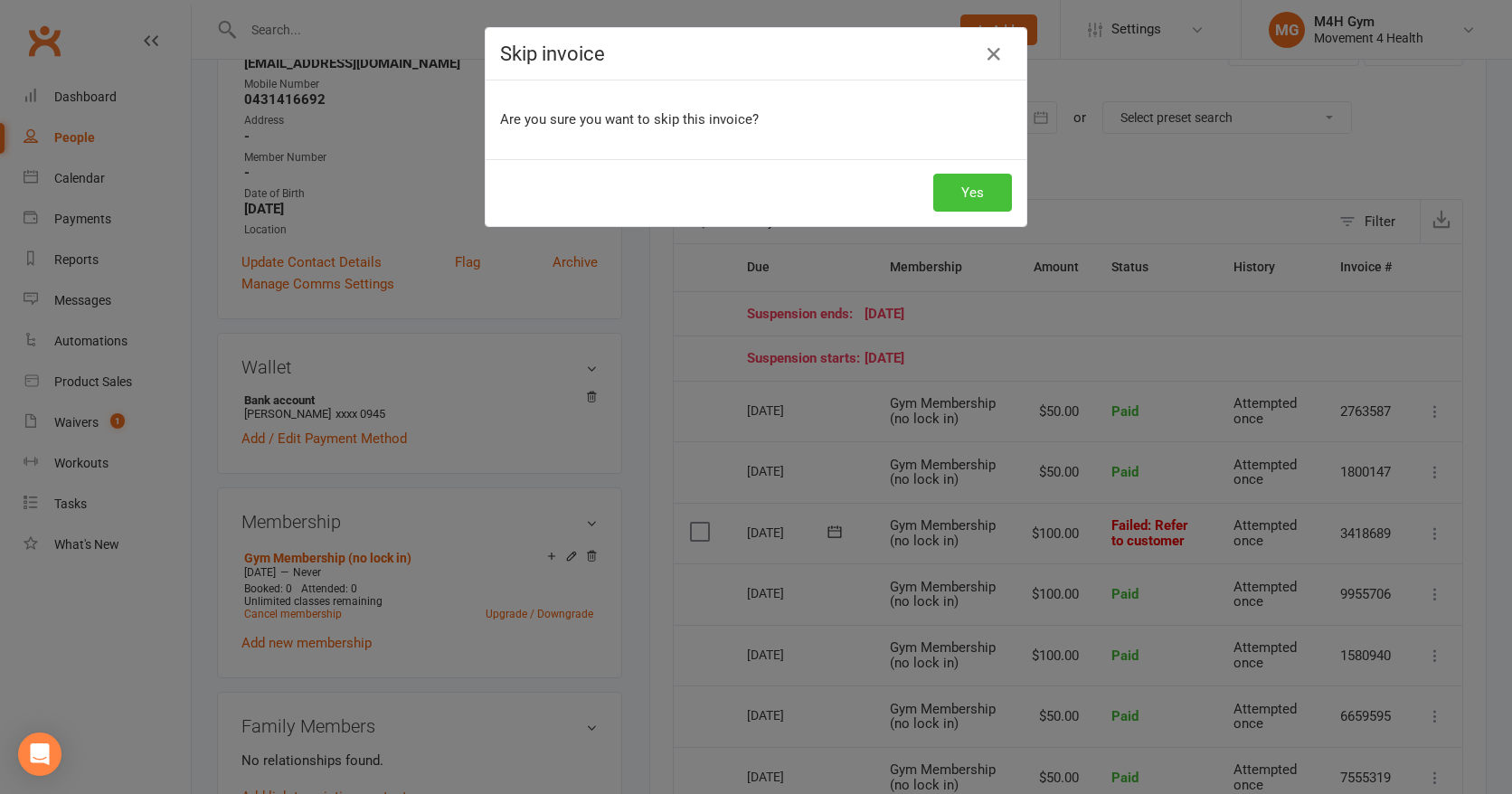
click at [953, 203] on button "Yes" at bounding box center [972, 192] width 79 height 38
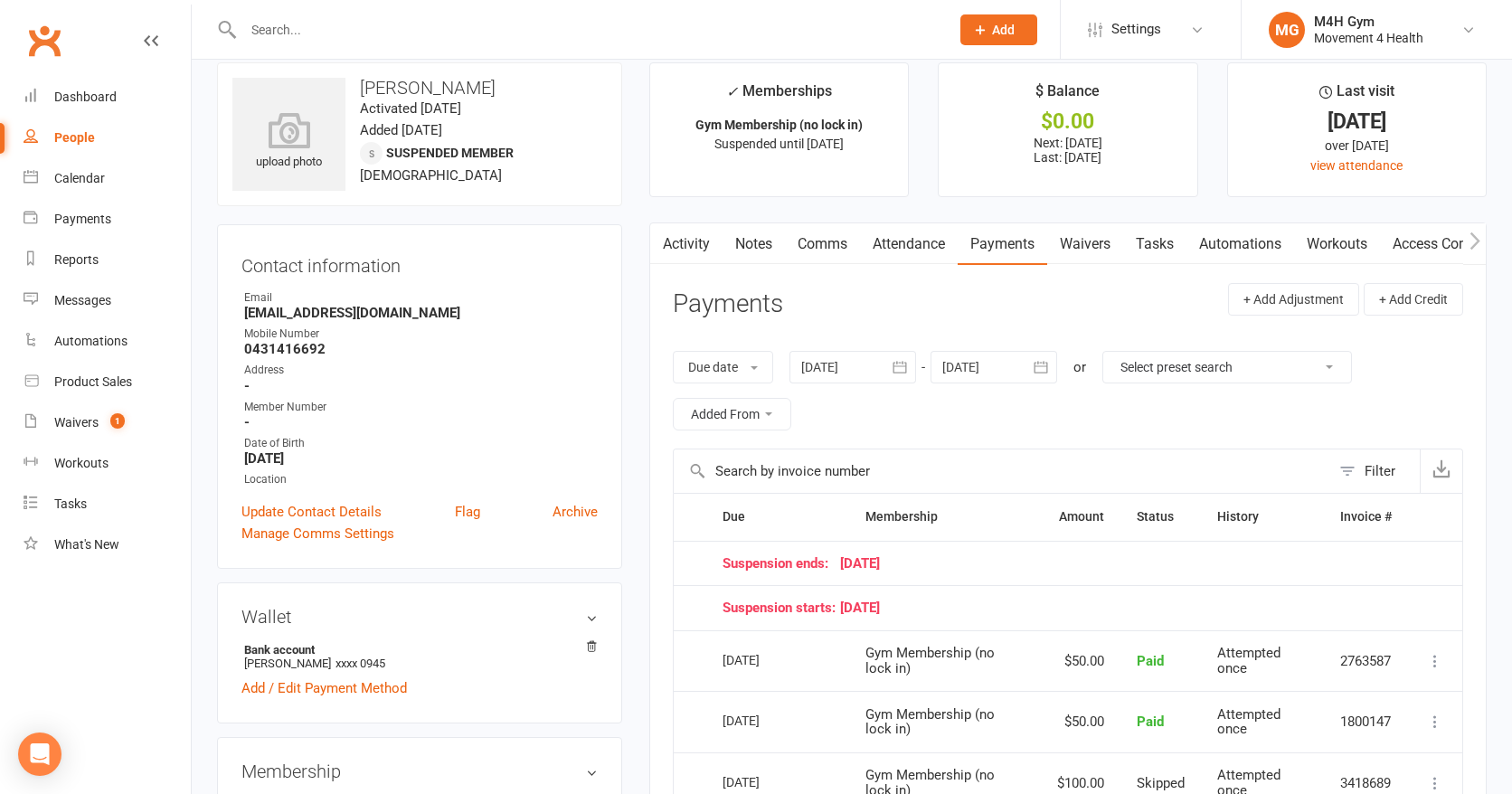
scroll to position [0, 0]
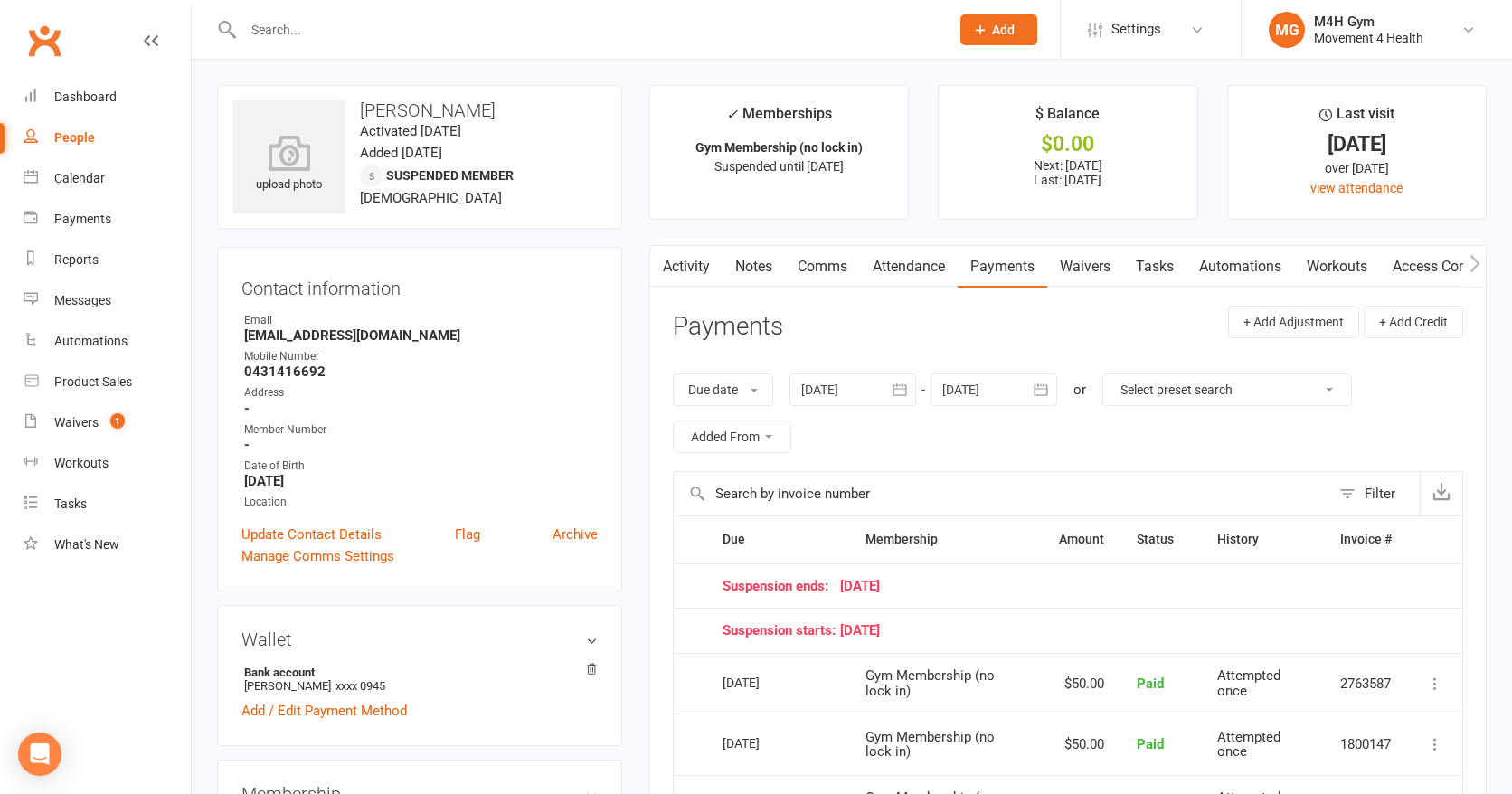
click at [760, 266] on link "Notes" at bounding box center [754, 267] width 63 height 42
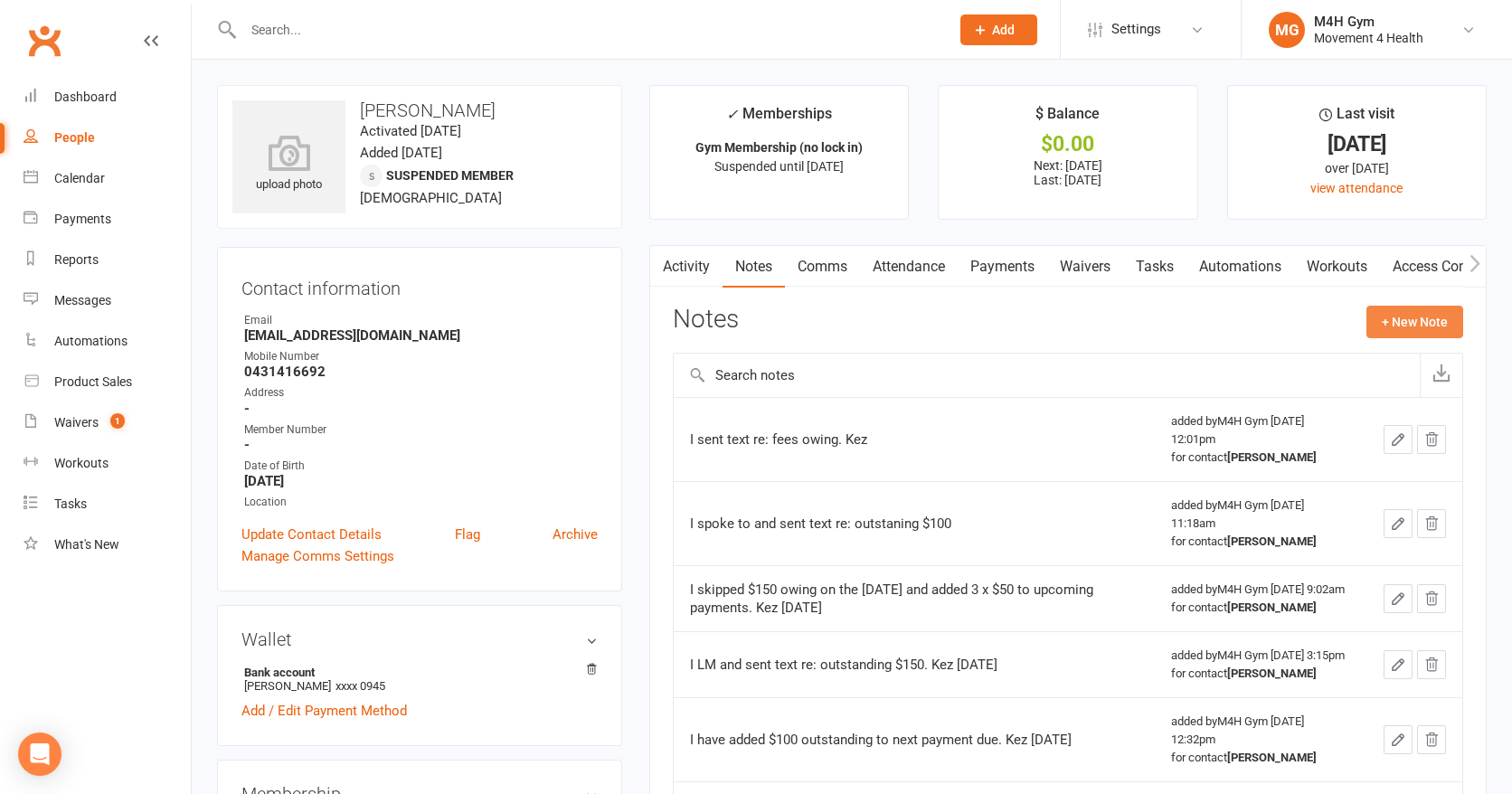
click at [1409, 316] on button "+ New Note" at bounding box center [1415, 322] width 97 height 32
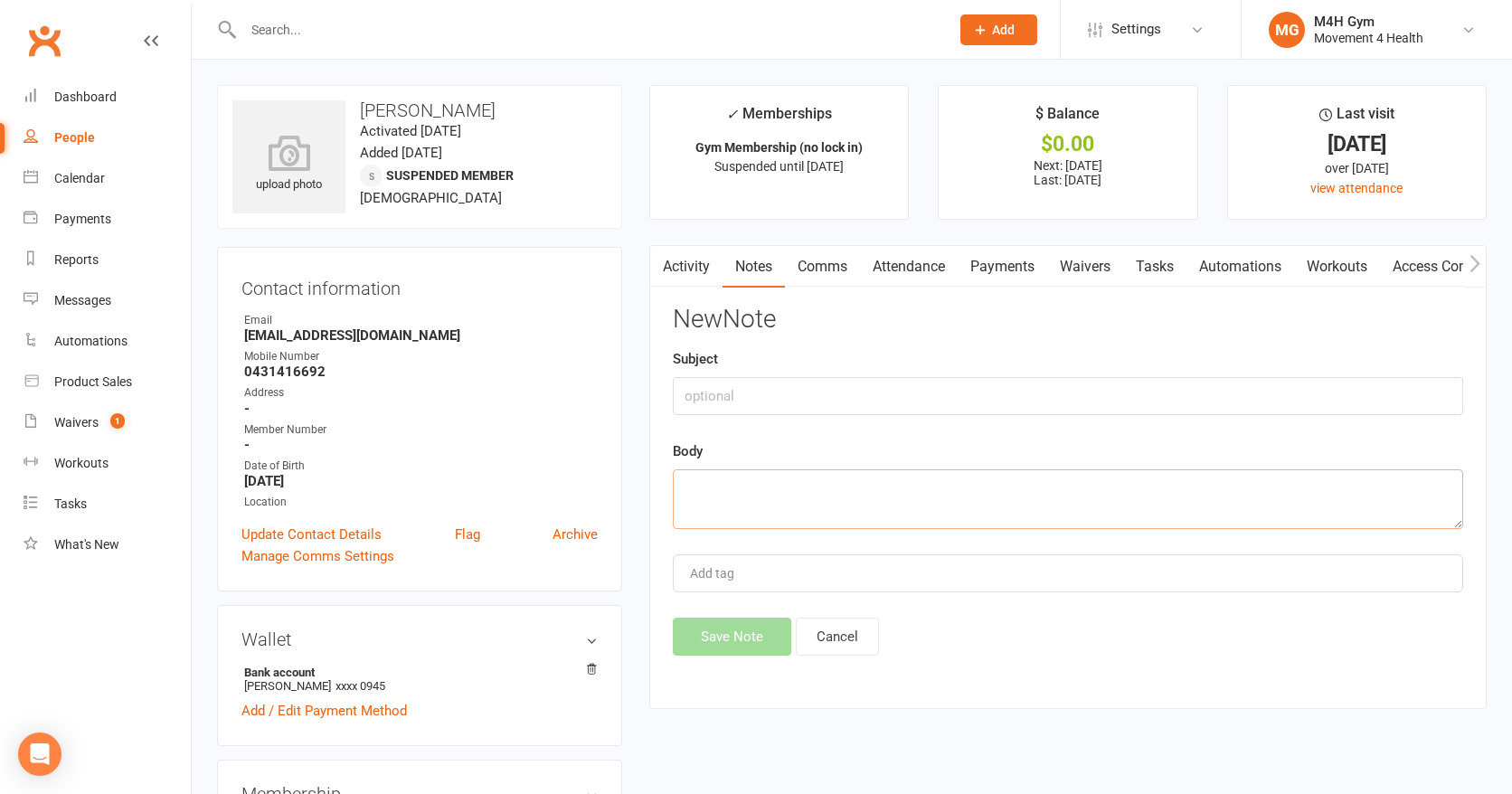
click at [729, 485] on textarea at bounding box center [1068, 499] width 790 height 60
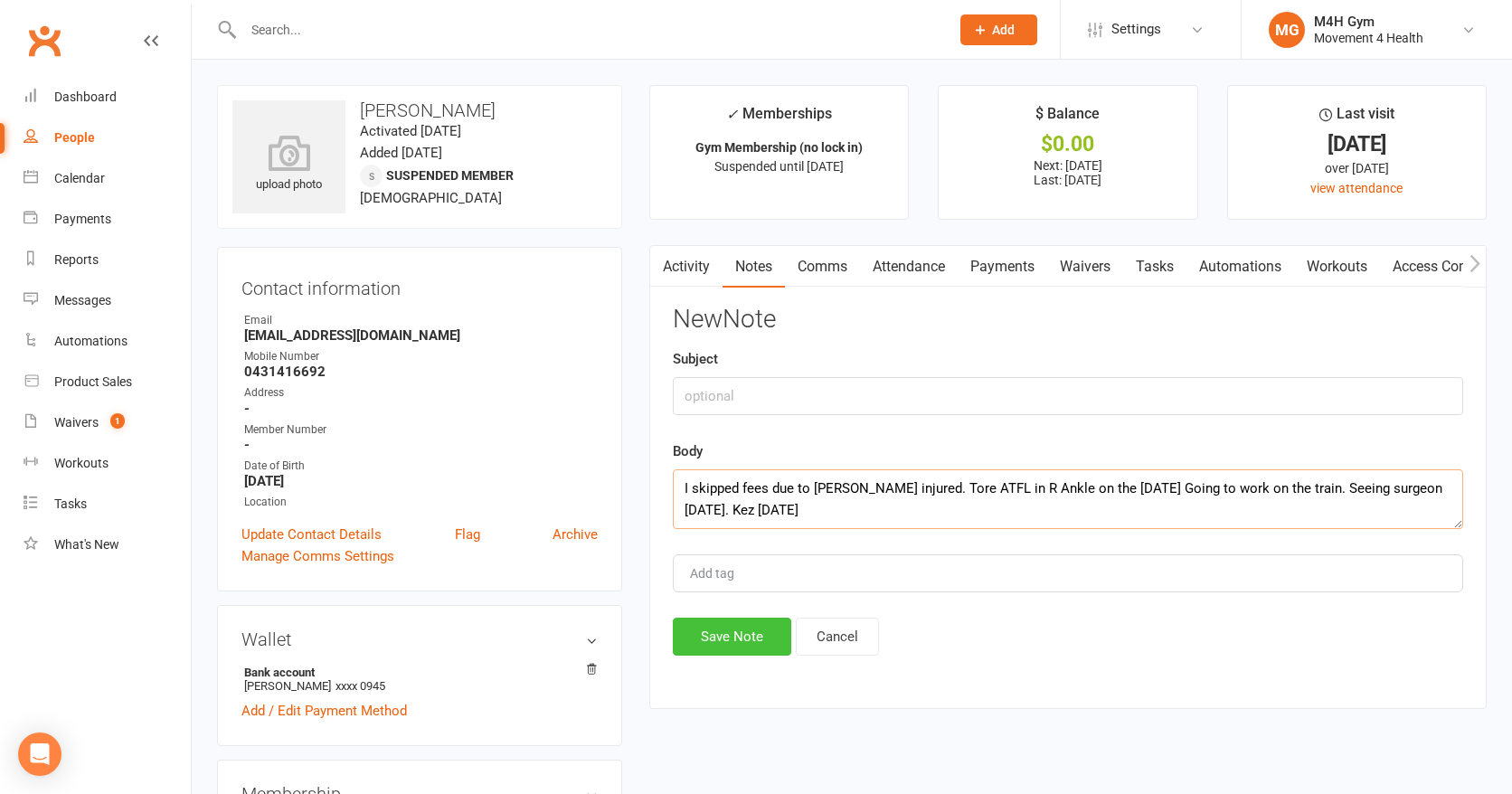
type textarea "I skipped fees due to Samuel injured. Tore ATFL in R Ankle on the 20th of Sept.…"
click at [722, 635] on button "Save Note" at bounding box center [732, 637] width 118 height 38
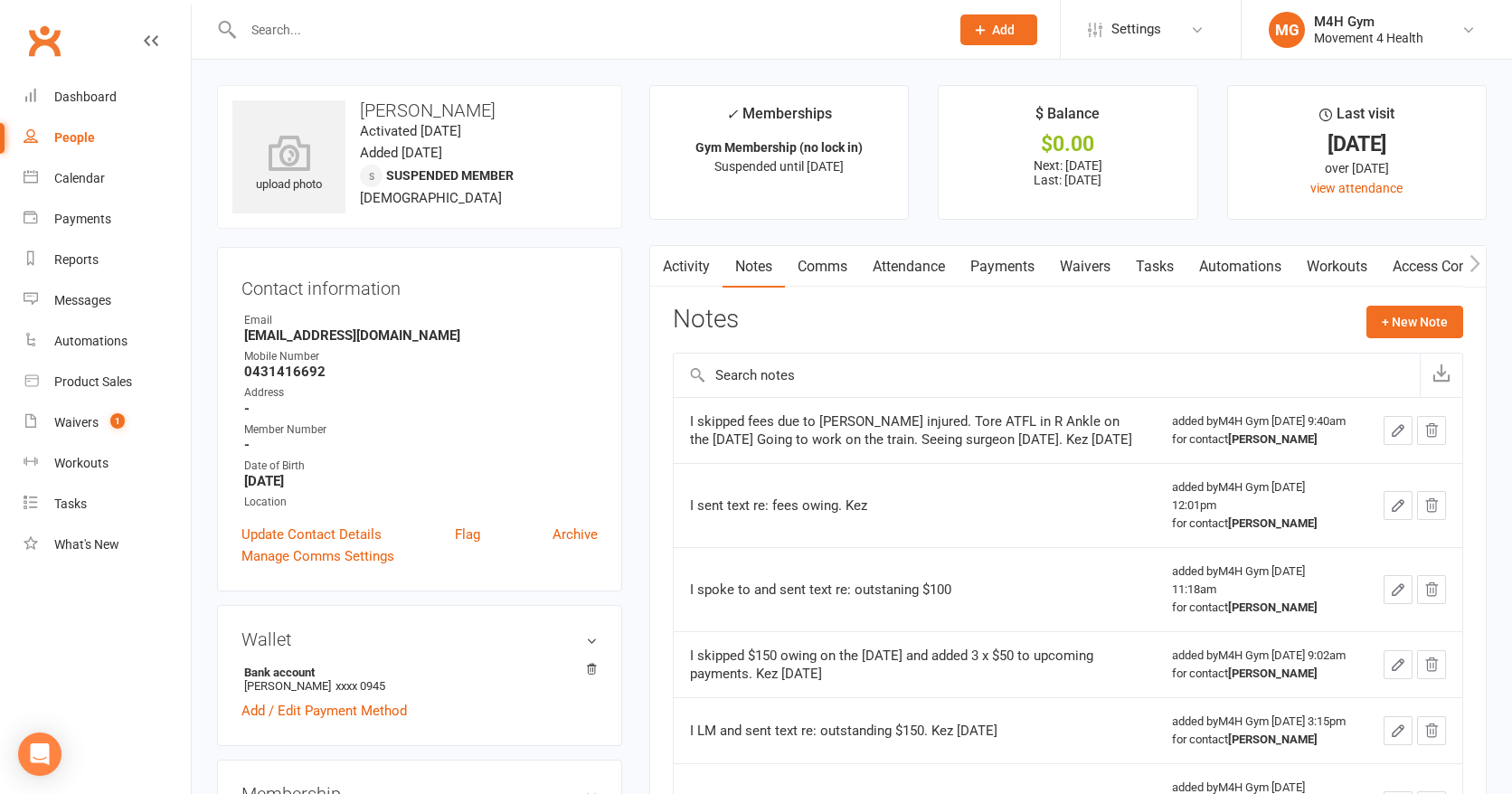
click at [1408, 264] on link "Access Control" at bounding box center [1441, 267] width 120 height 42
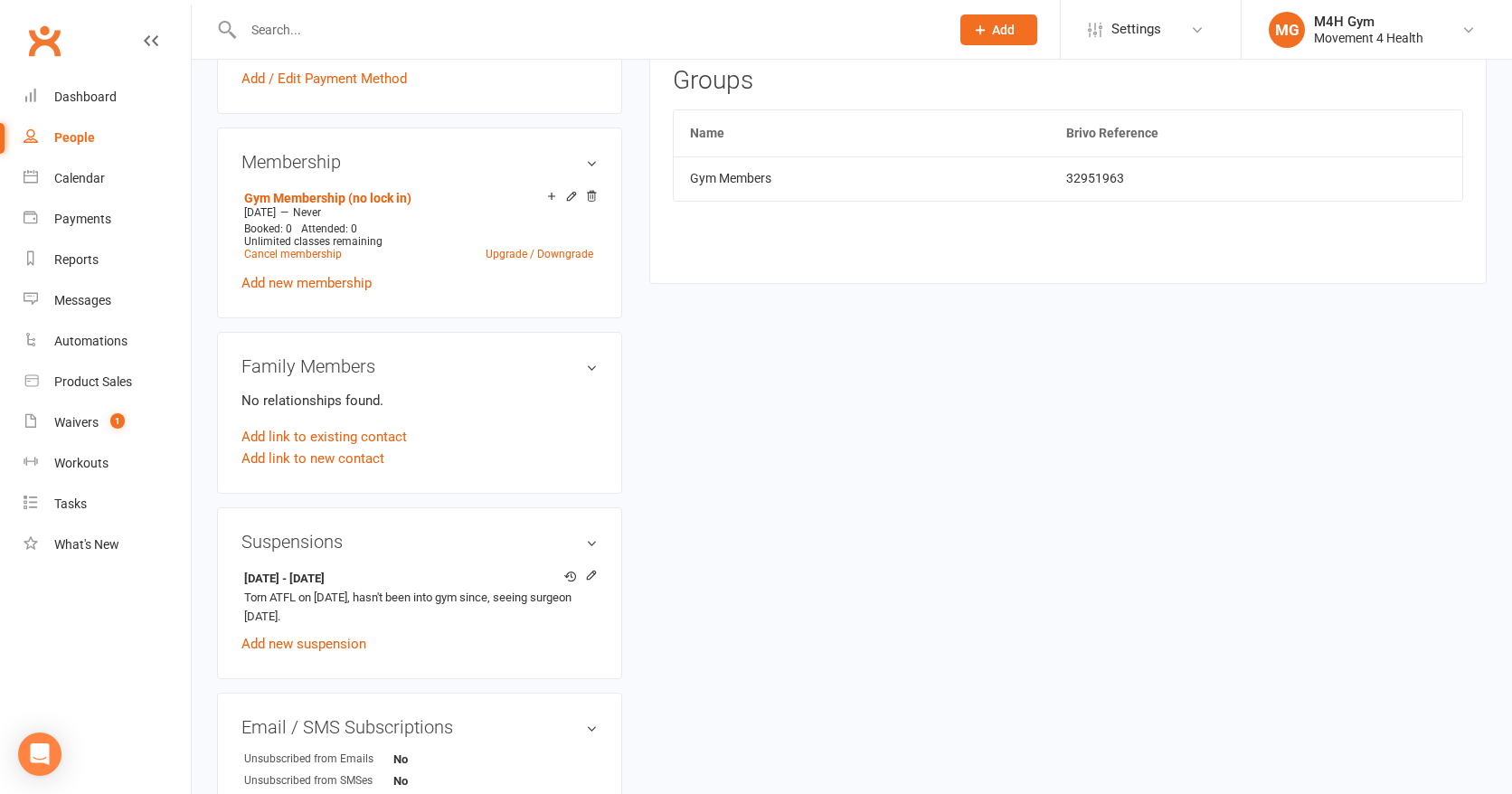
scroll to position [636, 0]
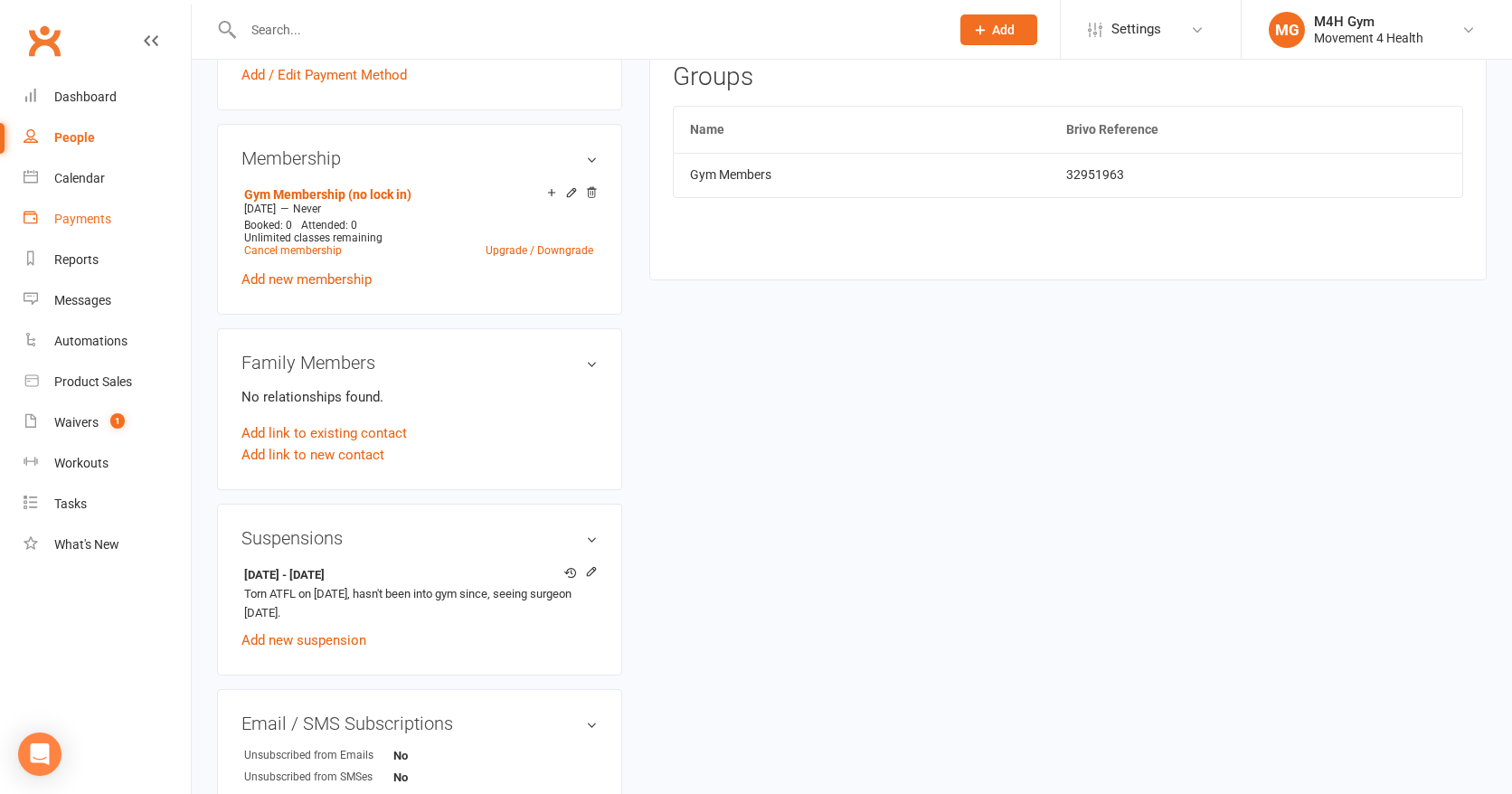
click at [100, 211] on div "Payments" at bounding box center [83, 218] width 57 height 14
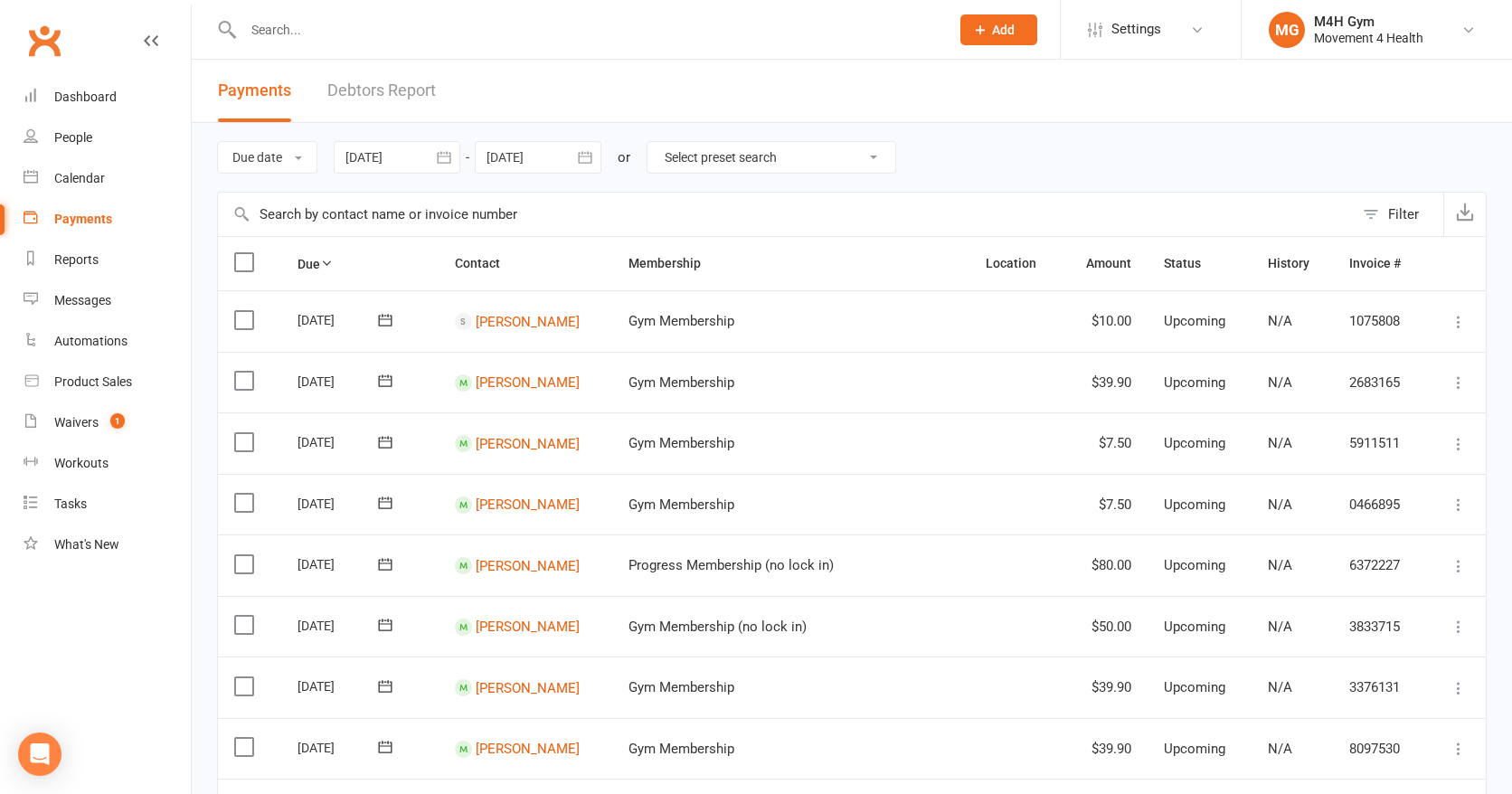
click at [435, 164] on button "button" at bounding box center [444, 157] width 32 height 32
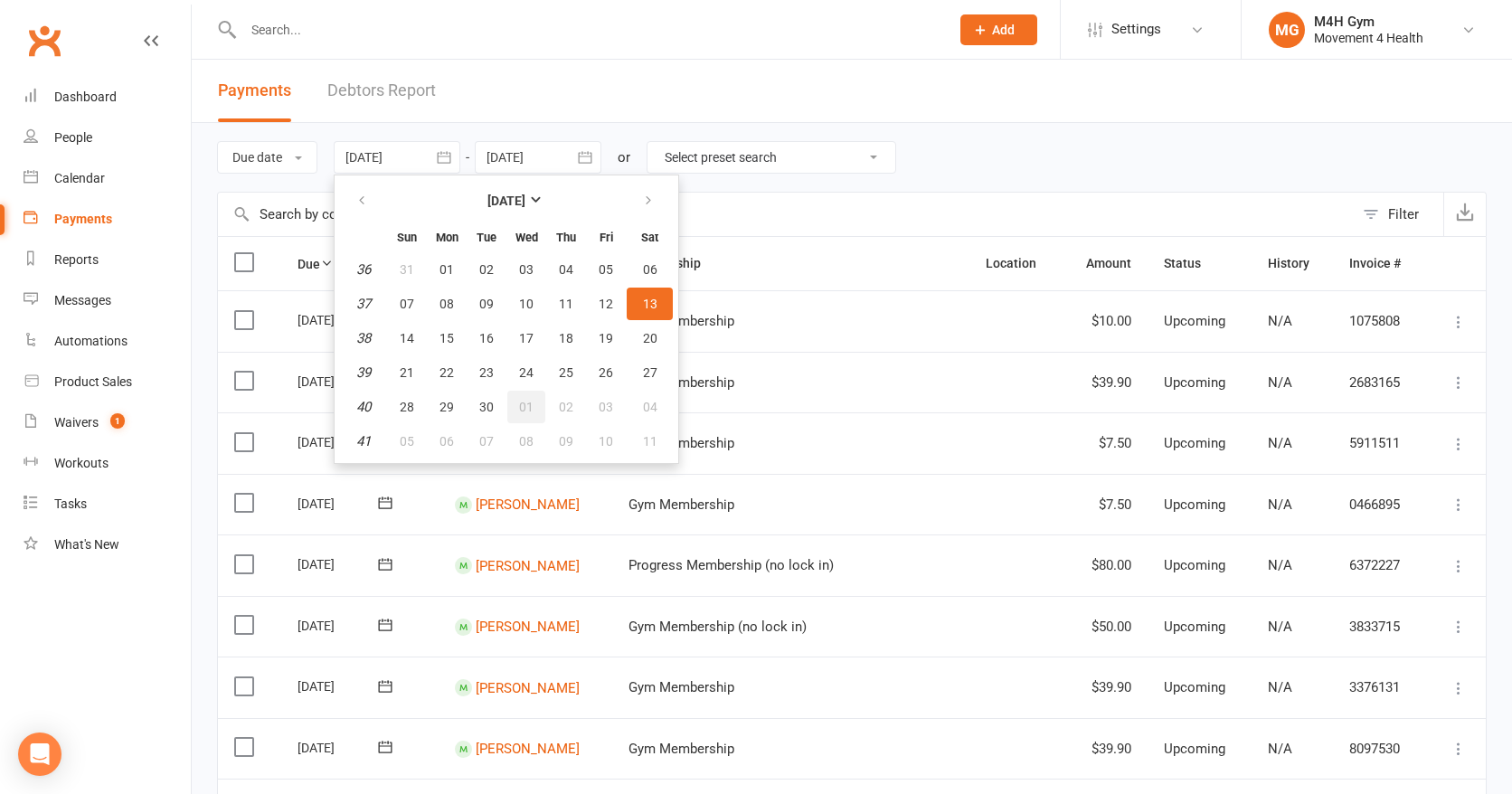
click at [533, 398] on button "01" at bounding box center [527, 407] width 38 height 32
type input "01 Oct 2025"
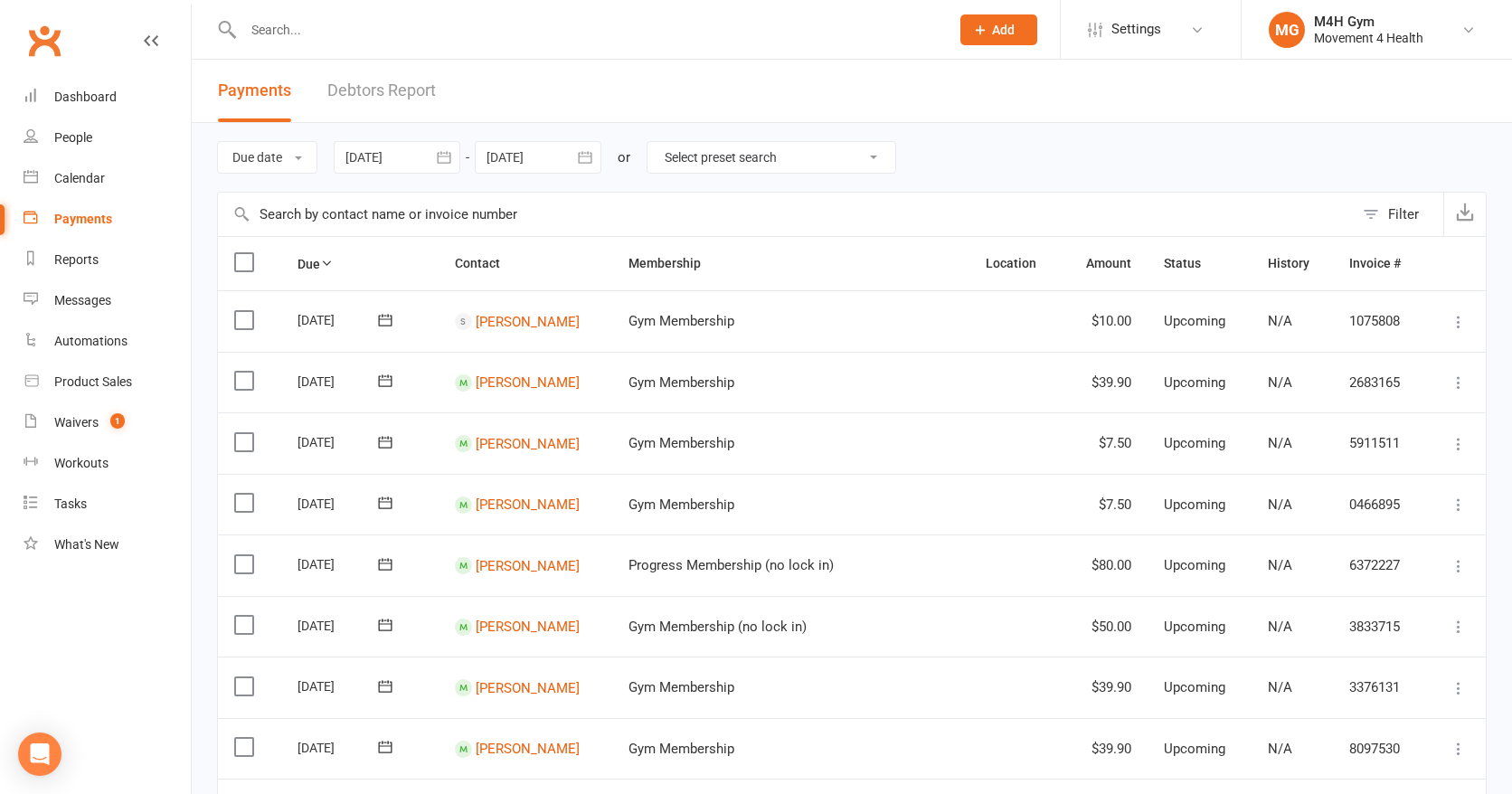
click at [583, 158] on icon "button" at bounding box center [585, 157] width 18 height 18
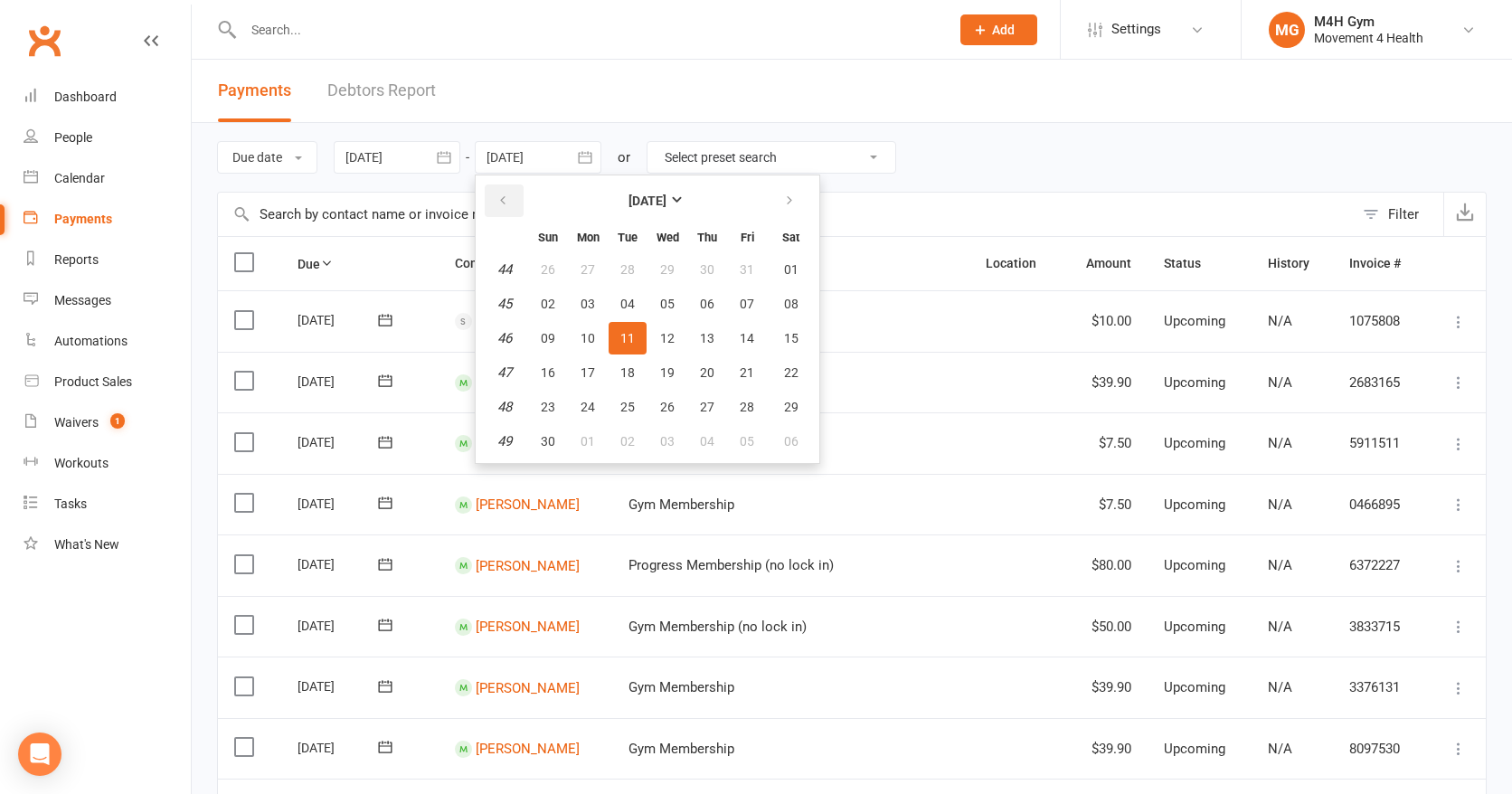
click at [508, 193] on icon "button" at bounding box center [503, 200] width 12 height 14
click at [624, 335] on span "14" at bounding box center [627, 338] width 14 height 14
type input "14 Oct 2025"
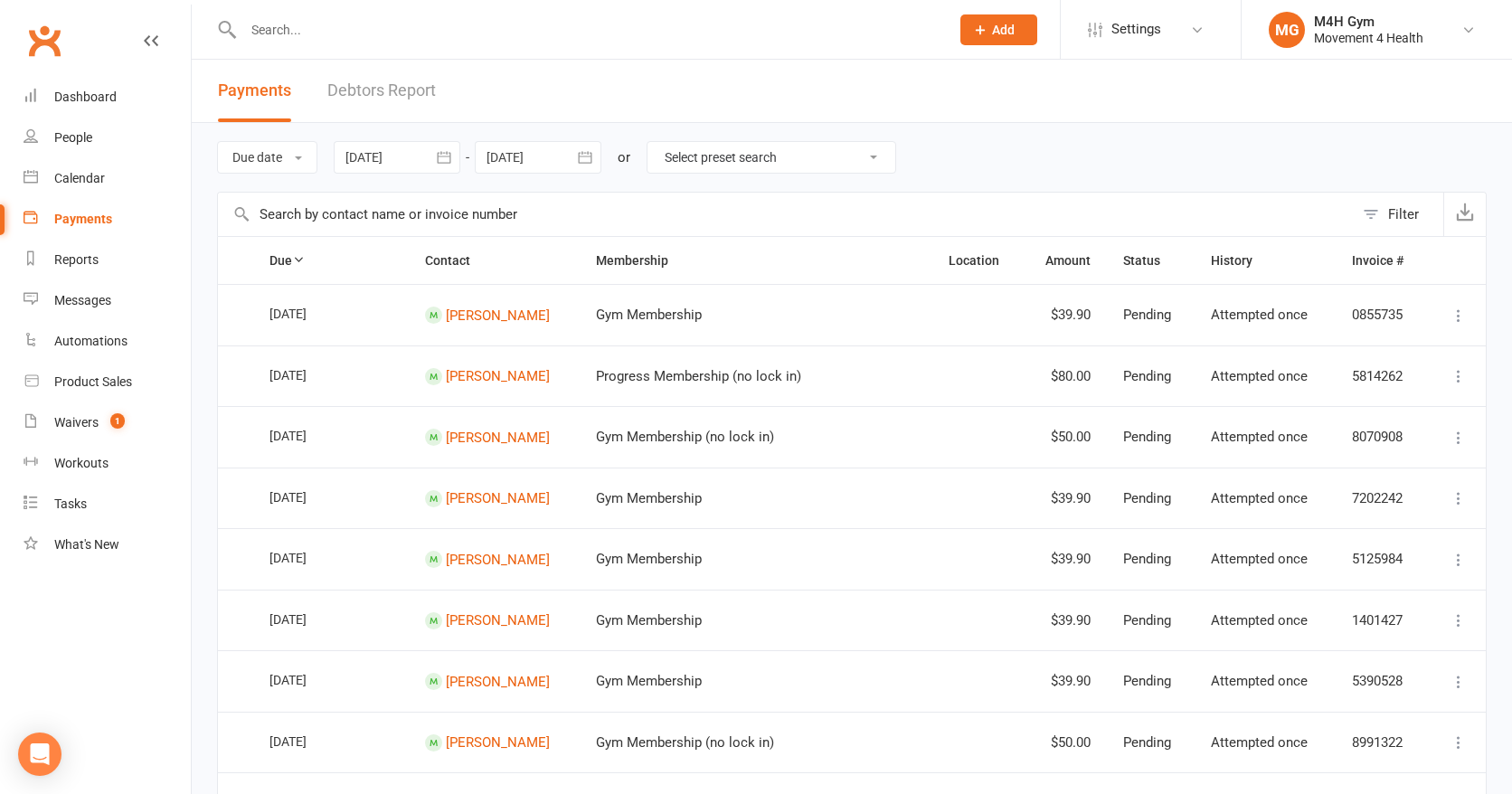
click at [881, 155] on select "Select preset search All failures All skipped payments All pending payments Suc…" at bounding box center [771, 157] width 248 height 30
select select "0"
click at [661, 142] on select "Select preset search All failures All skipped payments All pending payments Suc…" at bounding box center [771, 157] width 248 height 30
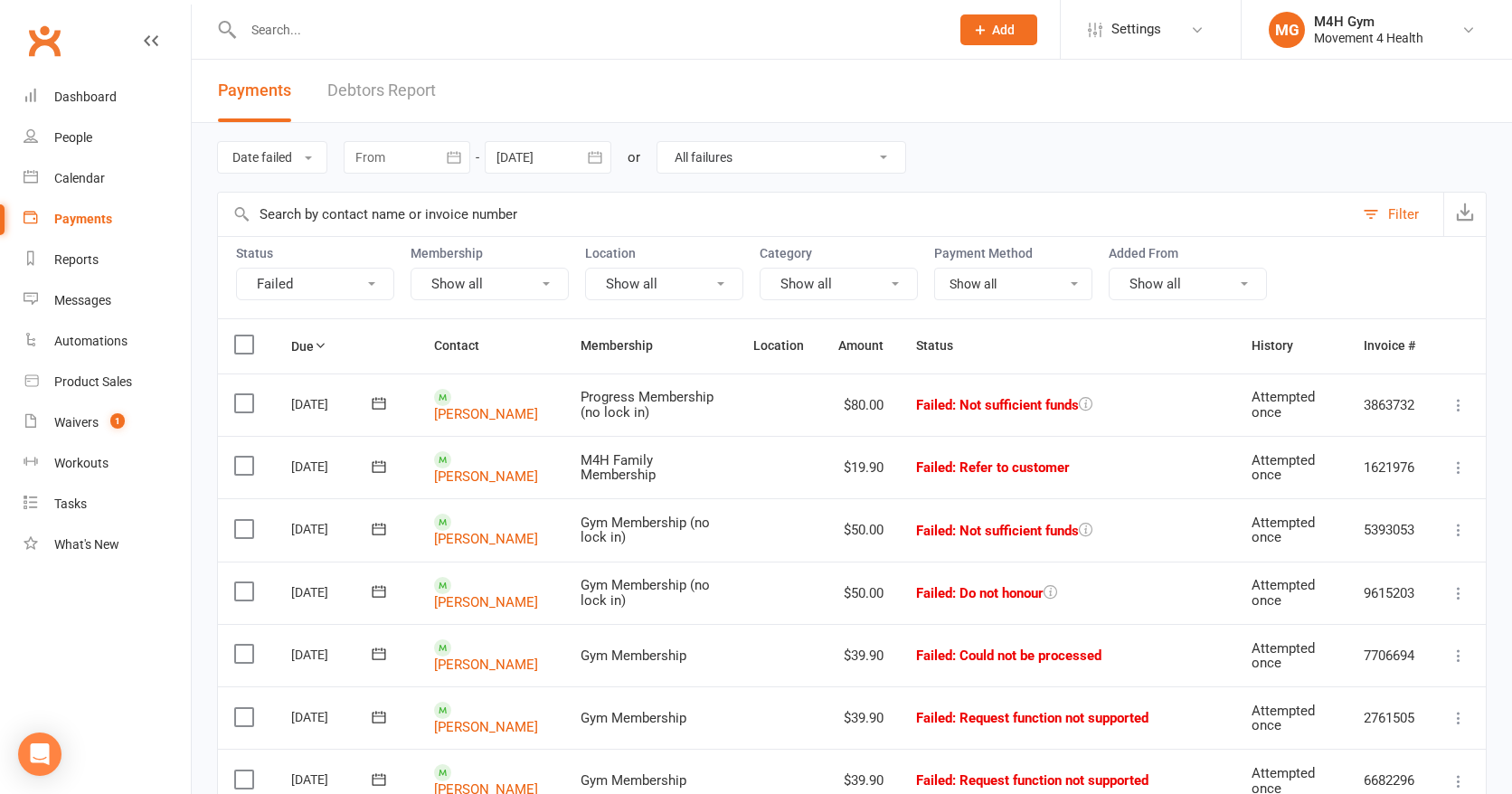
click at [449, 151] on icon "button" at bounding box center [453, 157] width 18 height 18
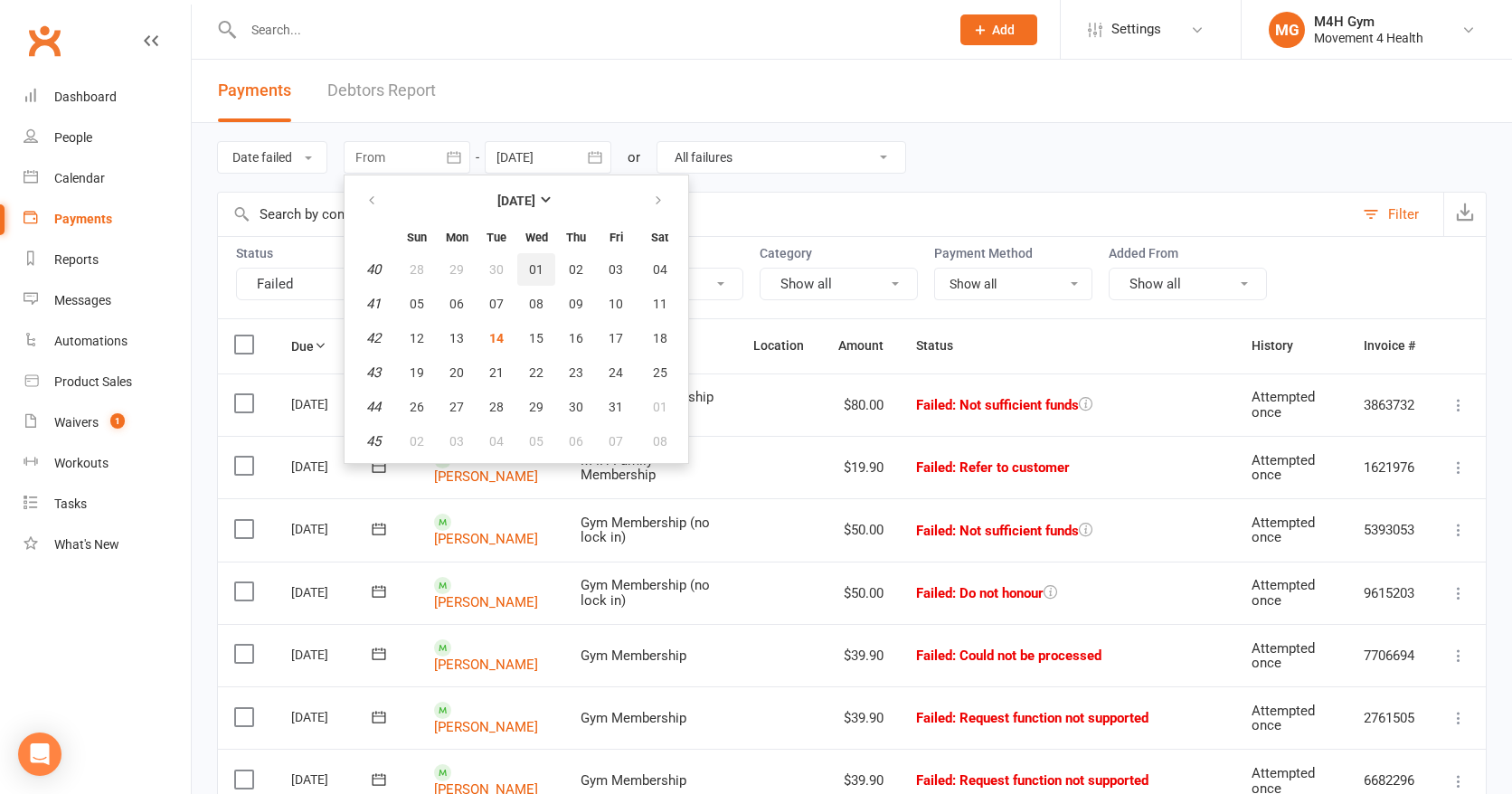
click at [536, 267] on span "01" at bounding box center [536, 268] width 14 height 14
type input "01 Oct 2025"
select select
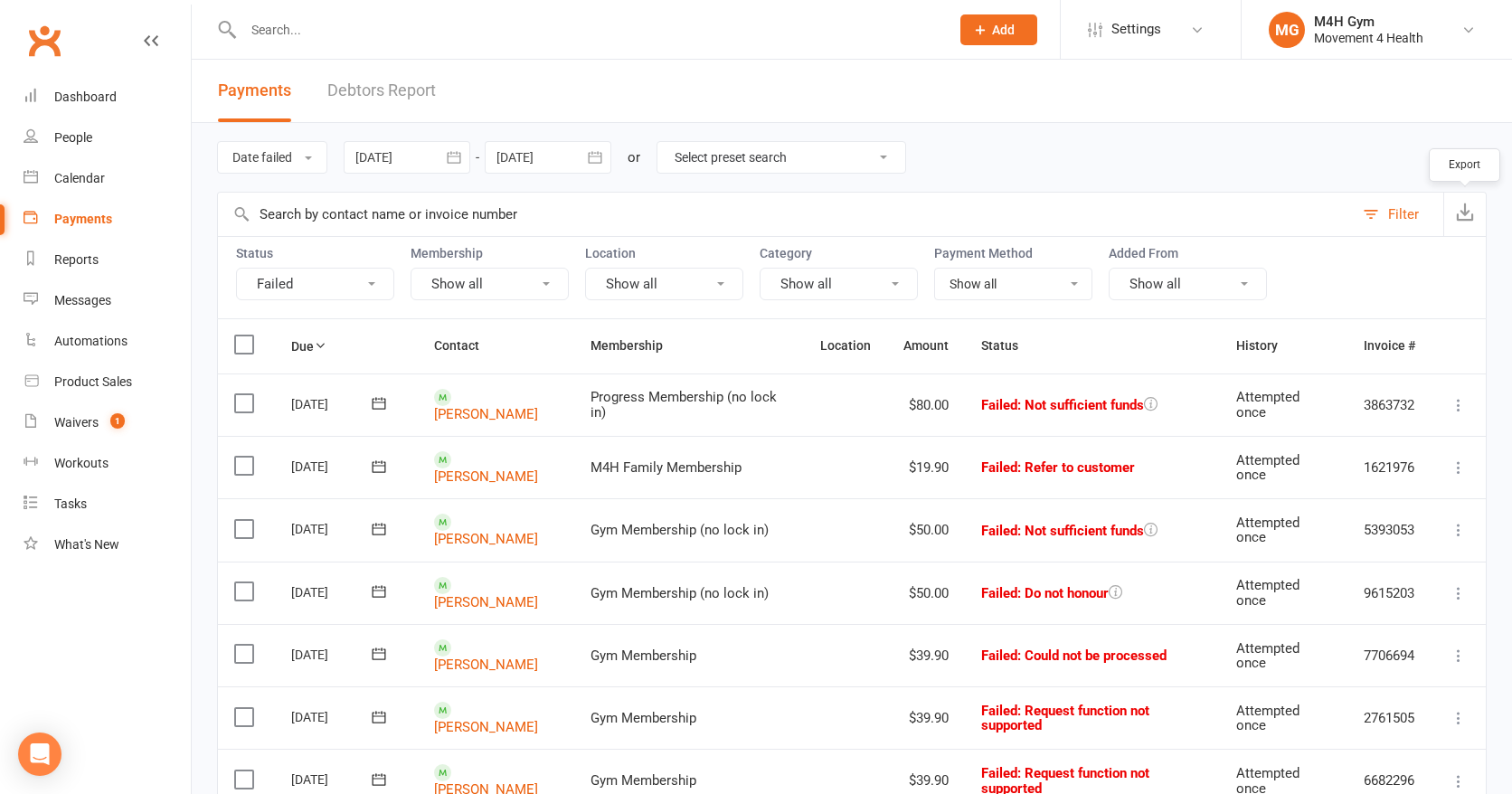
click at [1462, 208] on icon "button" at bounding box center [1464, 211] width 18 height 18
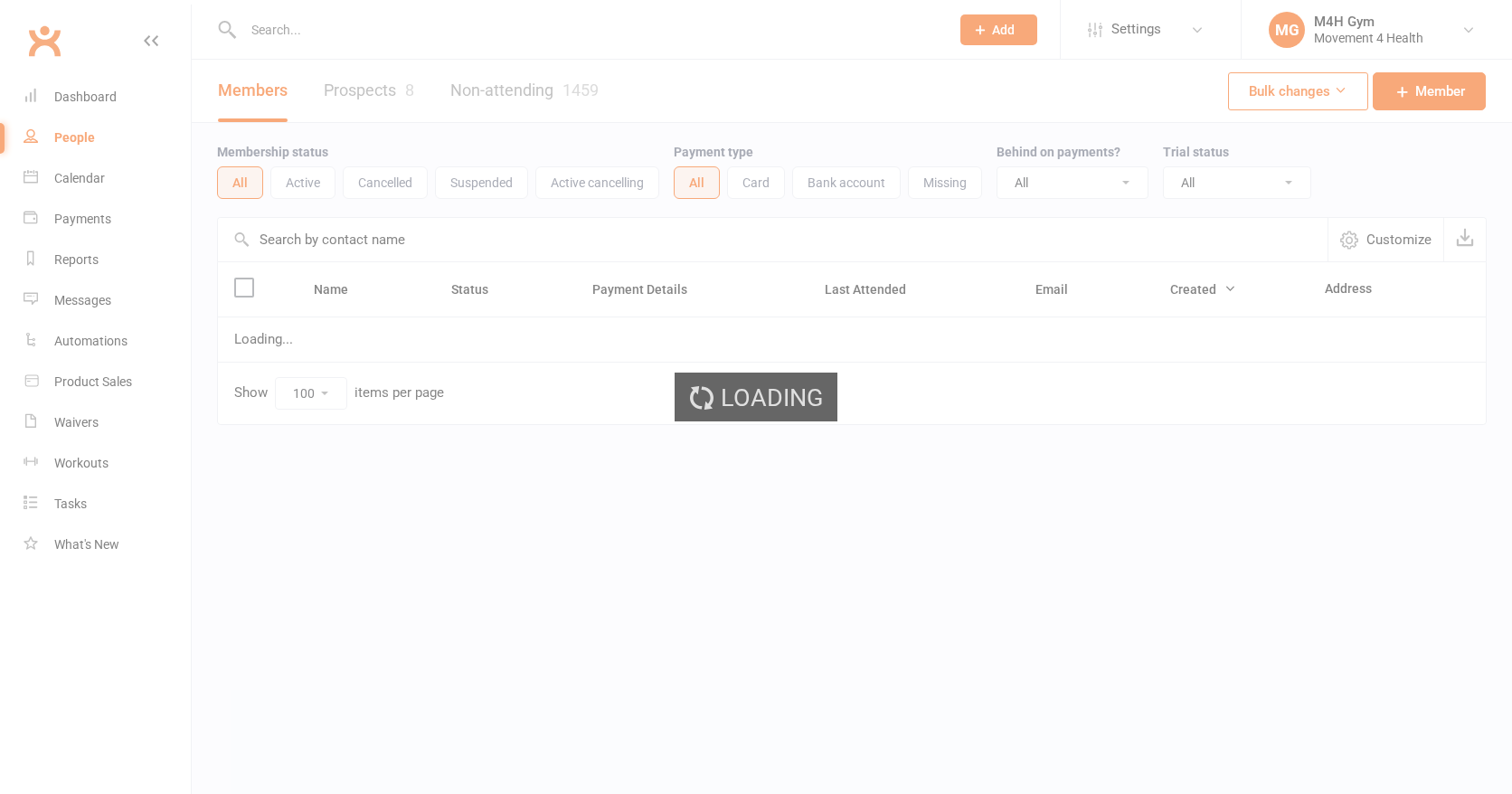
select select "100"
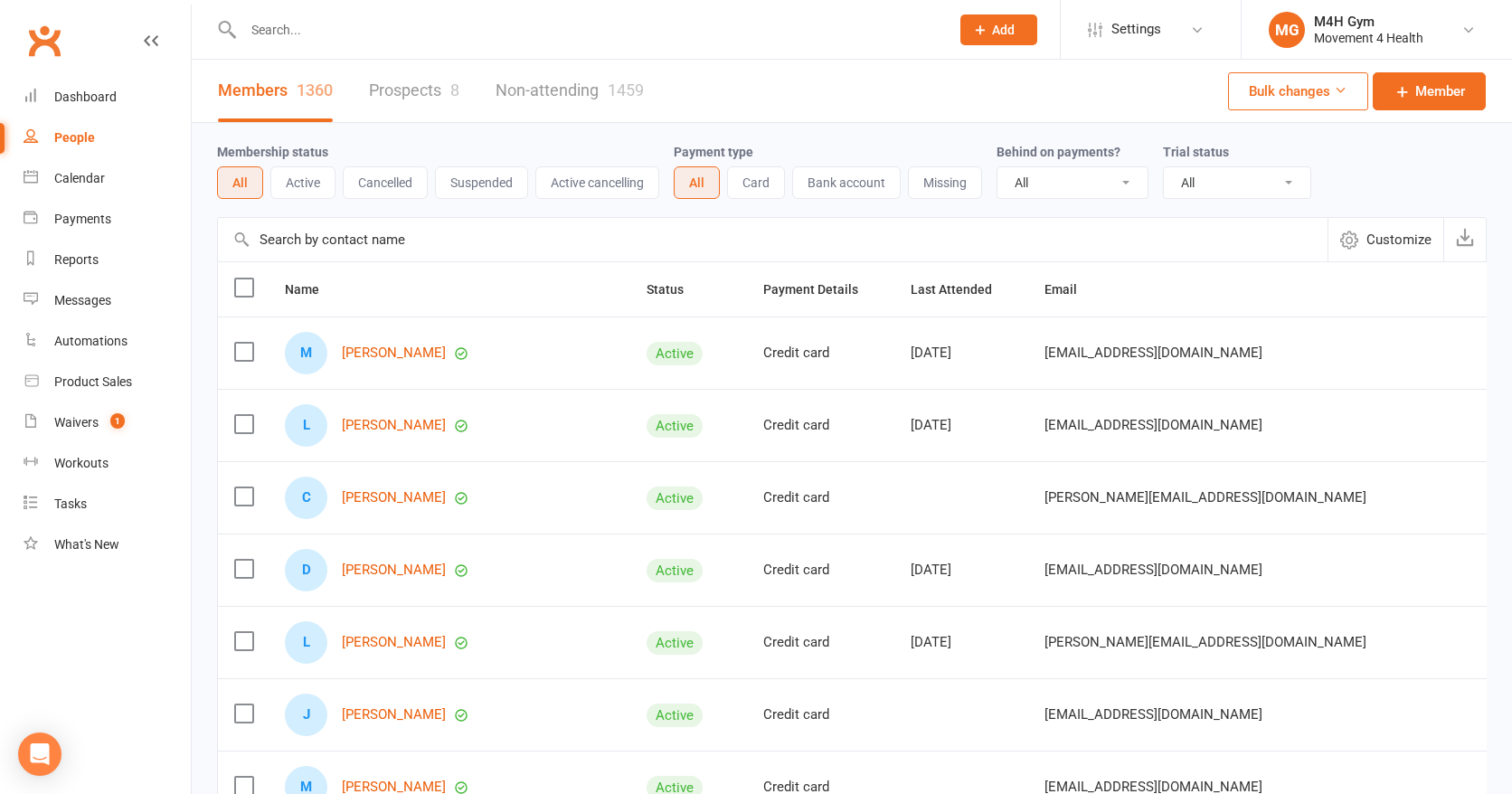
click at [316, 49] on div at bounding box center [577, 30] width 720 height 59
click at [295, 34] on input "text" at bounding box center [587, 30] width 699 height 26
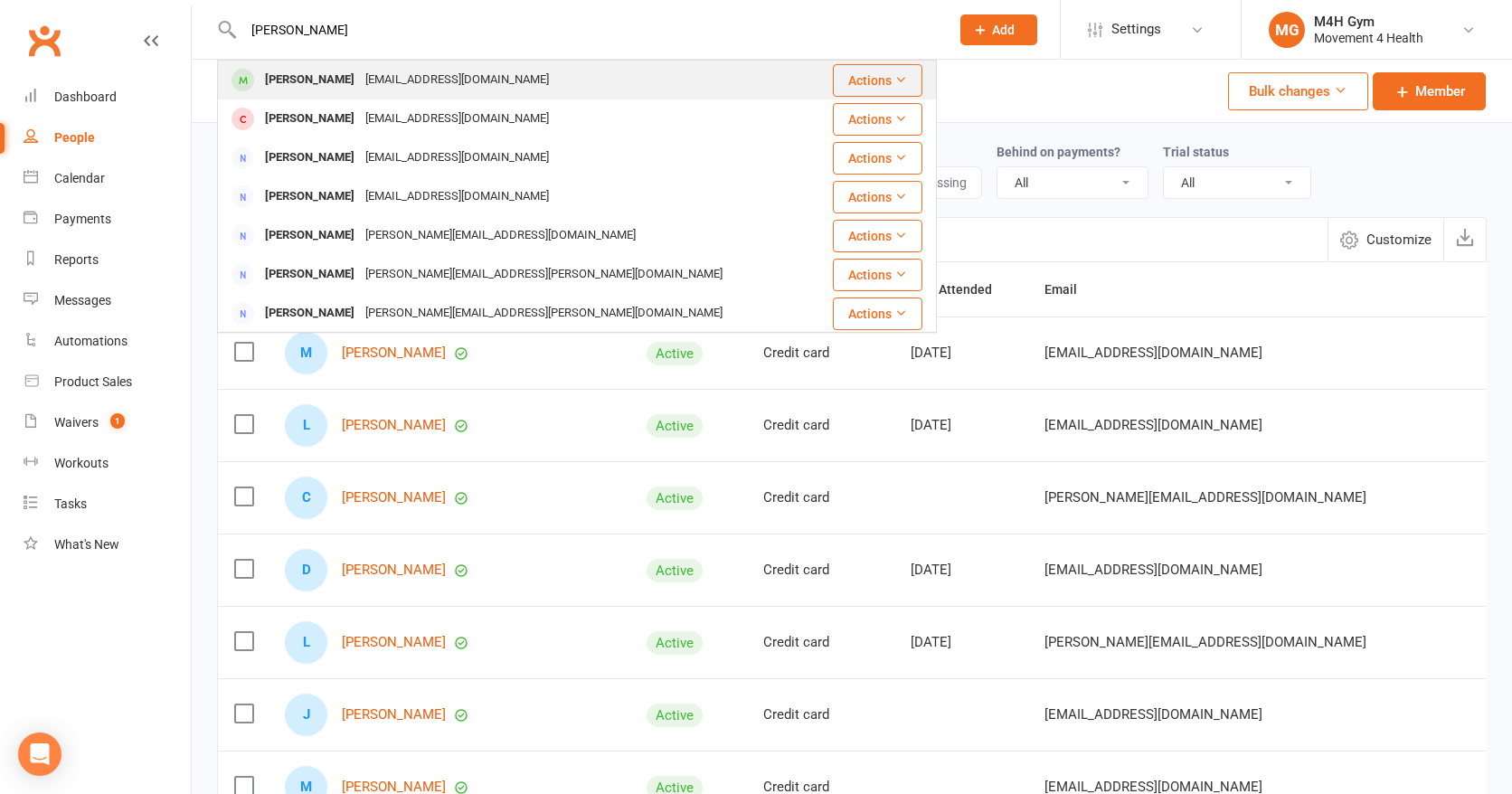
type input "kari"
click at [319, 77] on div "Kari Jantti" at bounding box center [309, 80] width 100 height 27
